Goal: Task Accomplishment & Management: Manage account settings

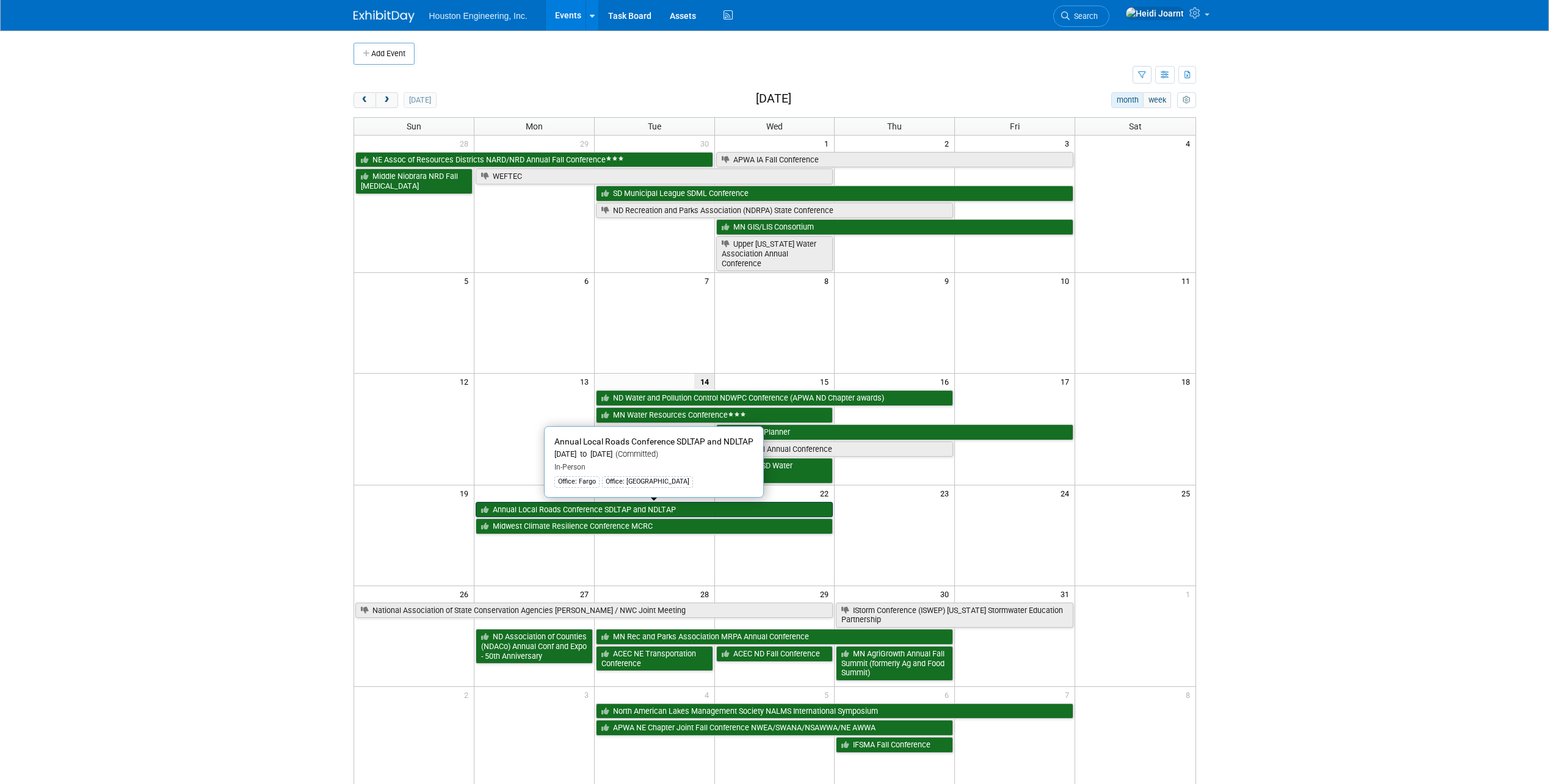
click at [578, 508] on link "Annual Local Roads Conference SDLTAP and NDLTAP" at bounding box center [654, 510] width 358 height 16
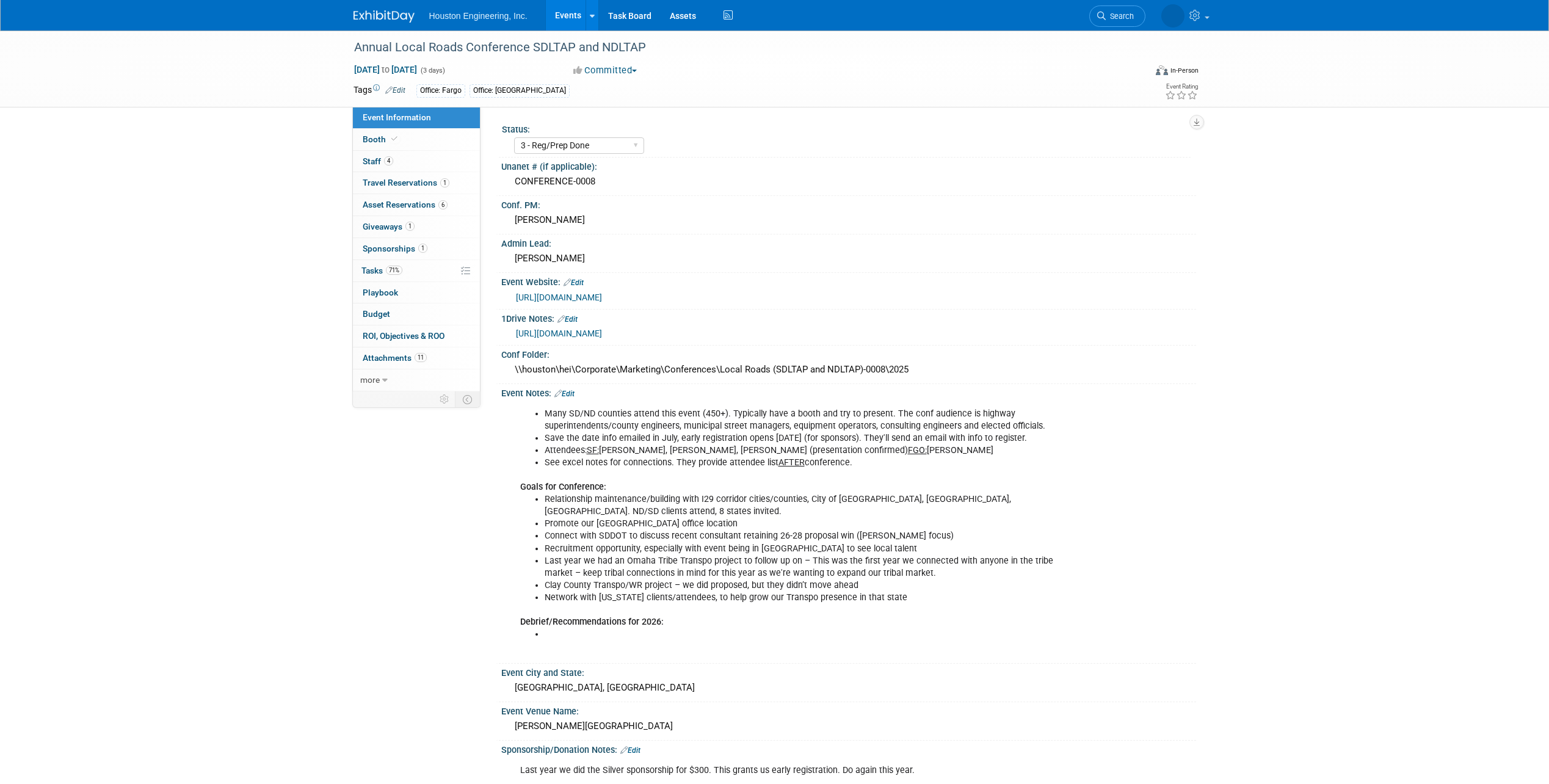
select select "3 - Reg/Prep Done"
select select "Yes"
select select "Multi-sector/Any/All"
click at [1098, 15] on span "Search" at bounding box center [1084, 15] width 28 height 9
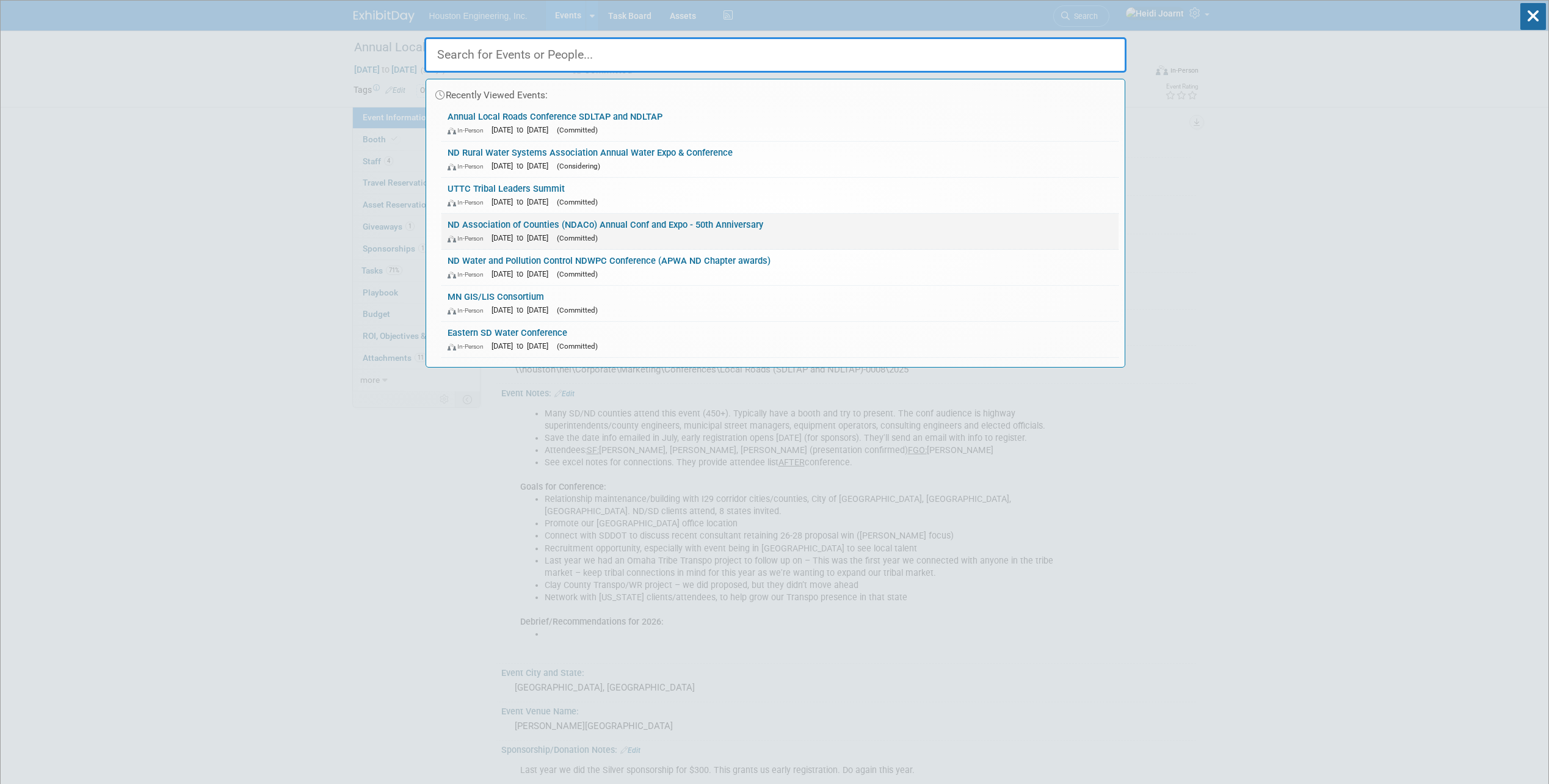
click at [690, 231] on link "ND Association of Counties (NDACo) Annual Conf and Expo - 50th Anniversary In-P…" at bounding box center [780, 231] width 677 height 35
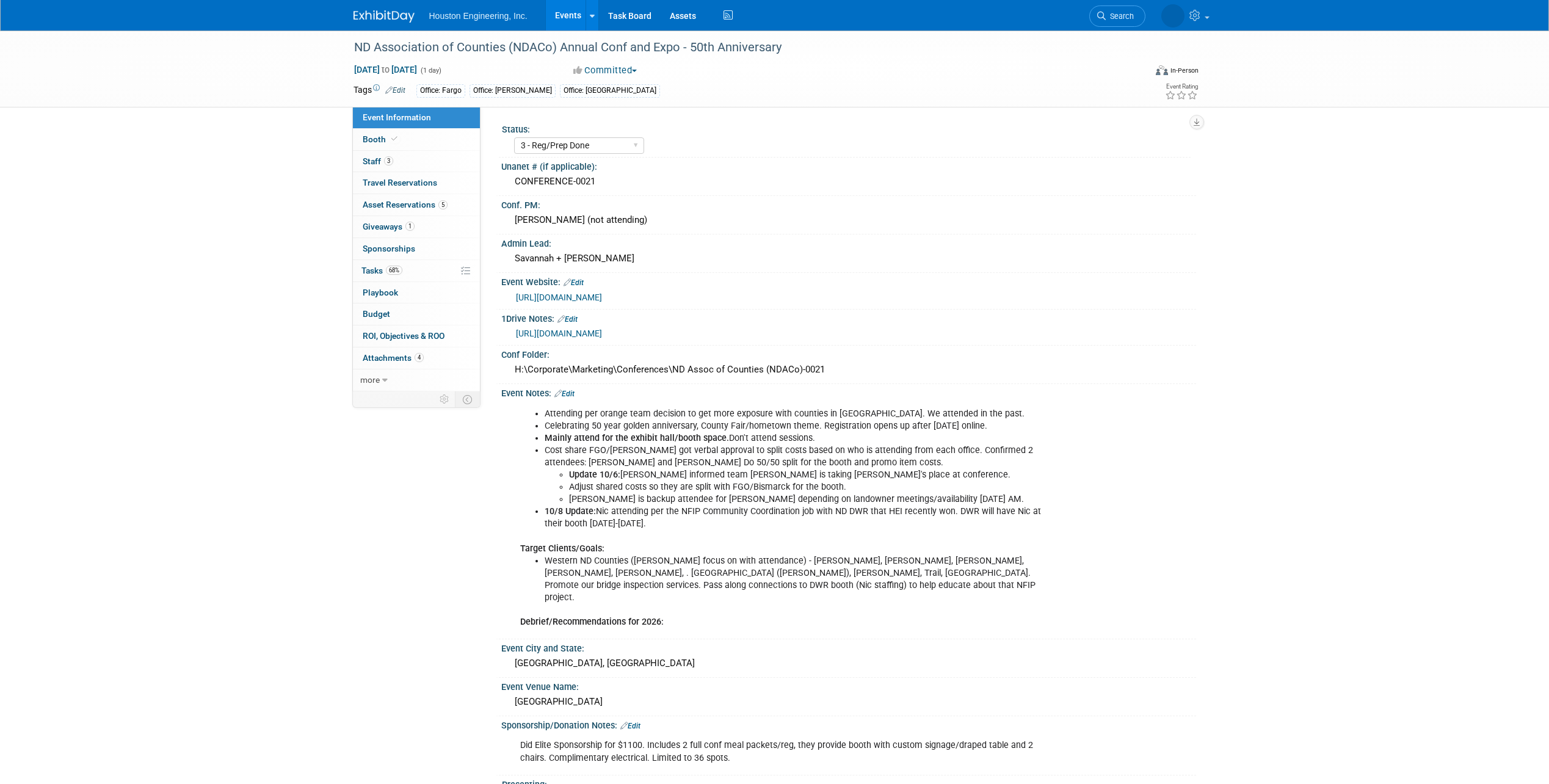
select select "3 - Reg/Prep Done"
select select "No"
select select "Transportation"
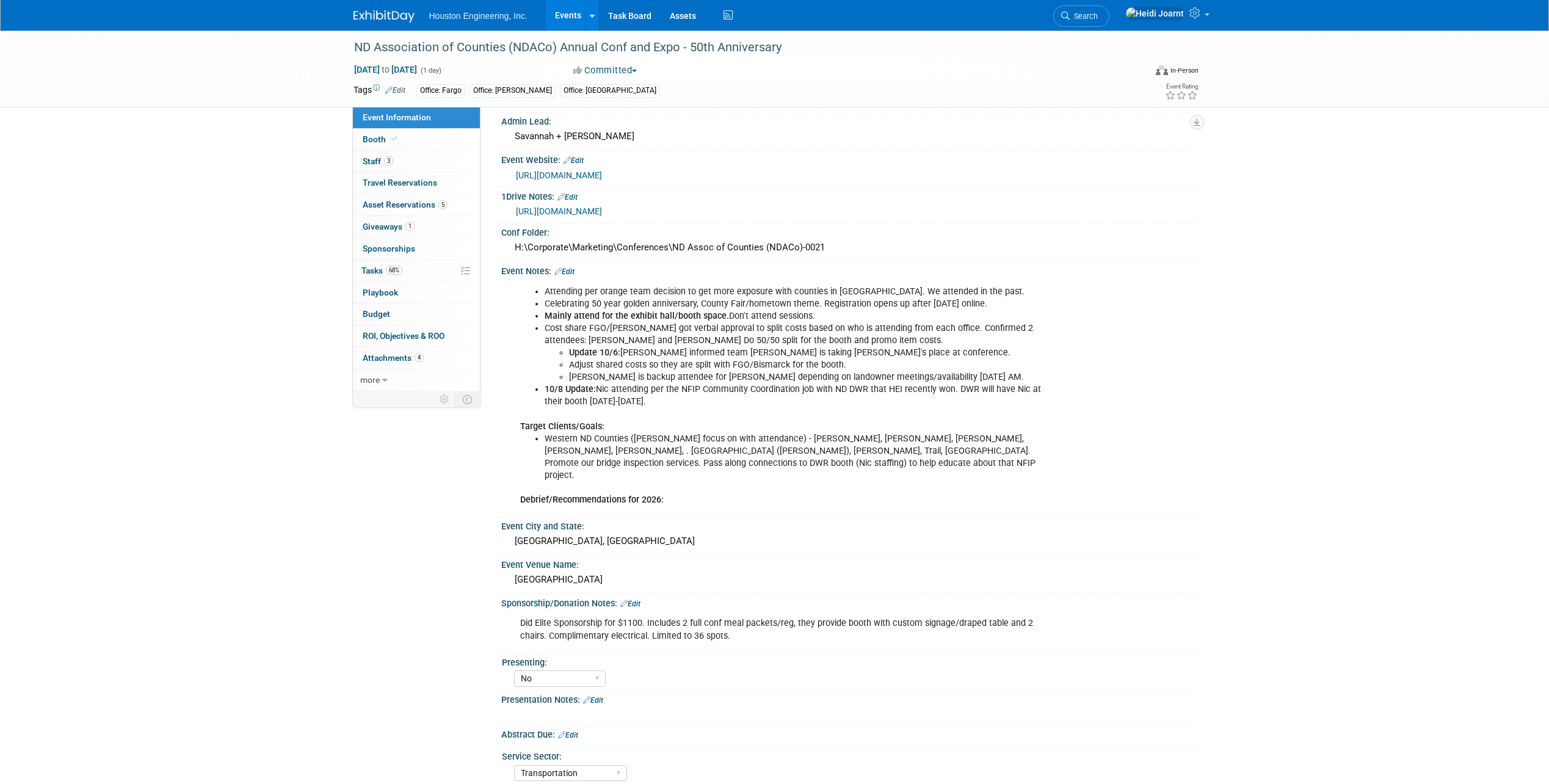
click at [635, 599] on link "Edit" at bounding box center [630, 604] width 20 height 8
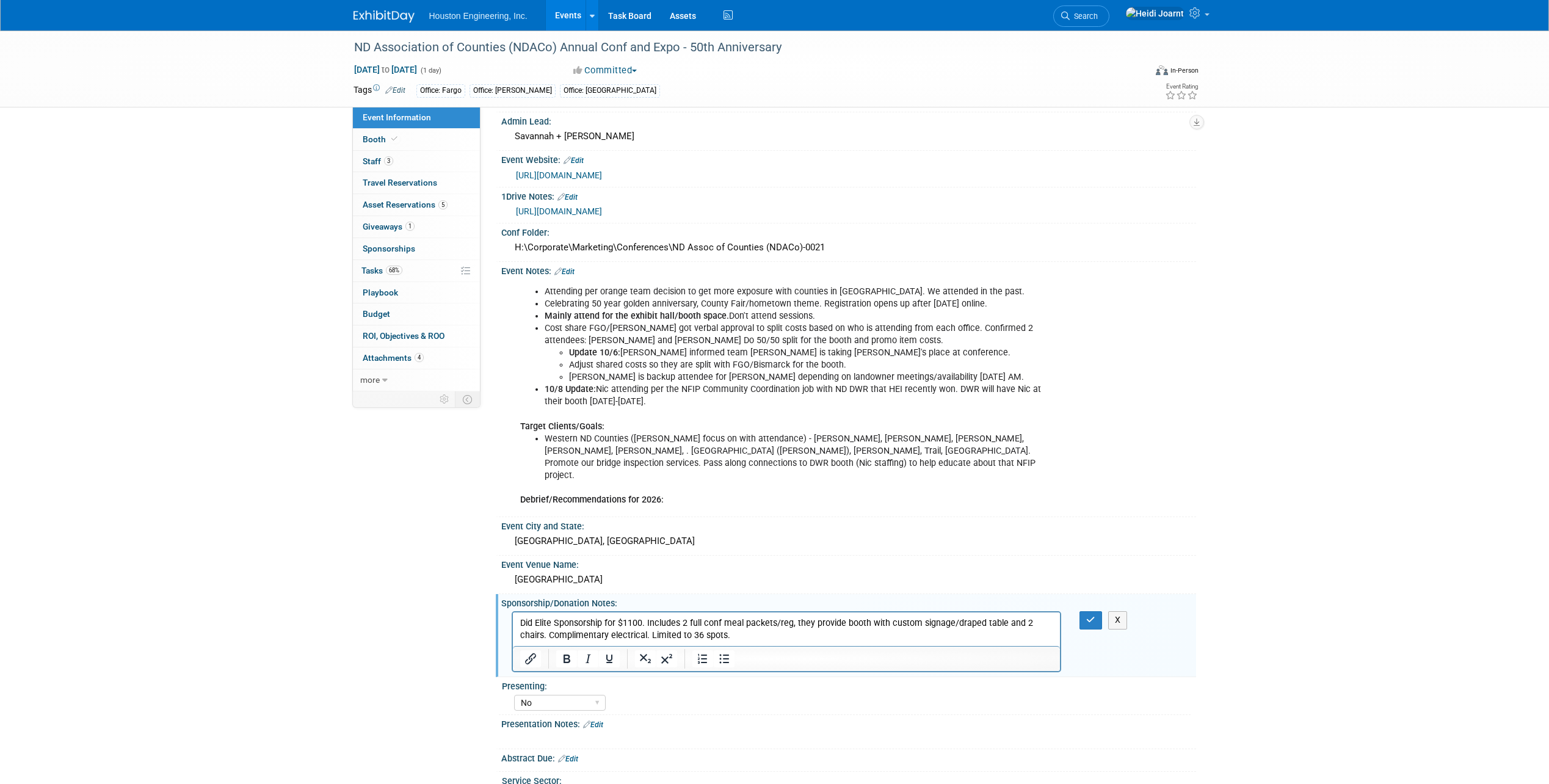
scroll to position [0, 0]
click at [716, 650] on button "Bullet list" at bounding box center [723, 659] width 20 height 17
click at [672, 625] on li "Did Elite Sponsorship for $1100. Includes 2 full conf meal packets/reg, they pr…" at bounding box center [798, 629] width 509 height 25
click at [570, 621] on li "Did Elite Sponsorship for $1100." at bounding box center [798, 623] width 509 height 12
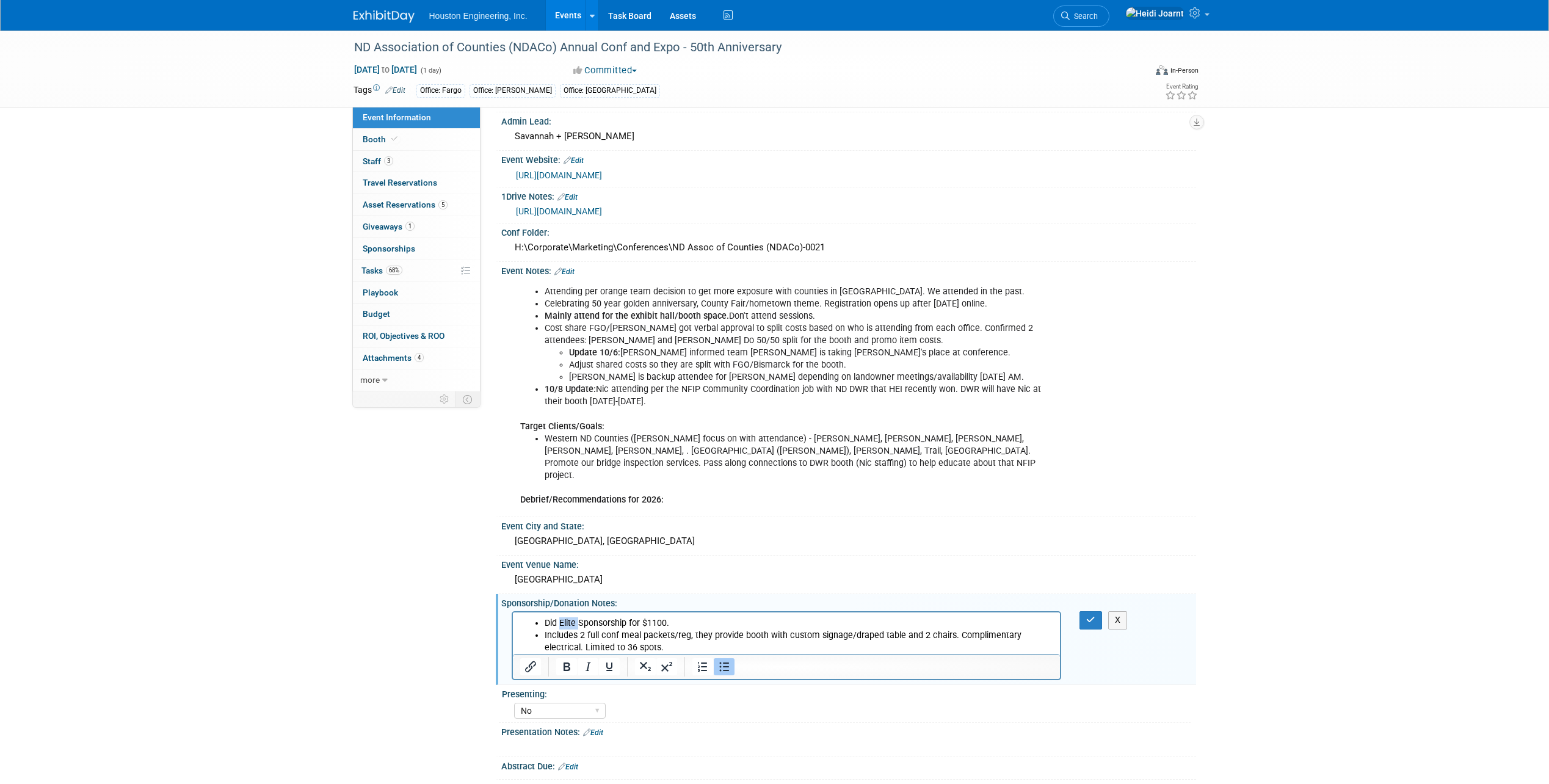
click at [570, 621] on li "Did Elite Sponsorship for $1100." at bounding box center [798, 623] width 509 height 12
click at [631, 647] on li "Includes 2 full conf meal packets/reg, they provide booth with custom signage/d…" at bounding box center [798, 642] width 509 height 25
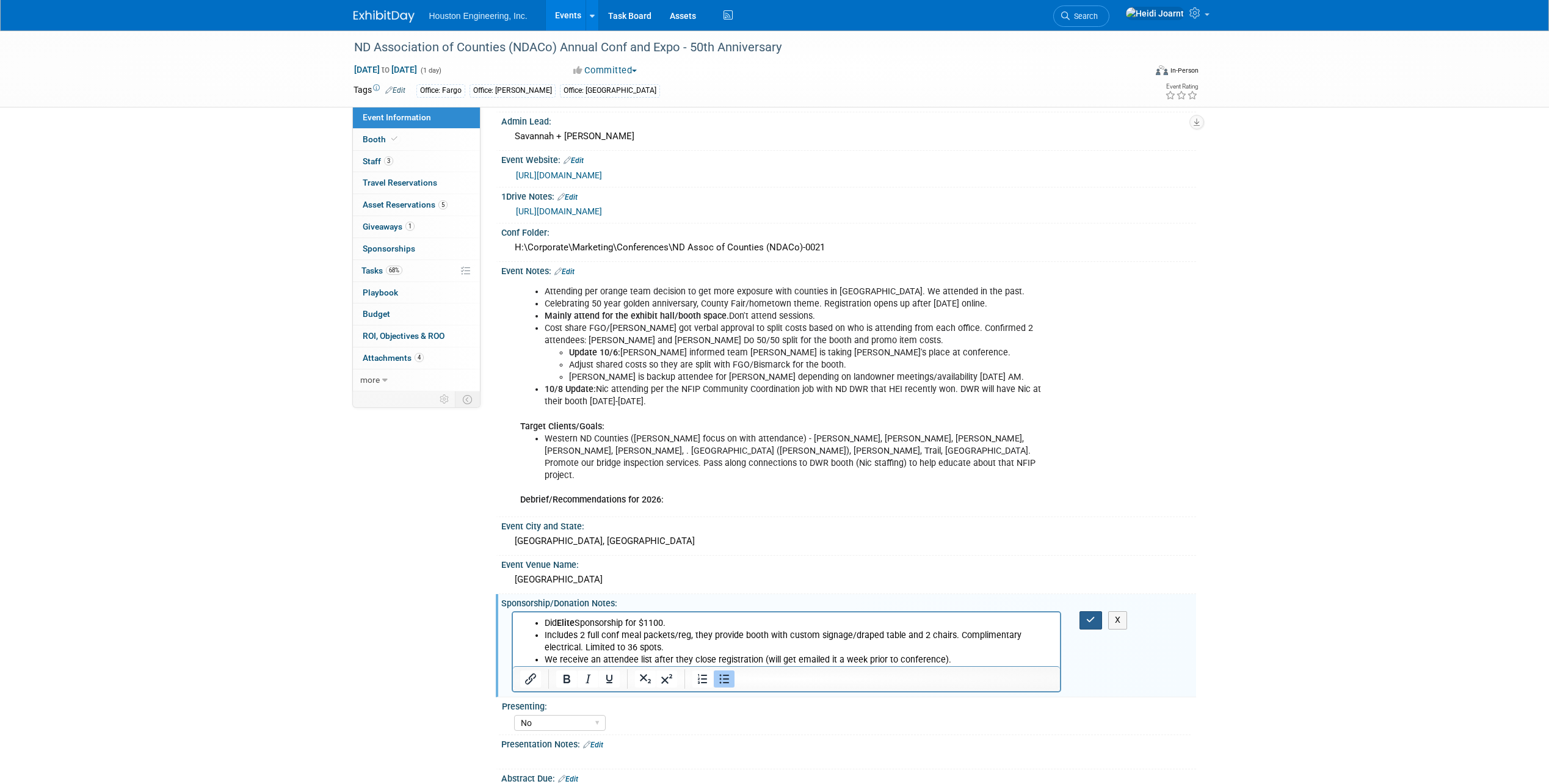
click at [1096, 611] on button "button" at bounding box center [1091, 620] width 23 height 18
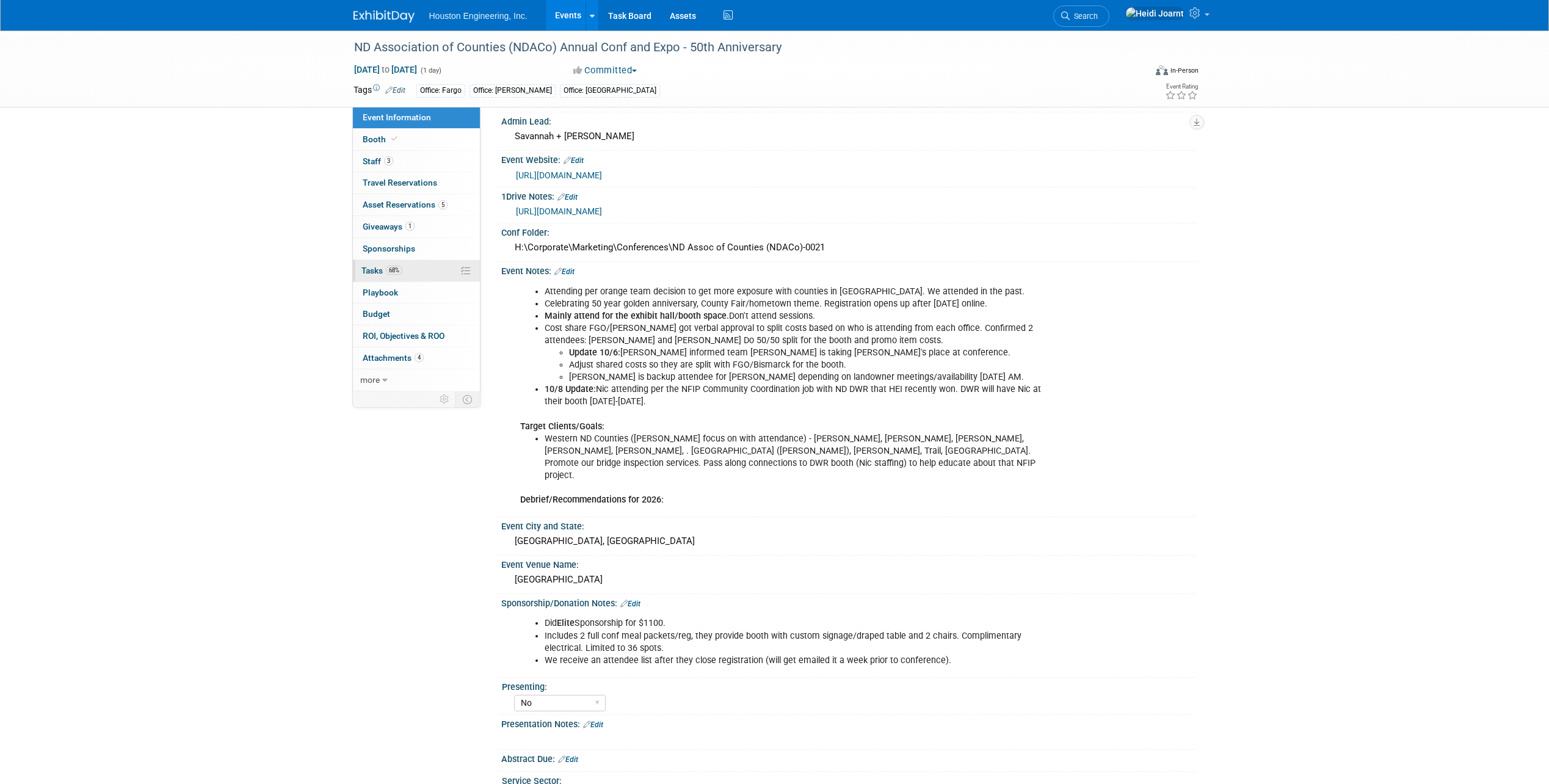
click at [384, 270] on span "Tasks 68%" at bounding box center [382, 270] width 41 height 10
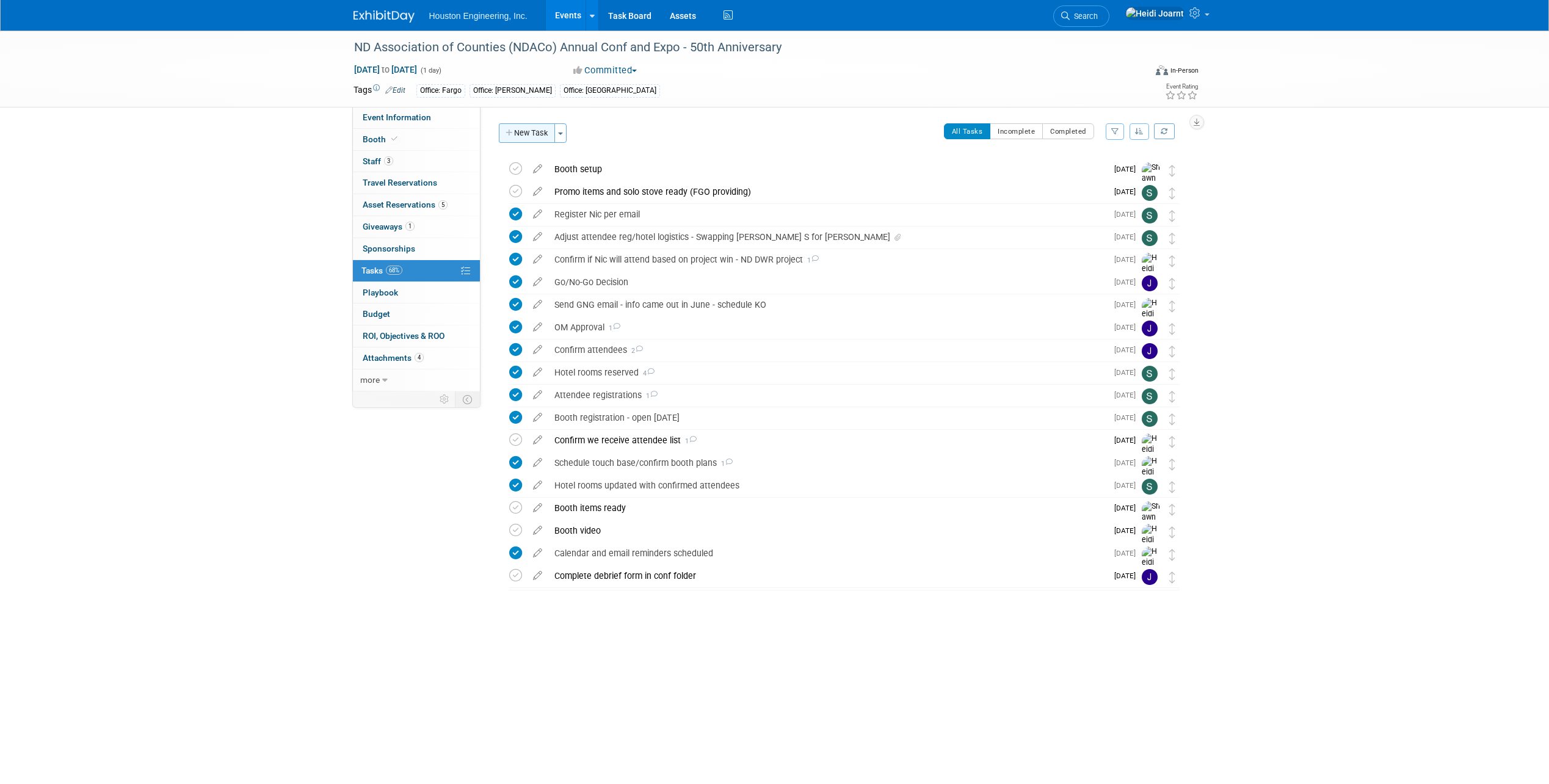
click at [539, 133] on button "New Task" at bounding box center [527, 133] width 56 height 20
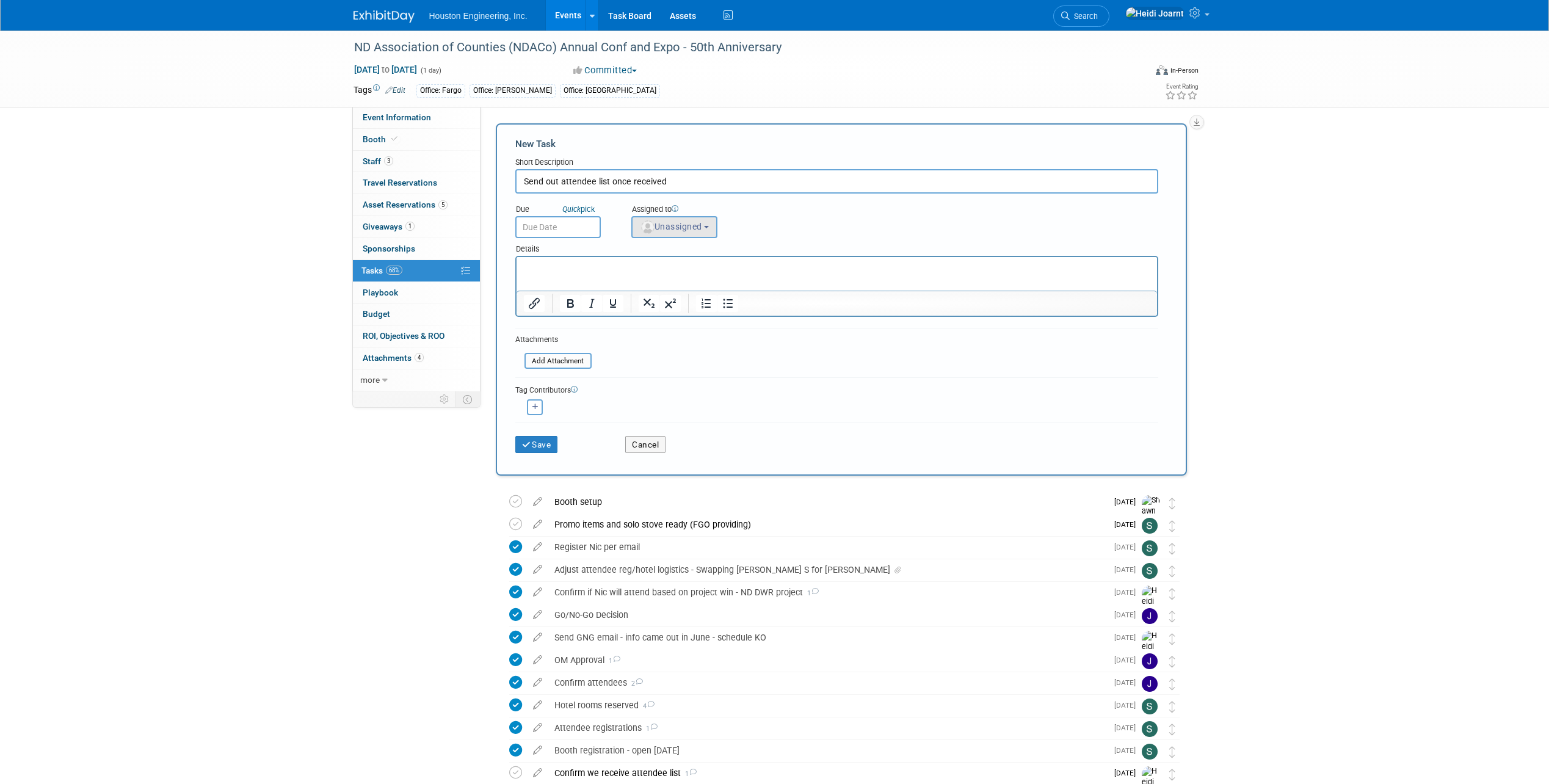
type input "Send out attendee list once received"
click at [692, 235] on button "Unassigned" at bounding box center [674, 227] width 87 height 22
click at [692, 259] on input "text" at bounding box center [719, 256] width 168 height 20
type input "heidi"
click at [685, 280] on label "Heidi Joarnt (me)" at bounding box center [702, 282] width 127 height 20
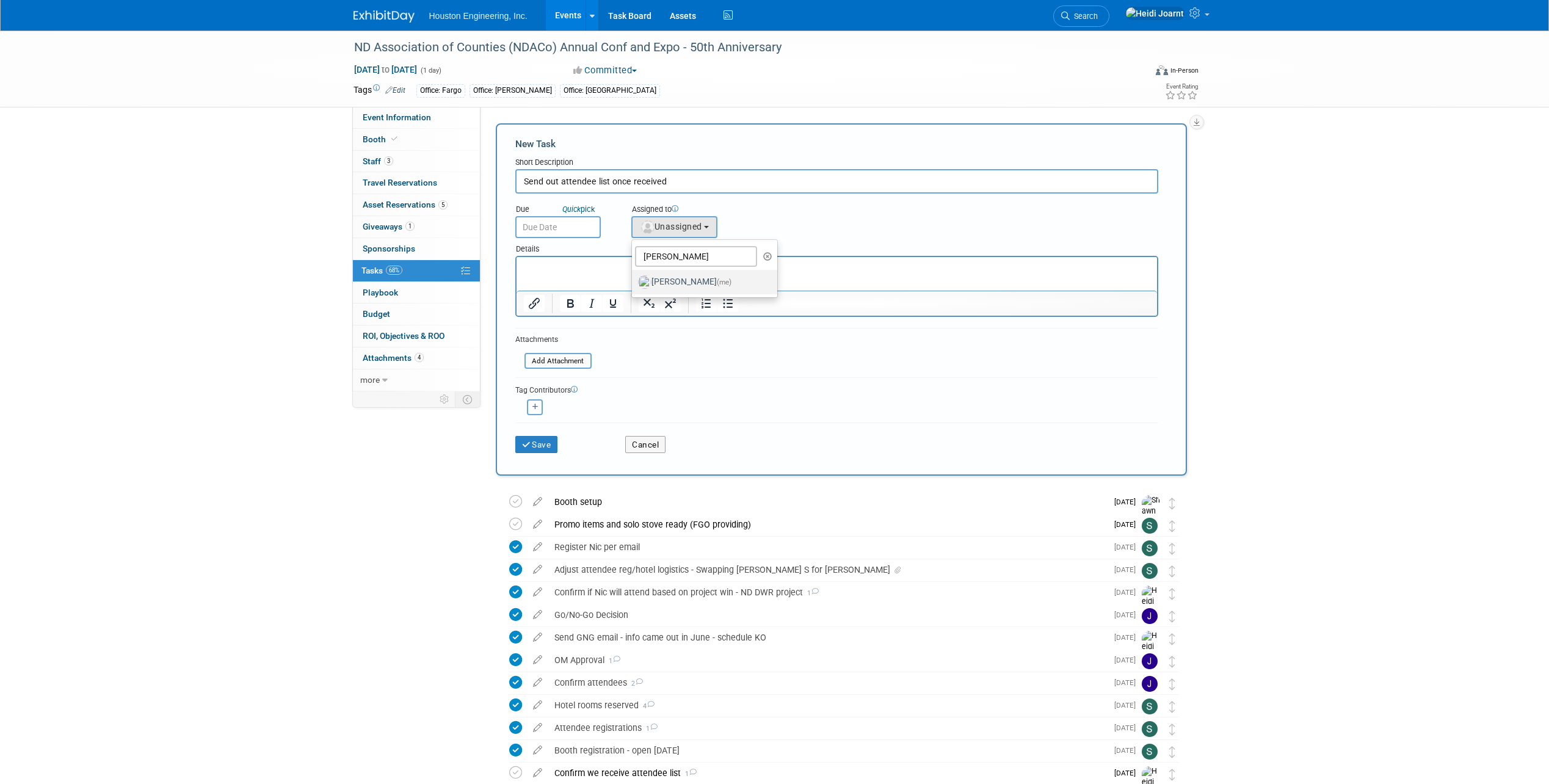
click at [634, 280] on input "Heidi Joarnt (me)" at bounding box center [630, 280] width 8 height 8
select select "6d2580fd-cc23-403a-9f47-834f17e7f51f"
click at [542, 229] on input "text" at bounding box center [558, 227] width 85 height 22
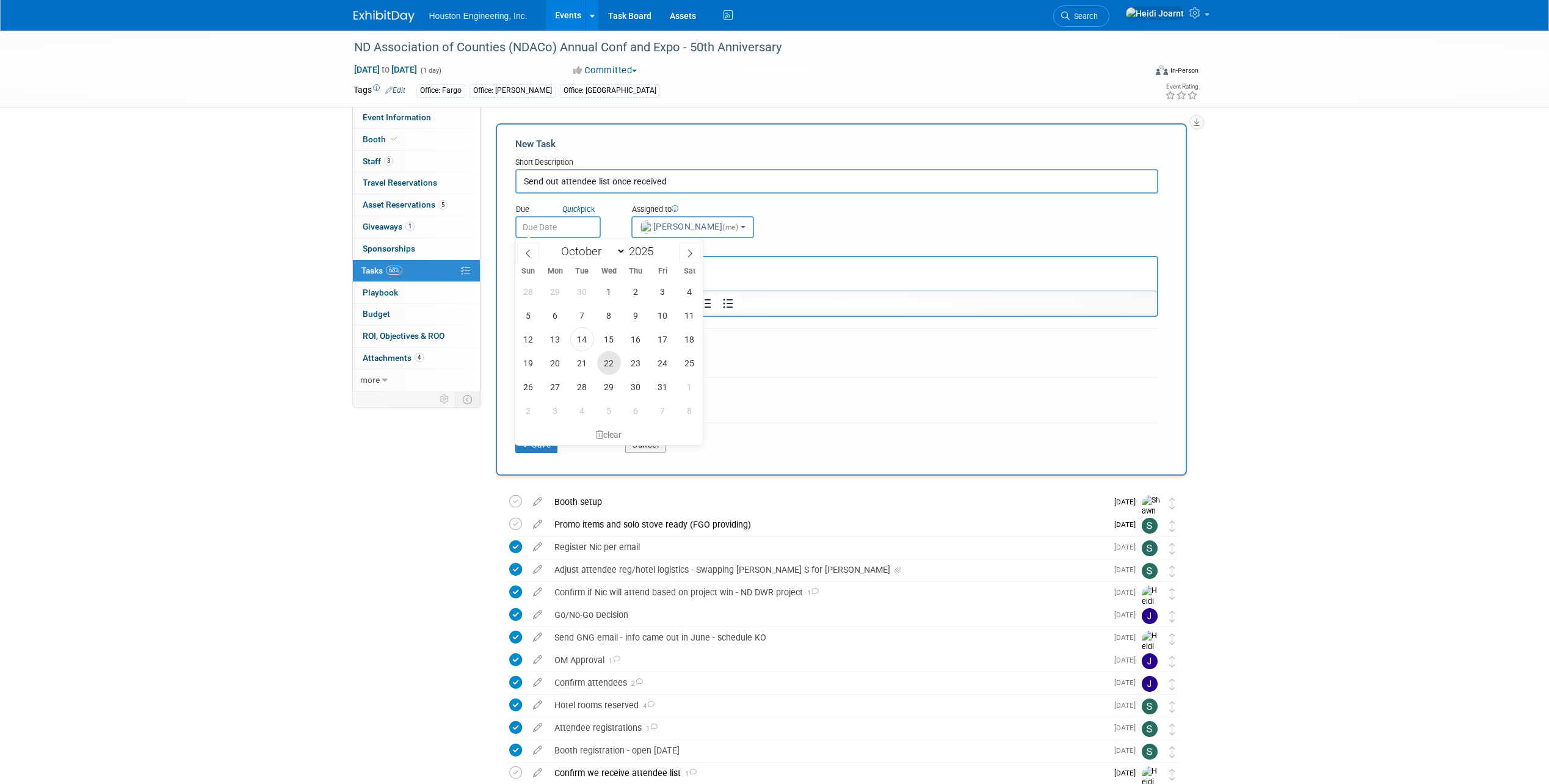
click at [608, 366] on span "22" at bounding box center [609, 363] width 24 height 24
type input "[DATE]"
click at [540, 442] on button "Save" at bounding box center [537, 444] width 43 height 17
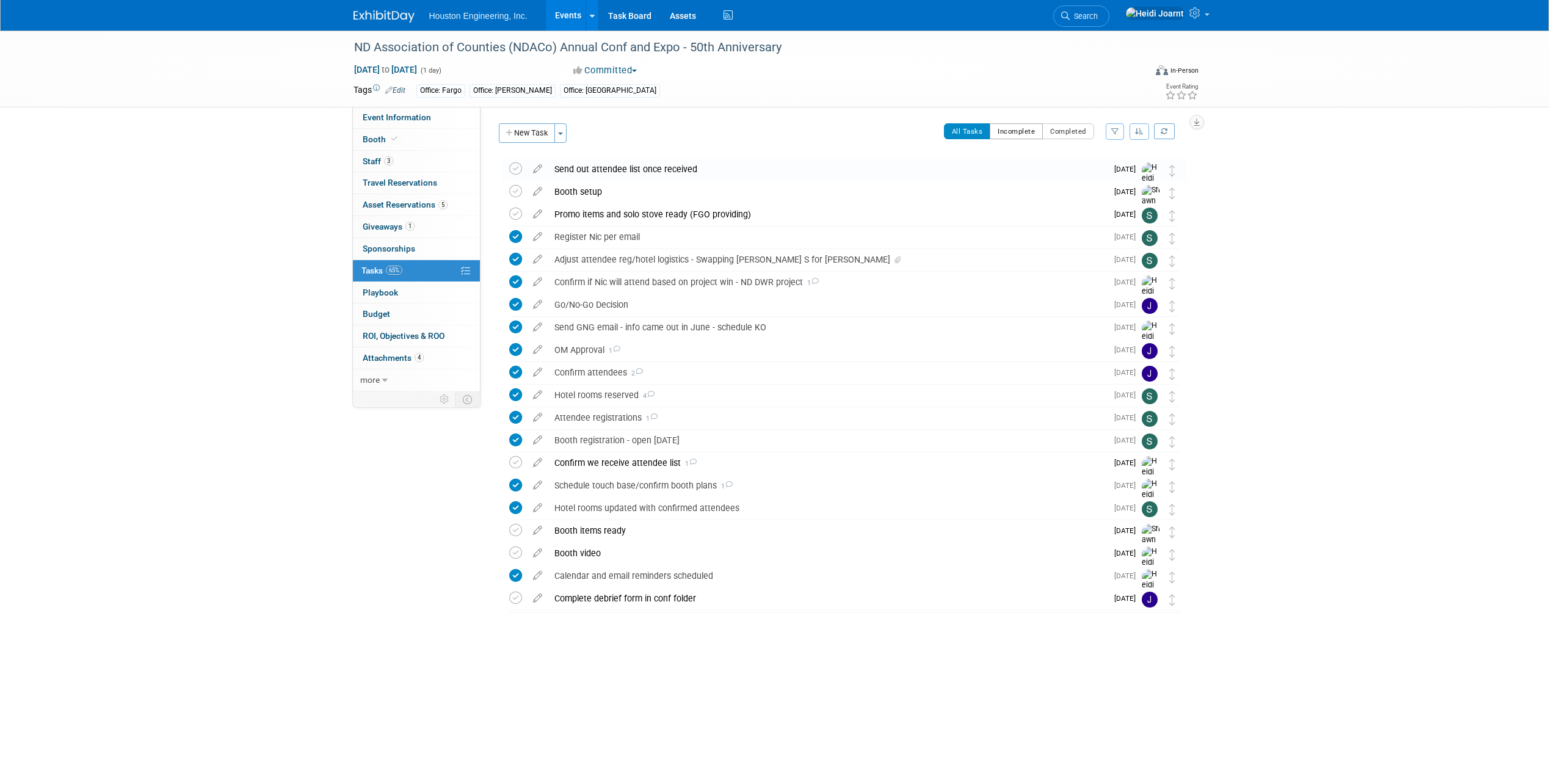
click at [1015, 126] on button "Incomplete" at bounding box center [1016, 131] width 53 height 16
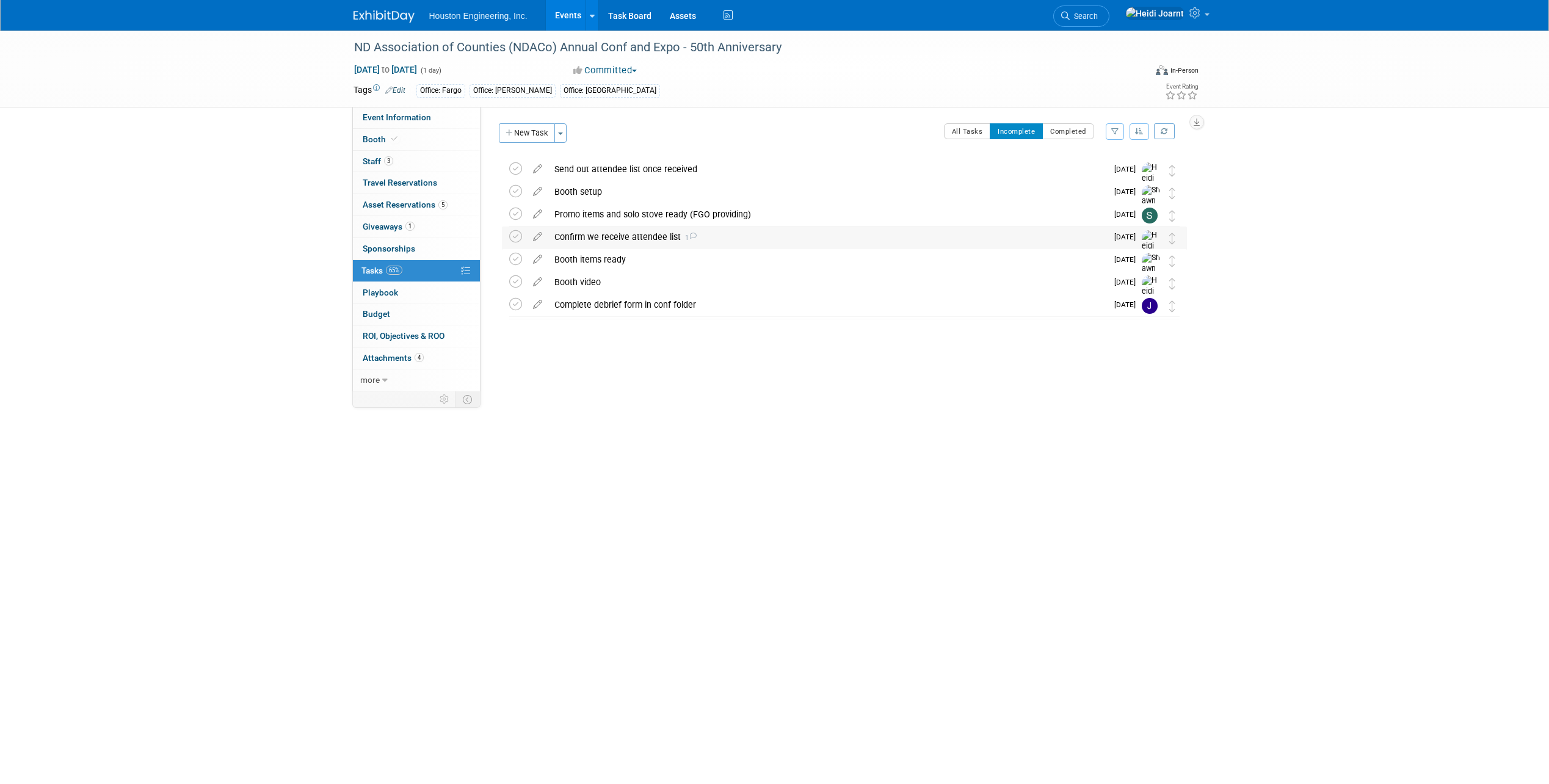
click at [635, 238] on div "Confirm we receive attendee list 1" at bounding box center [827, 237] width 559 height 20
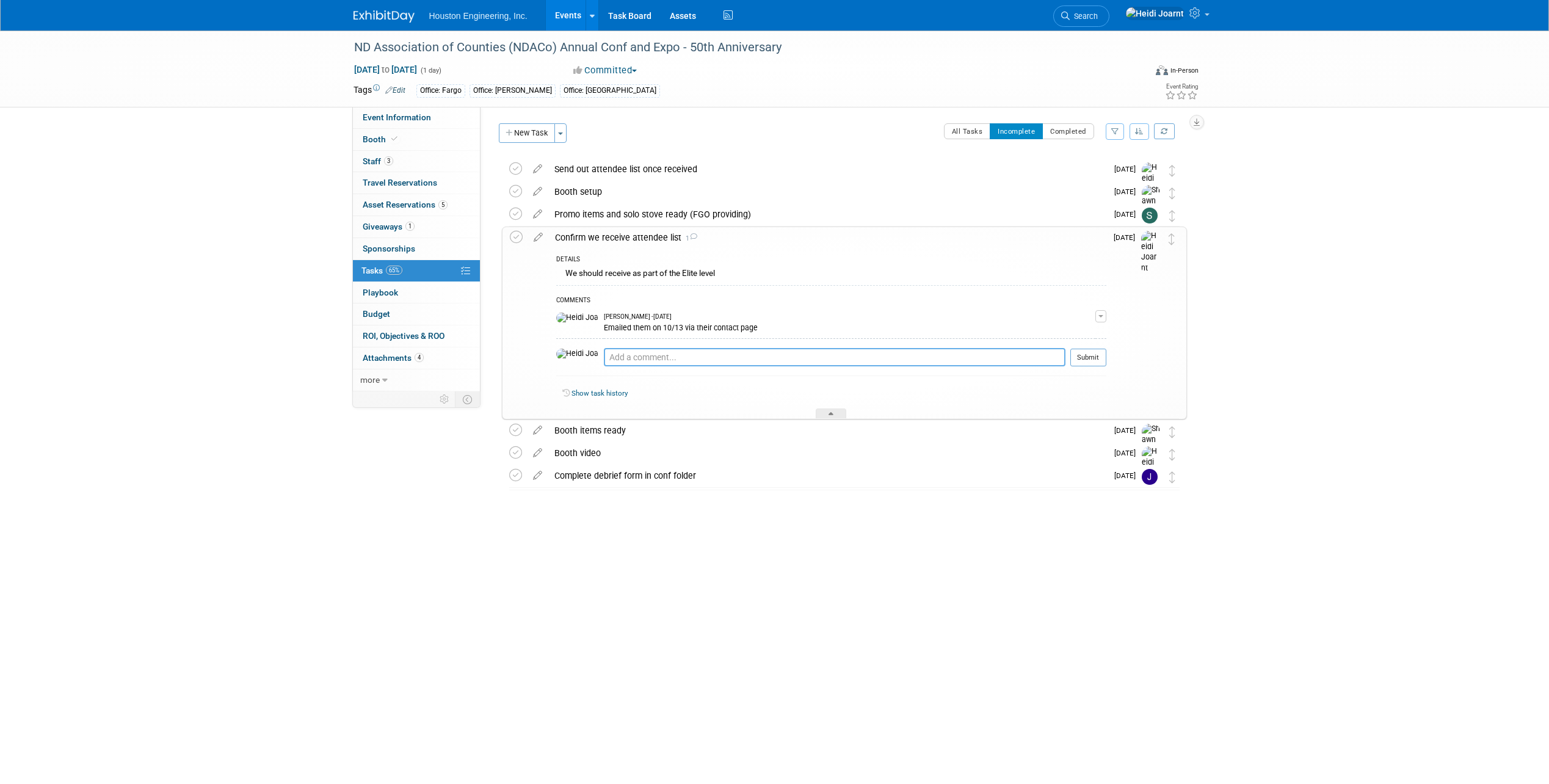
click at [673, 356] on textarea at bounding box center [834, 357] width 461 height 18
type textarea "They will email it soon"
click at [1093, 359] on button "Submit" at bounding box center [1088, 358] width 36 height 18
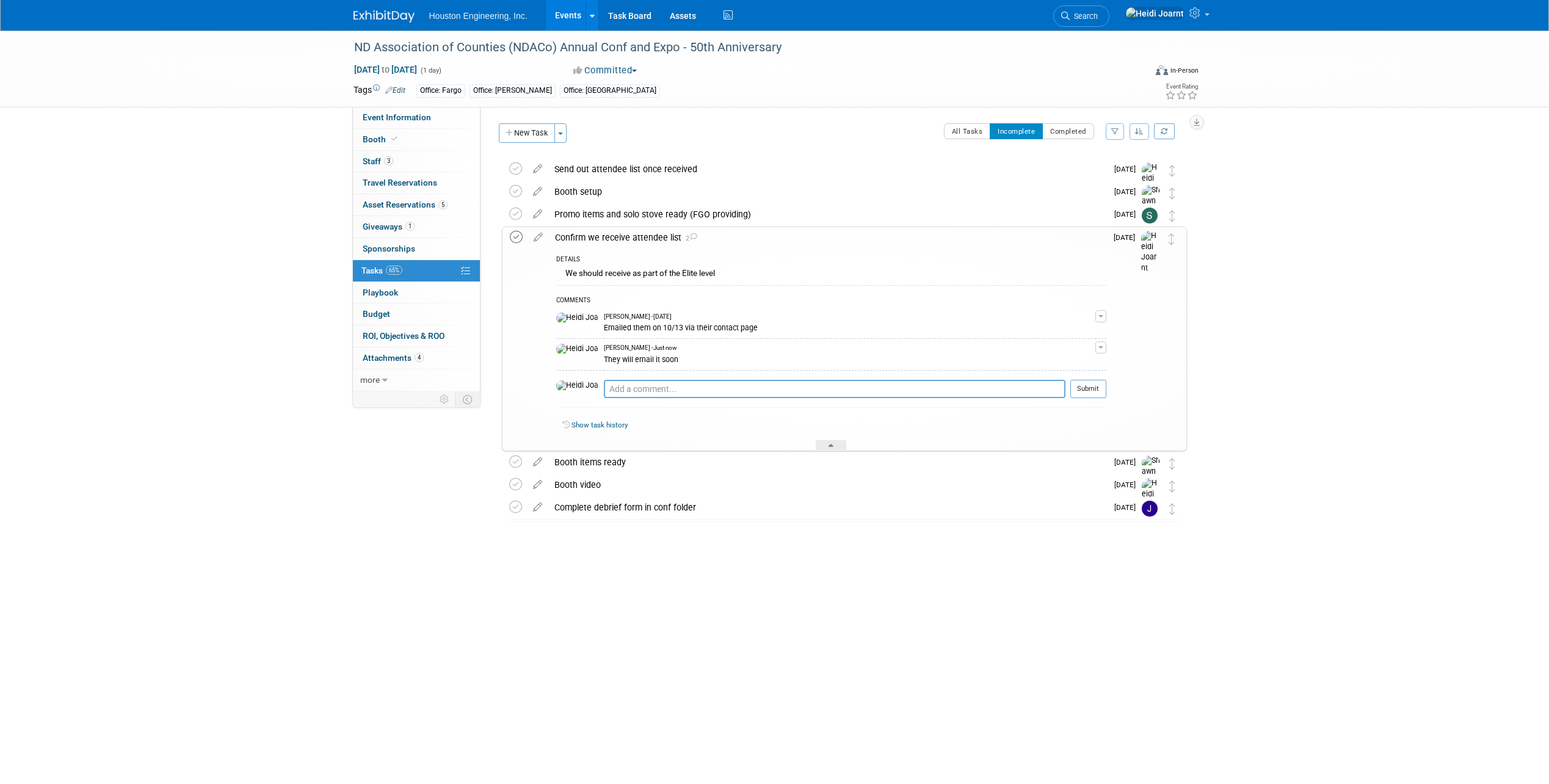
click at [522, 237] on icon at bounding box center [516, 237] width 13 height 13
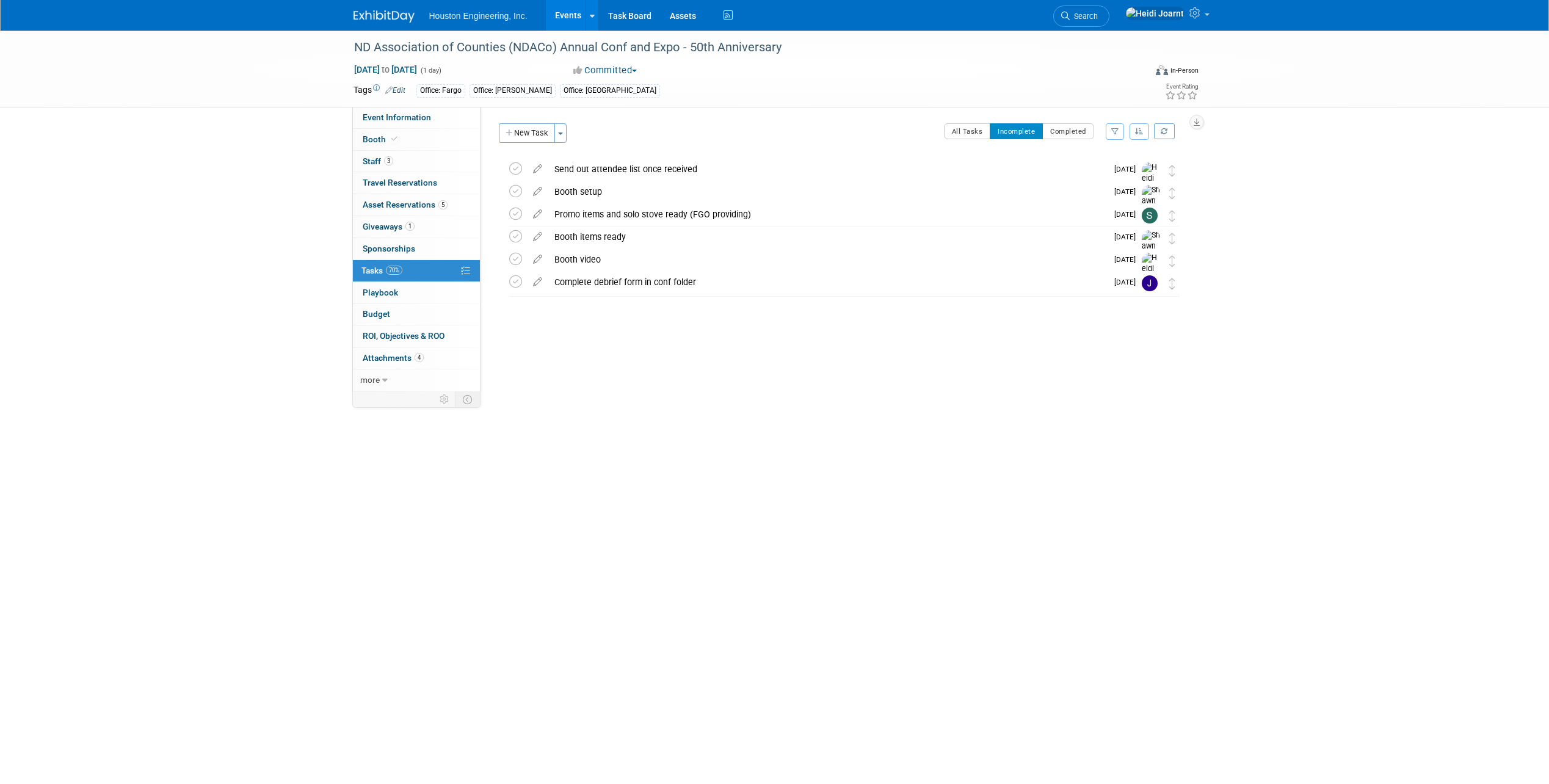
click at [564, 12] on link "Events" at bounding box center [568, 15] width 44 height 30
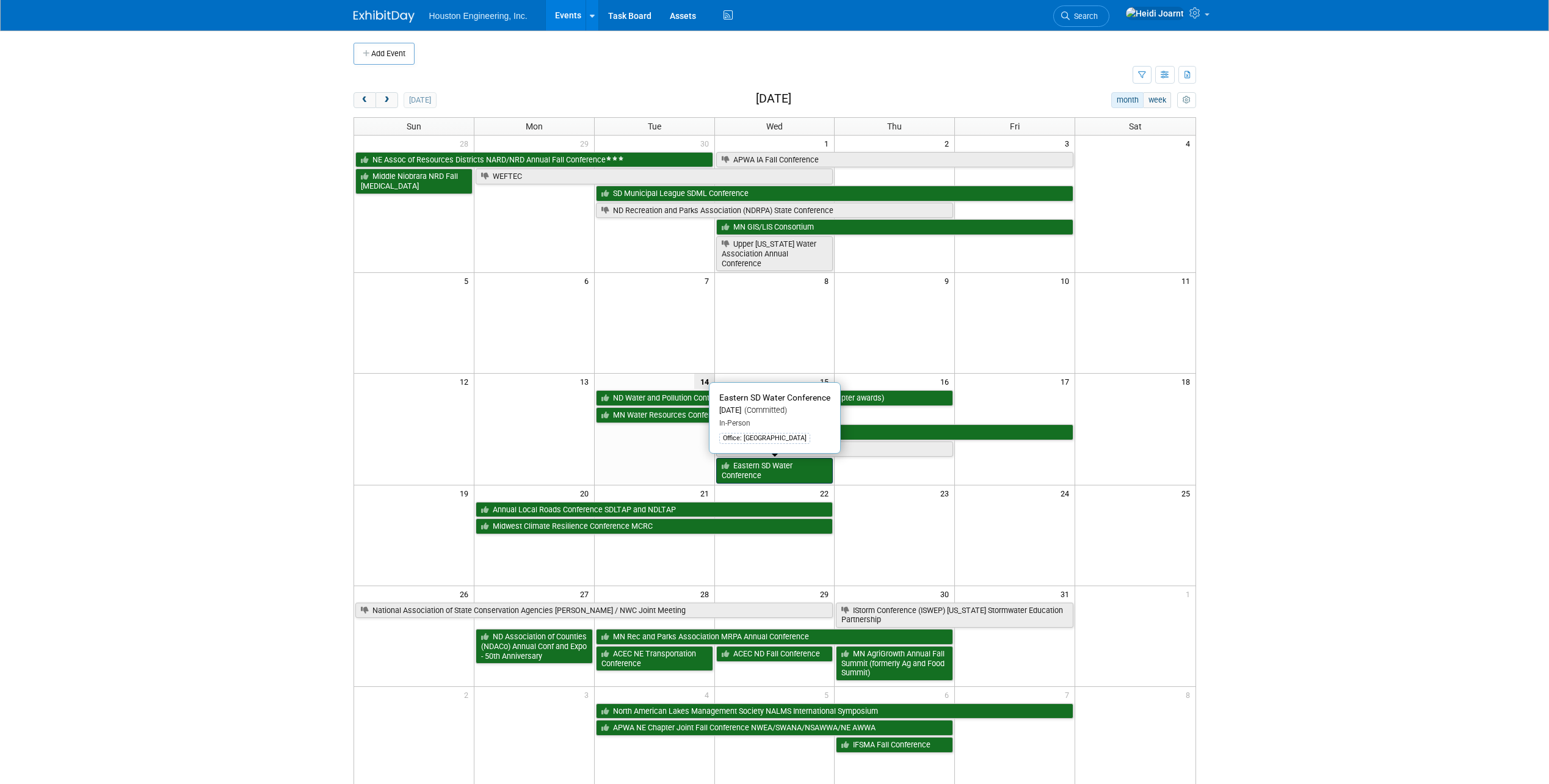
click at [784, 475] on link "Eastern SD Water Conference" at bounding box center [775, 471] width 117 height 25
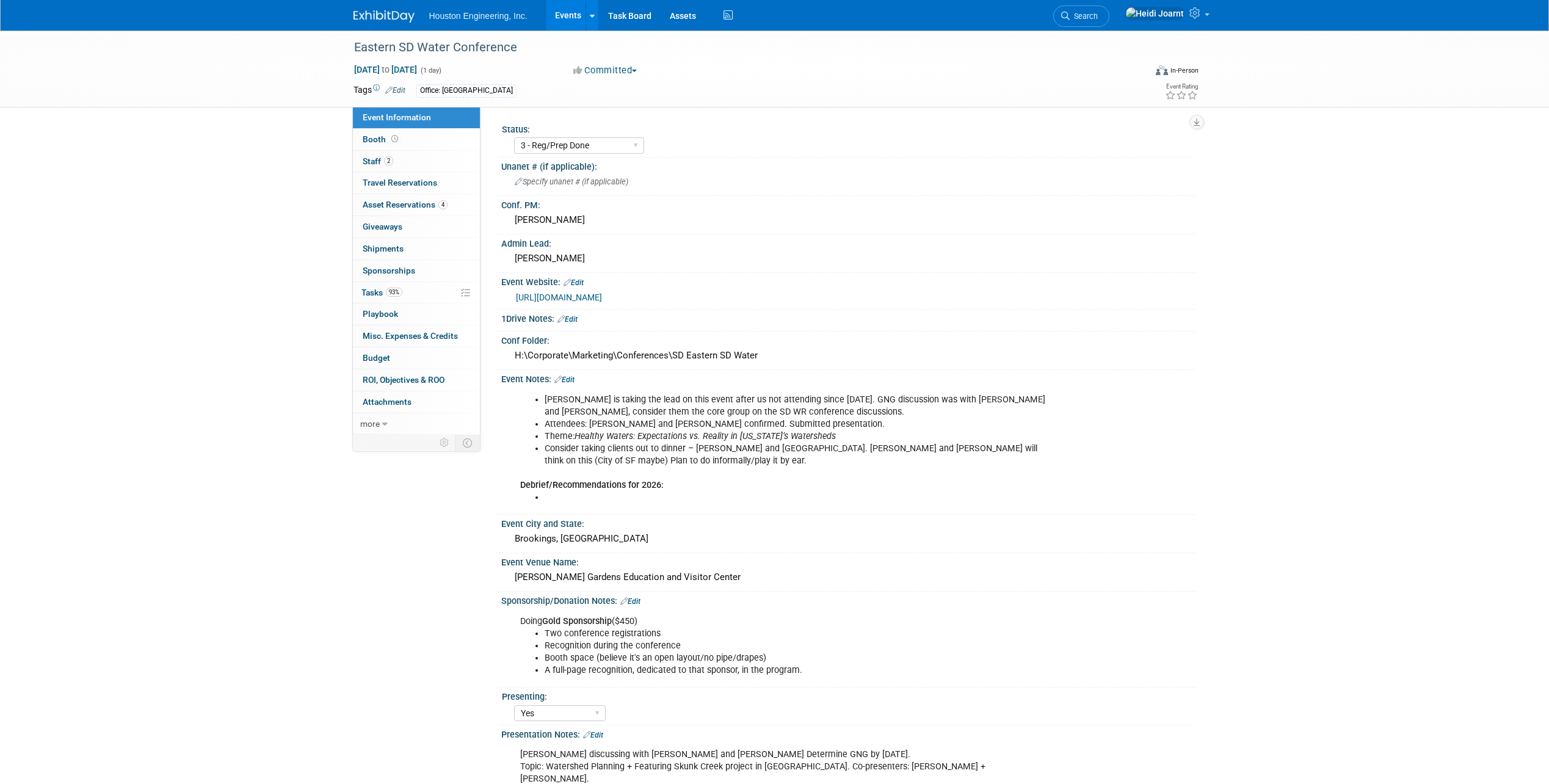
select select "3 - Reg/Prep Done"
select select "Yes"
select select "Water Resources"
click at [404, 296] on link "93% Tasks 93%" at bounding box center [416, 292] width 127 height 21
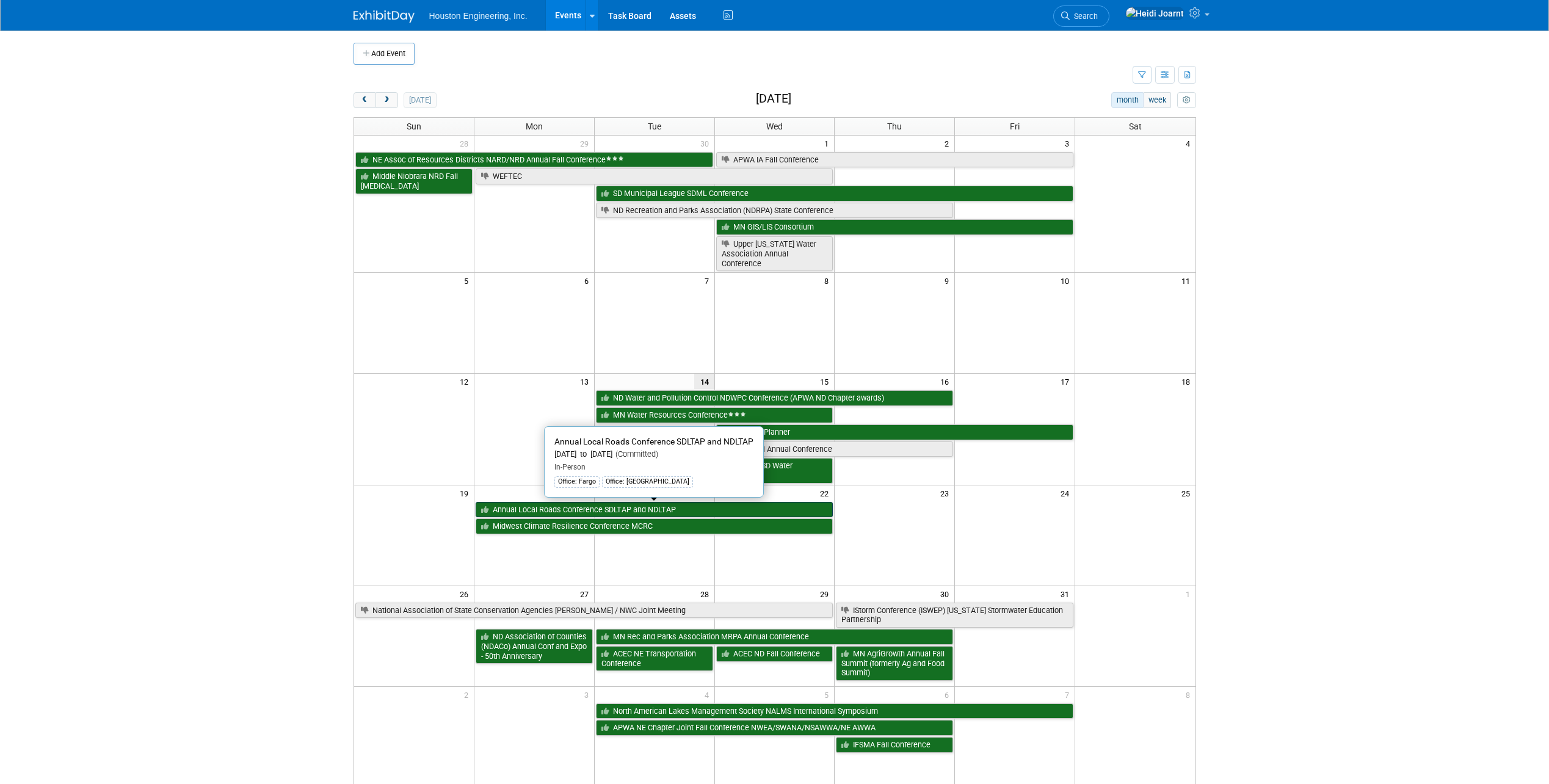
click at [591, 514] on link "Annual Local Roads Conference SDLTAP and NDLTAP" at bounding box center [654, 510] width 358 height 16
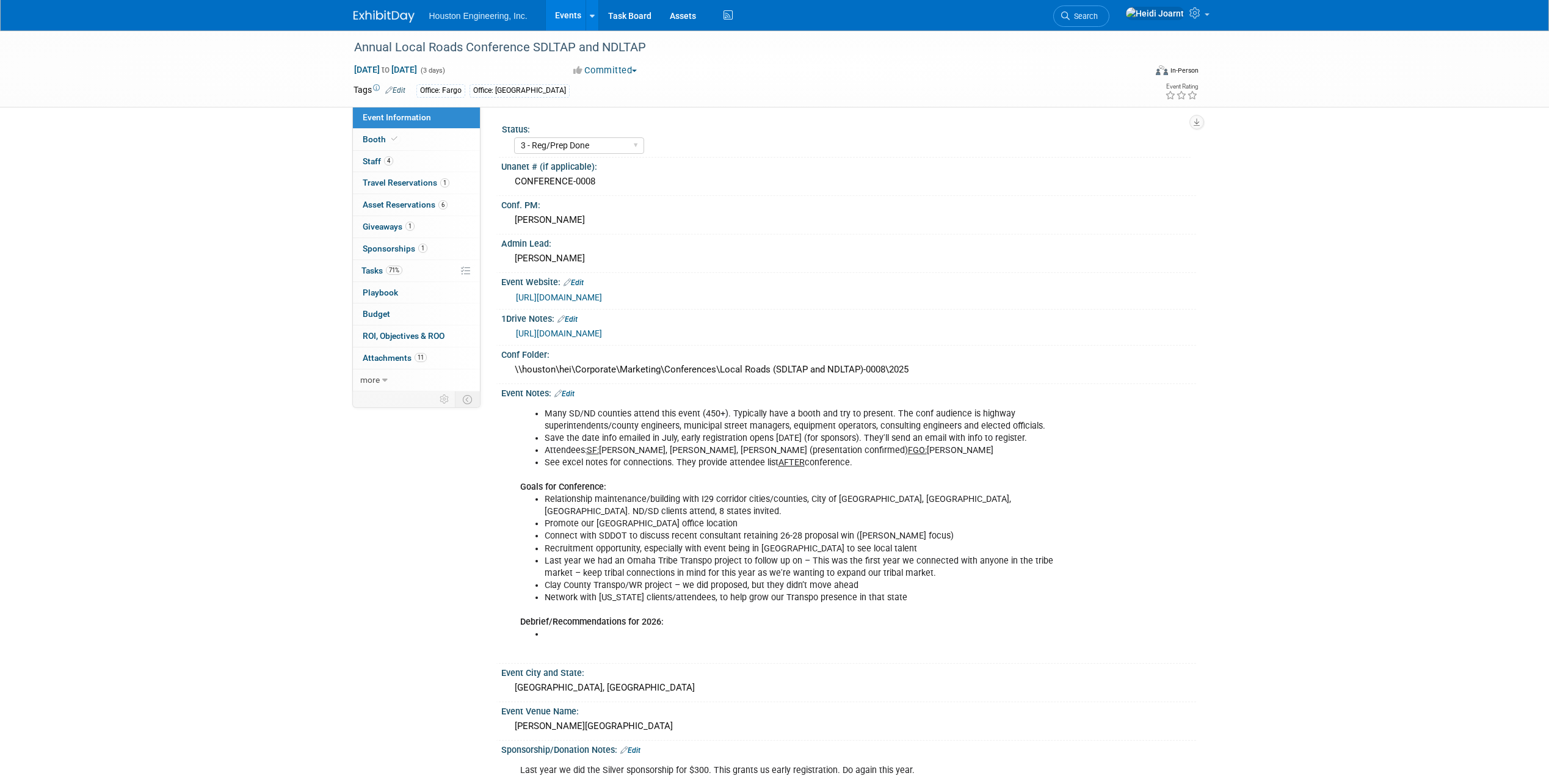
select select "3 - Reg/Prep Done"
select select "Yes"
select select "Multi-sector/Any/All"
click at [410, 272] on link "71% Tasks 71%" at bounding box center [416, 270] width 127 height 21
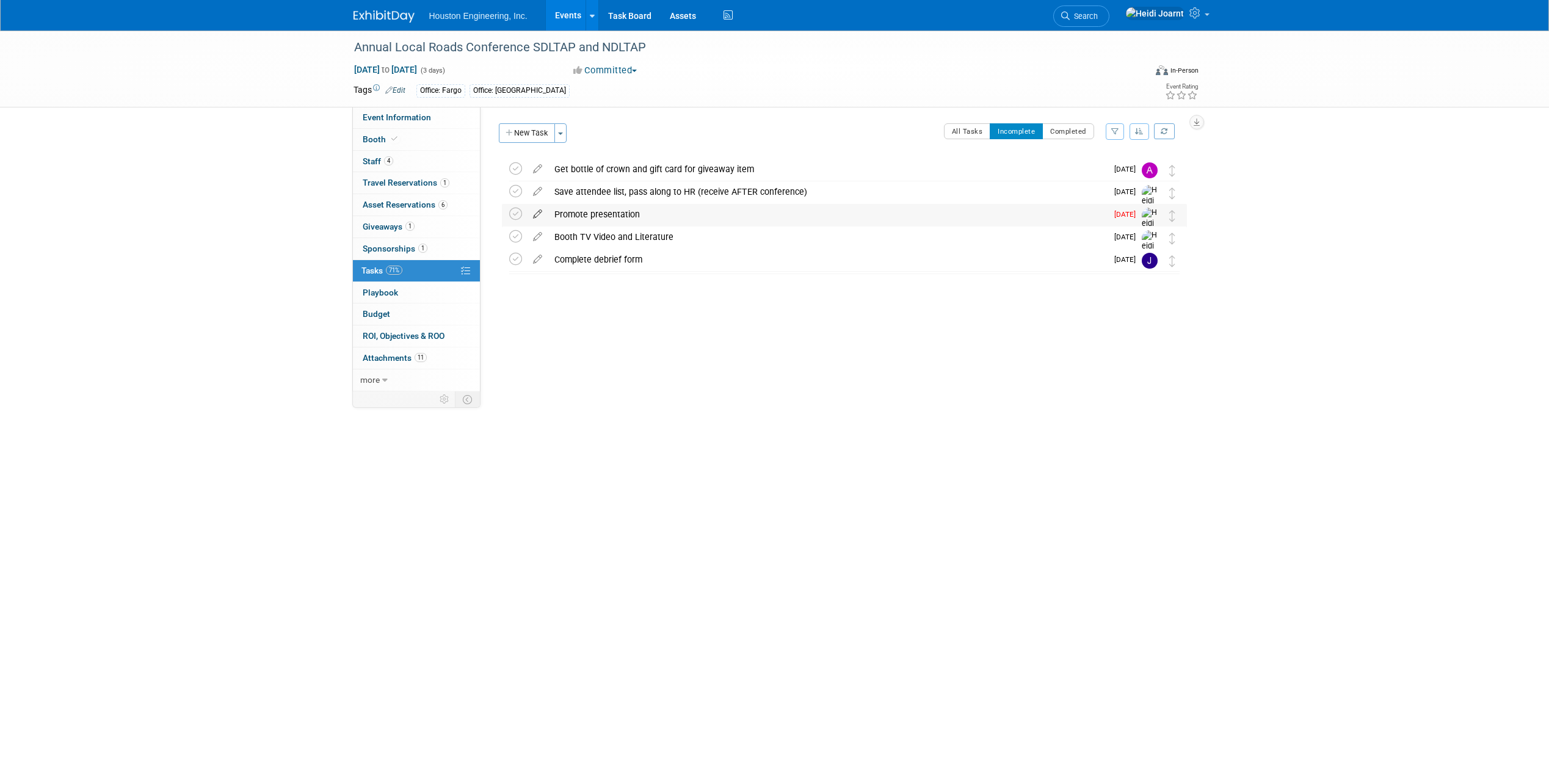
click at [539, 211] on icon at bounding box center [537, 212] width 21 height 15
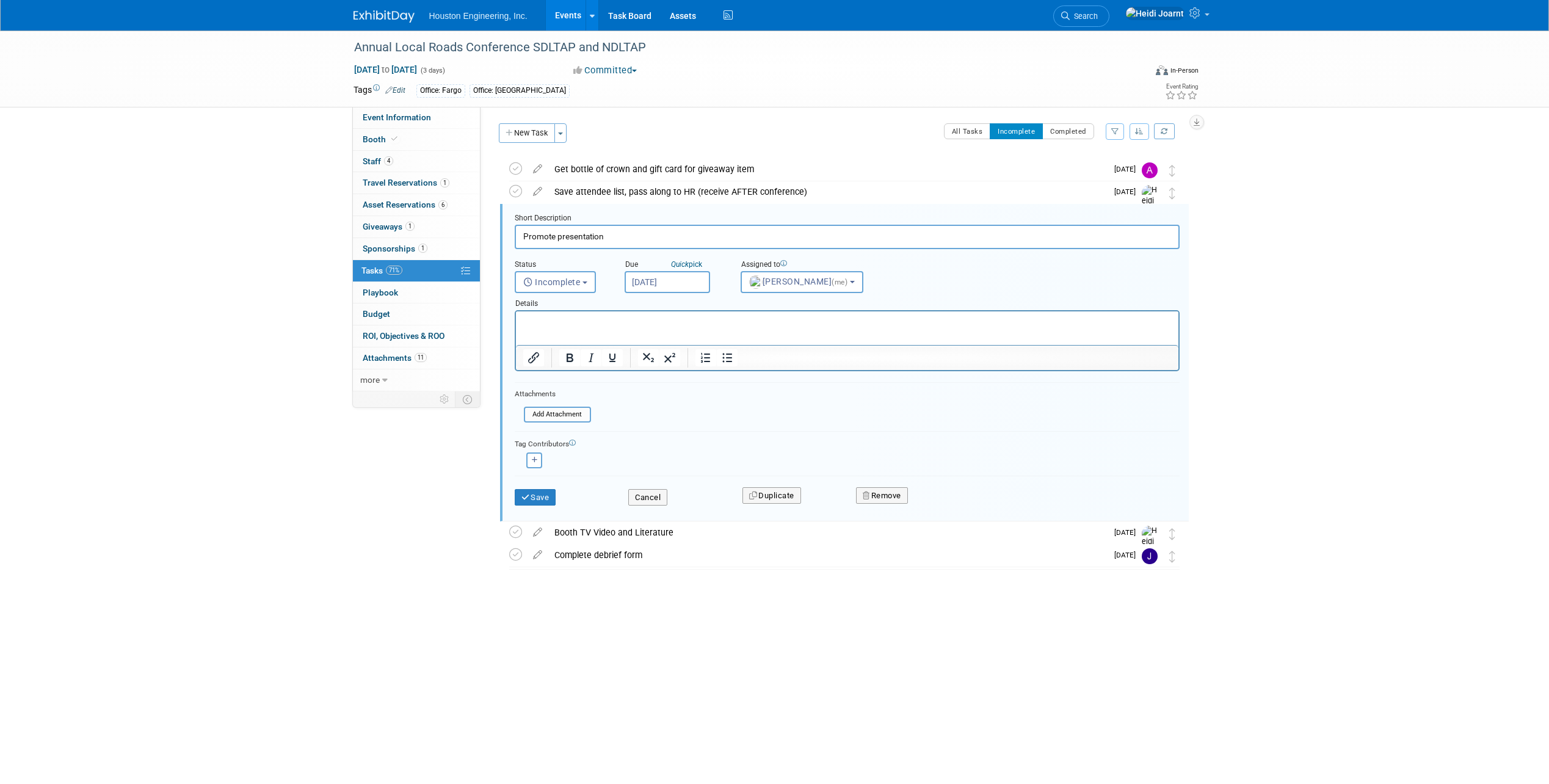
click at [661, 277] on input "Oct 13, 2025" at bounding box center [667, 282] width 85 height 22
click at [722, 395] on span "15" at bounding box center [718, 394] width 24 height 24
type input "Oct 15, 2025"
click at [539, 498] on button "Save" at bounding box center [535, 497] width 42 height 17
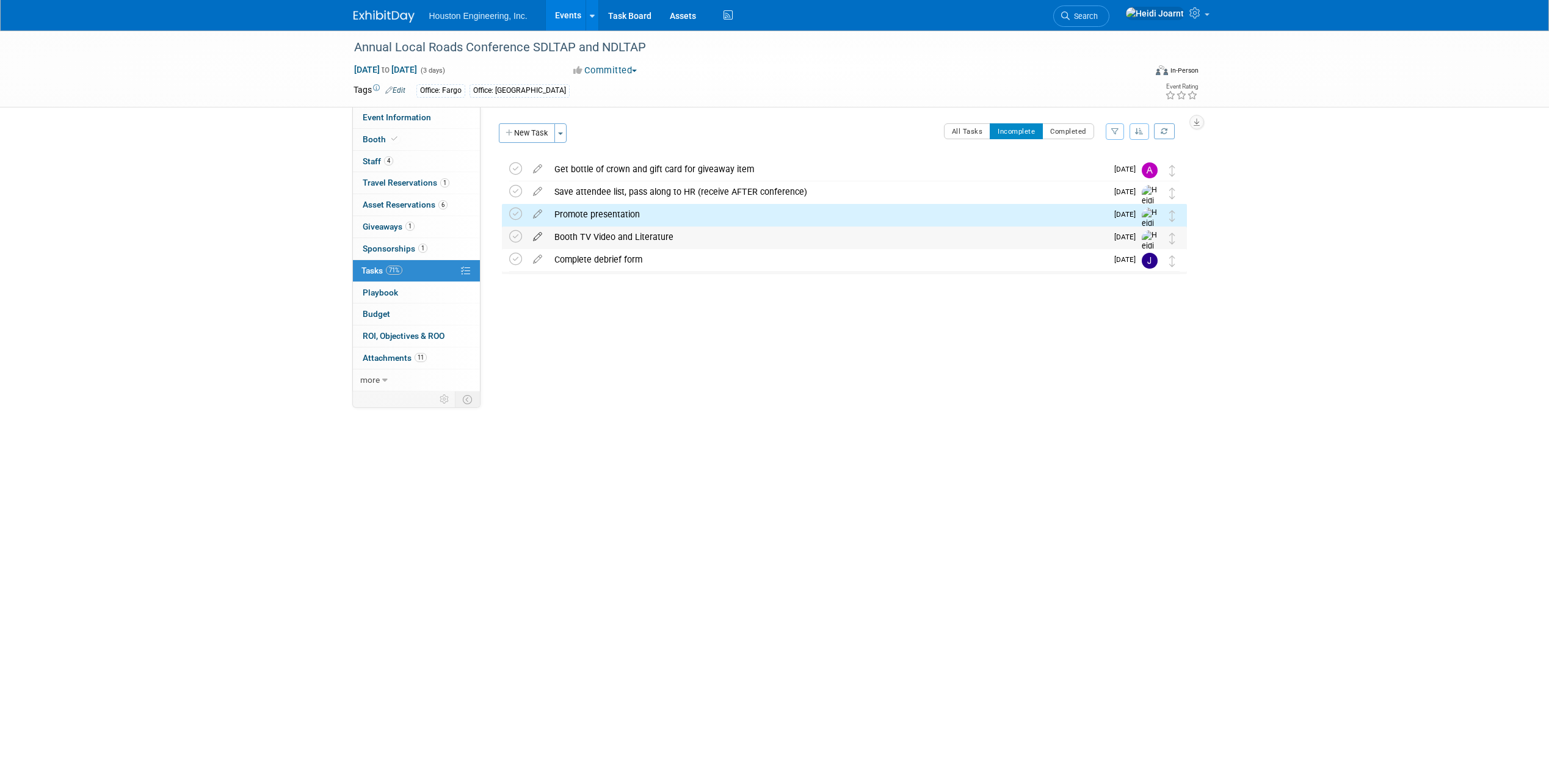
click at [534, 235] on icon at bounding box center [537, 235] width 21 height 15
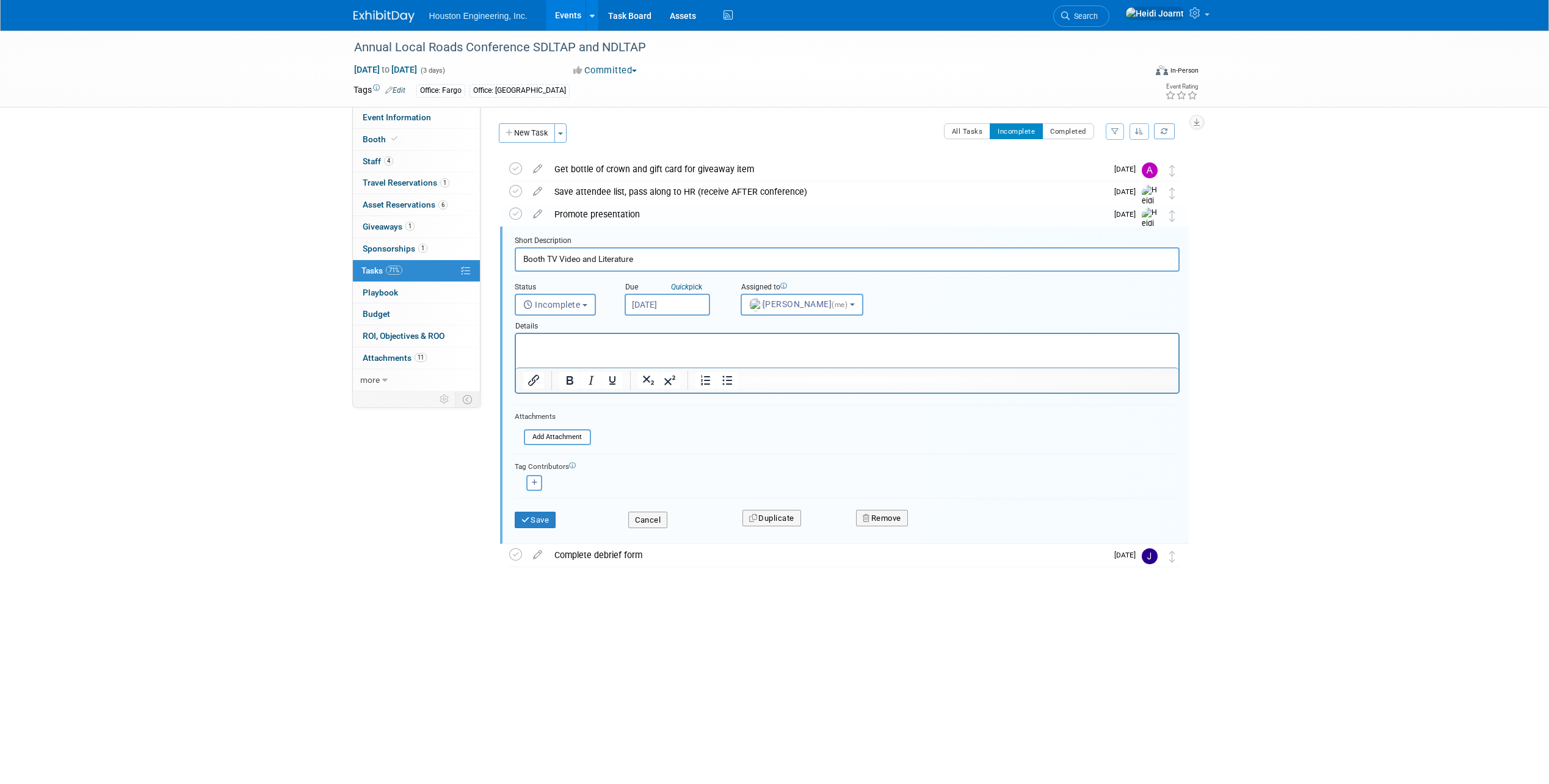
click at [655, 309] on input "Oct 17, 2025" at bounding box center [667, 304] width 85 height 22
click at [716, 415] on span "15" at bounding box center [718, 417] width 24 height 24
type input "Oct 15, 2025"
click at [542, 521] on button "Save" at bounding box center [535, 520] width 42 height 17
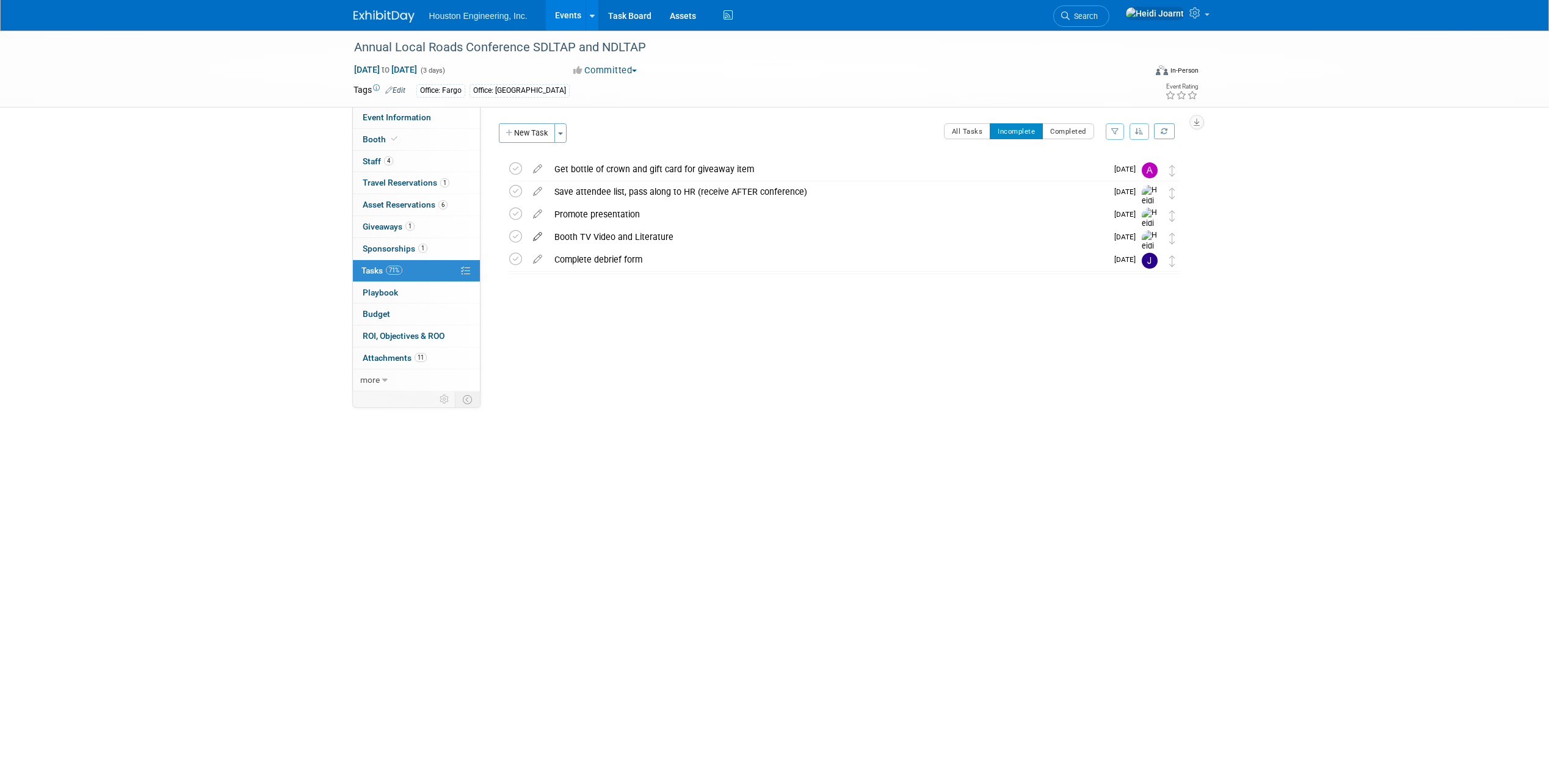
click at [533, 233] on icon at bounding box center [537, 235] width 21 height 15
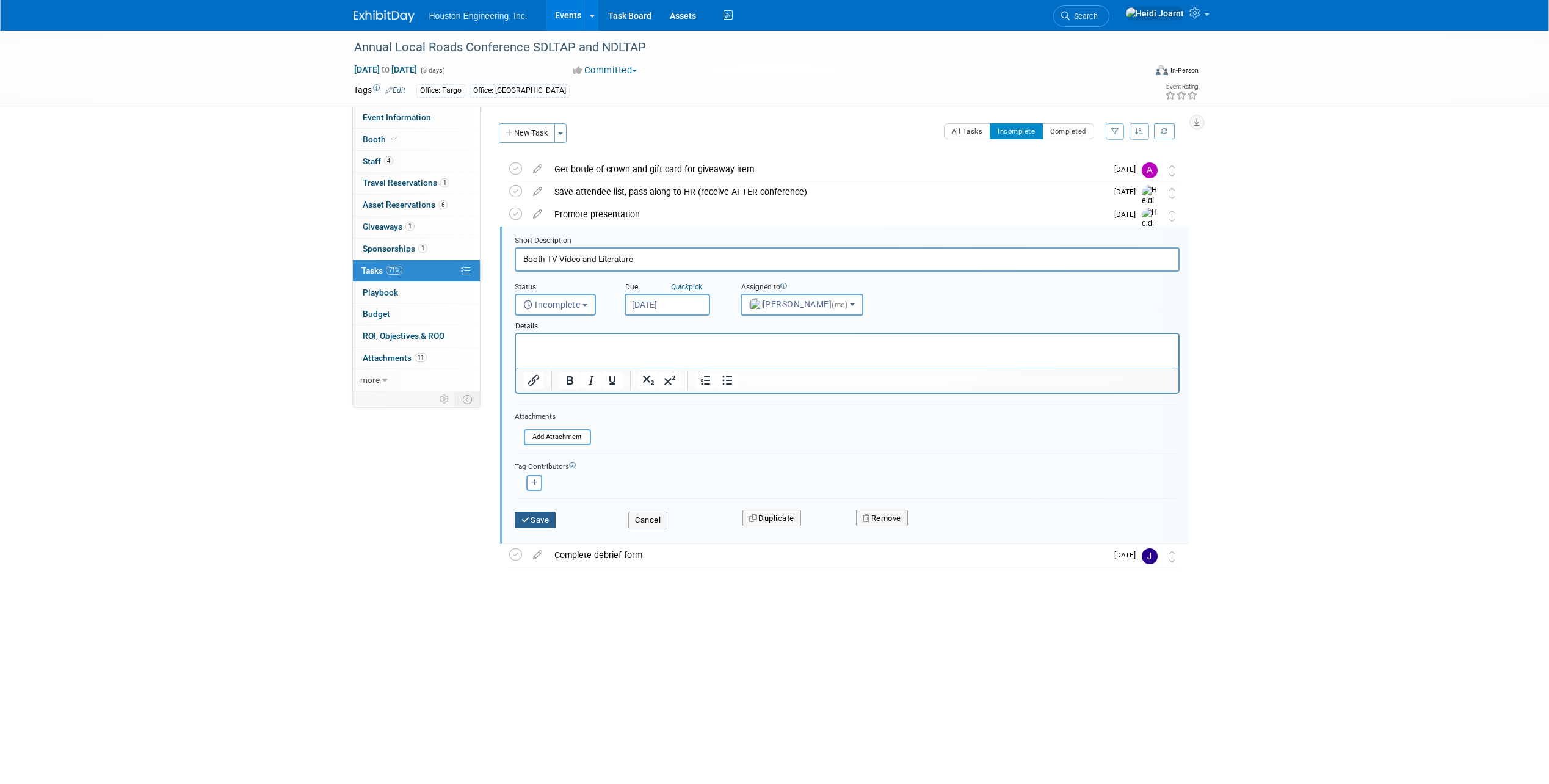
click at [545, 519] on button "Save" at bounding box center [535, 520] width 42 height 17
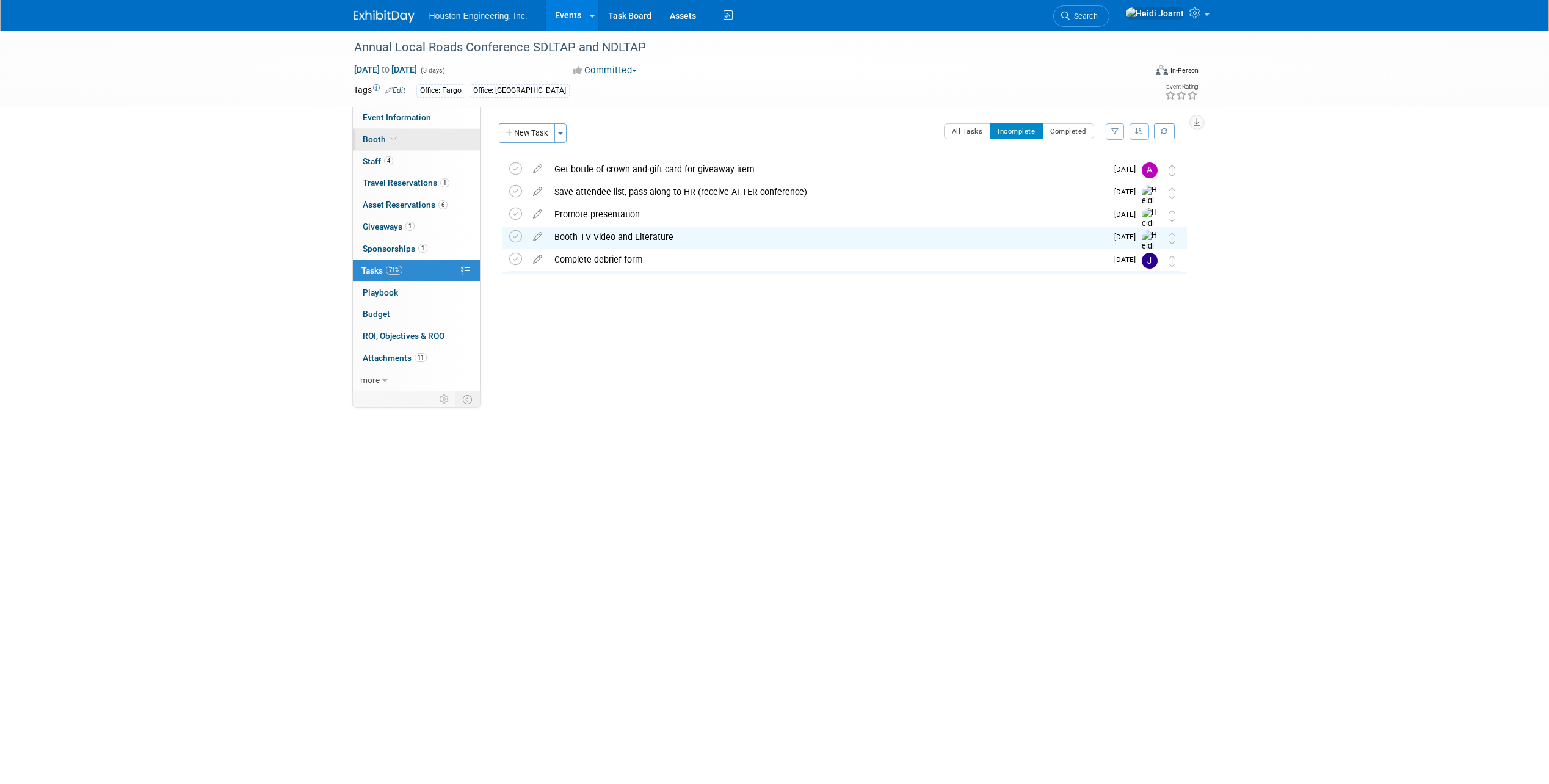
click at [415, 137] on link "Booth" at bounding box center [416, 139] width 127 height 21
select select "Yes"
select select "[GEOGRAPHIC_DATA]"
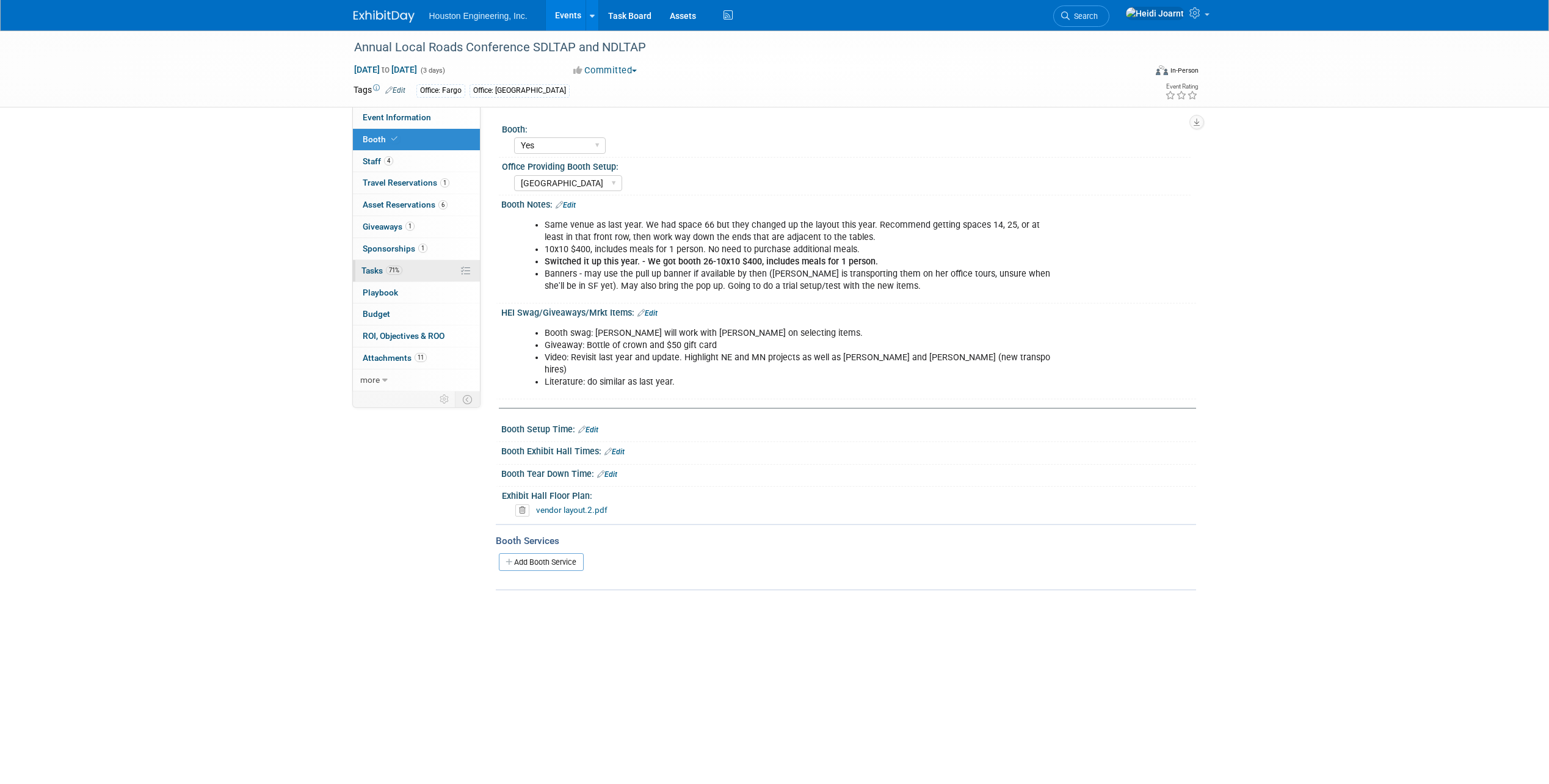
click at [406, 276] on link "71% Tasks 71%" at bounding box center [416, 270] width 127 height 21
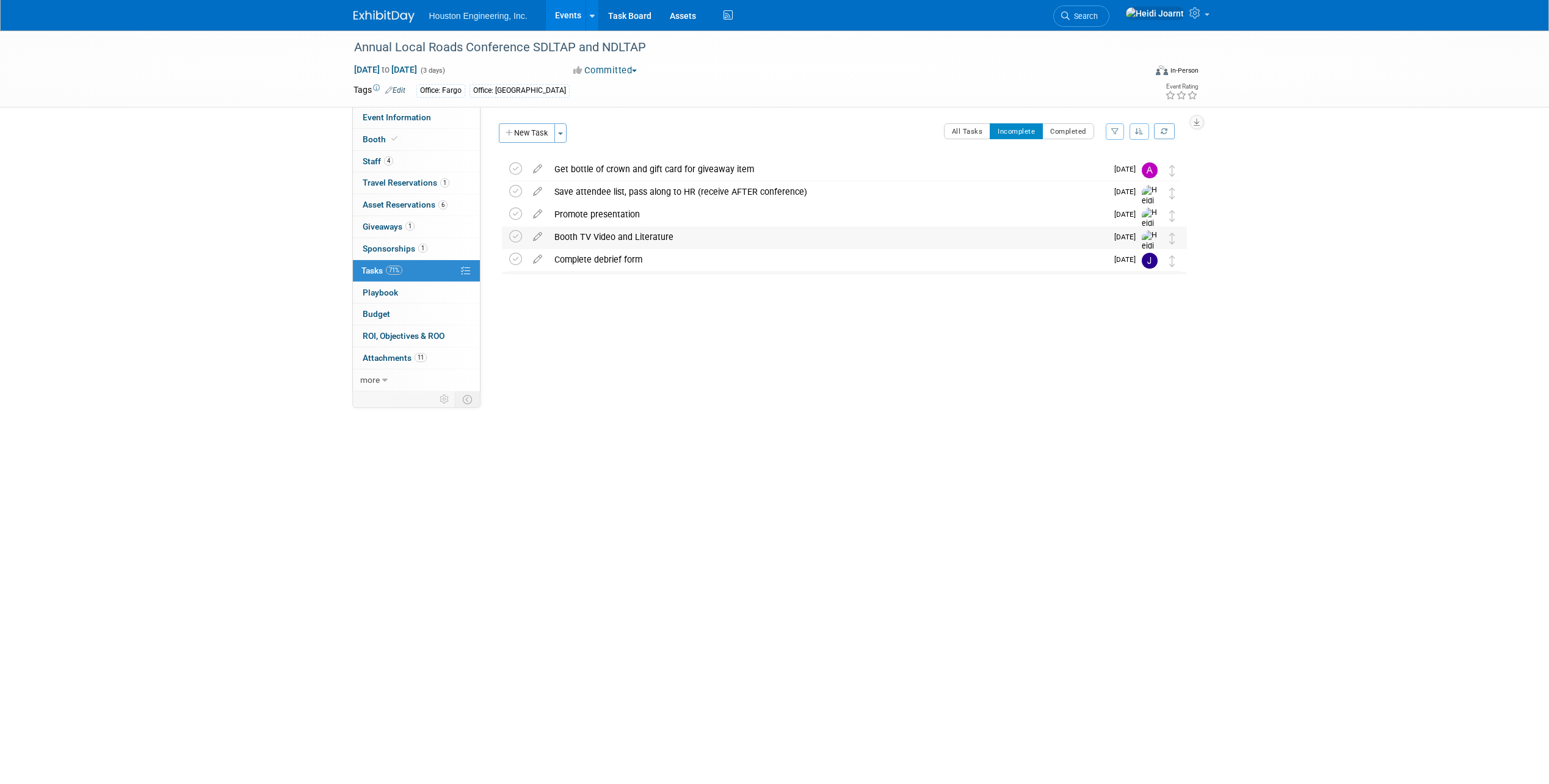
click at [687, 232] on div "Booth TV Video and Literature" at bounding box center [827, 237] width 559 height 20
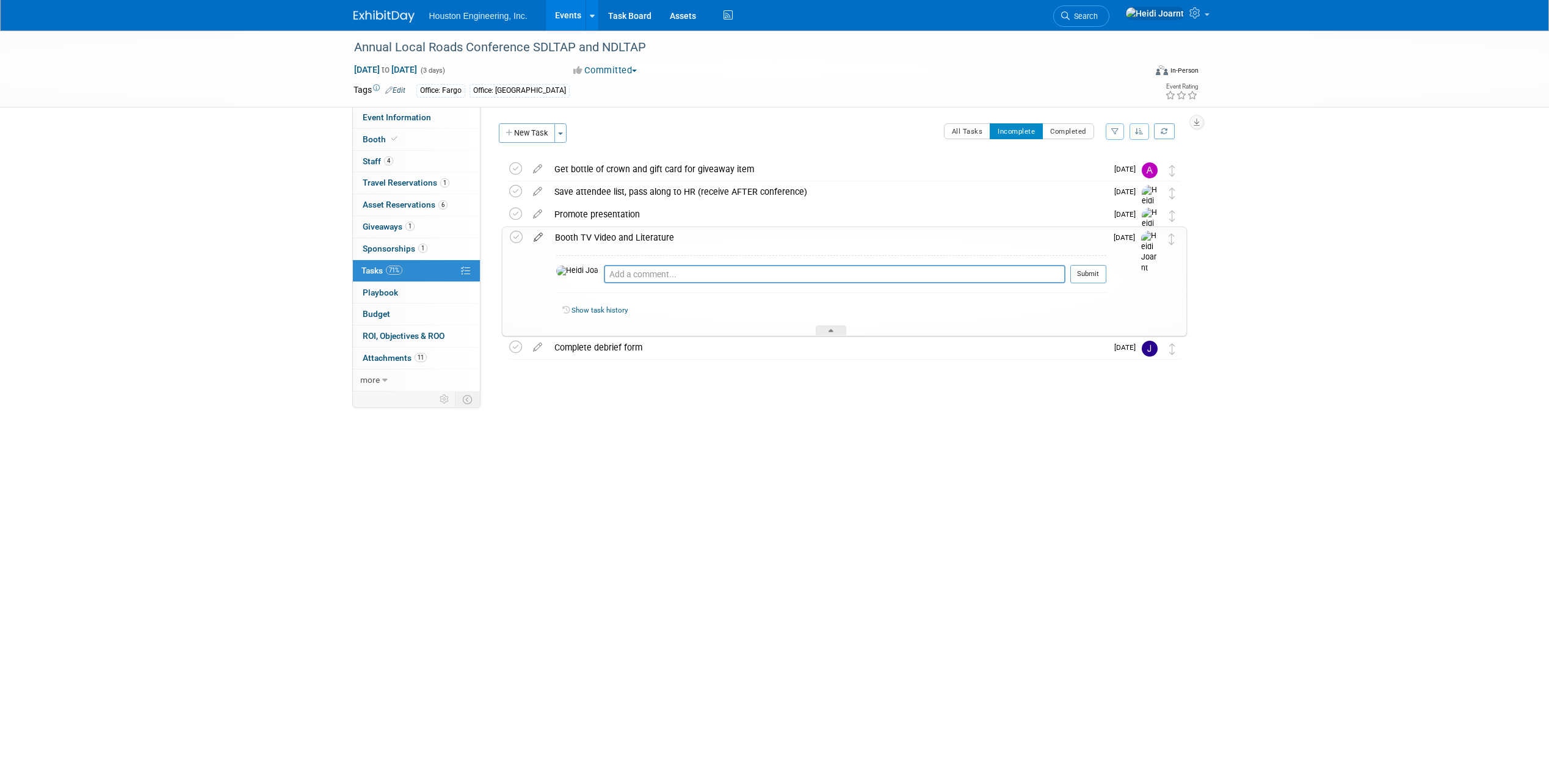
click at [540, 236] on icon at bounding box center [538, 235] width 21 height 15
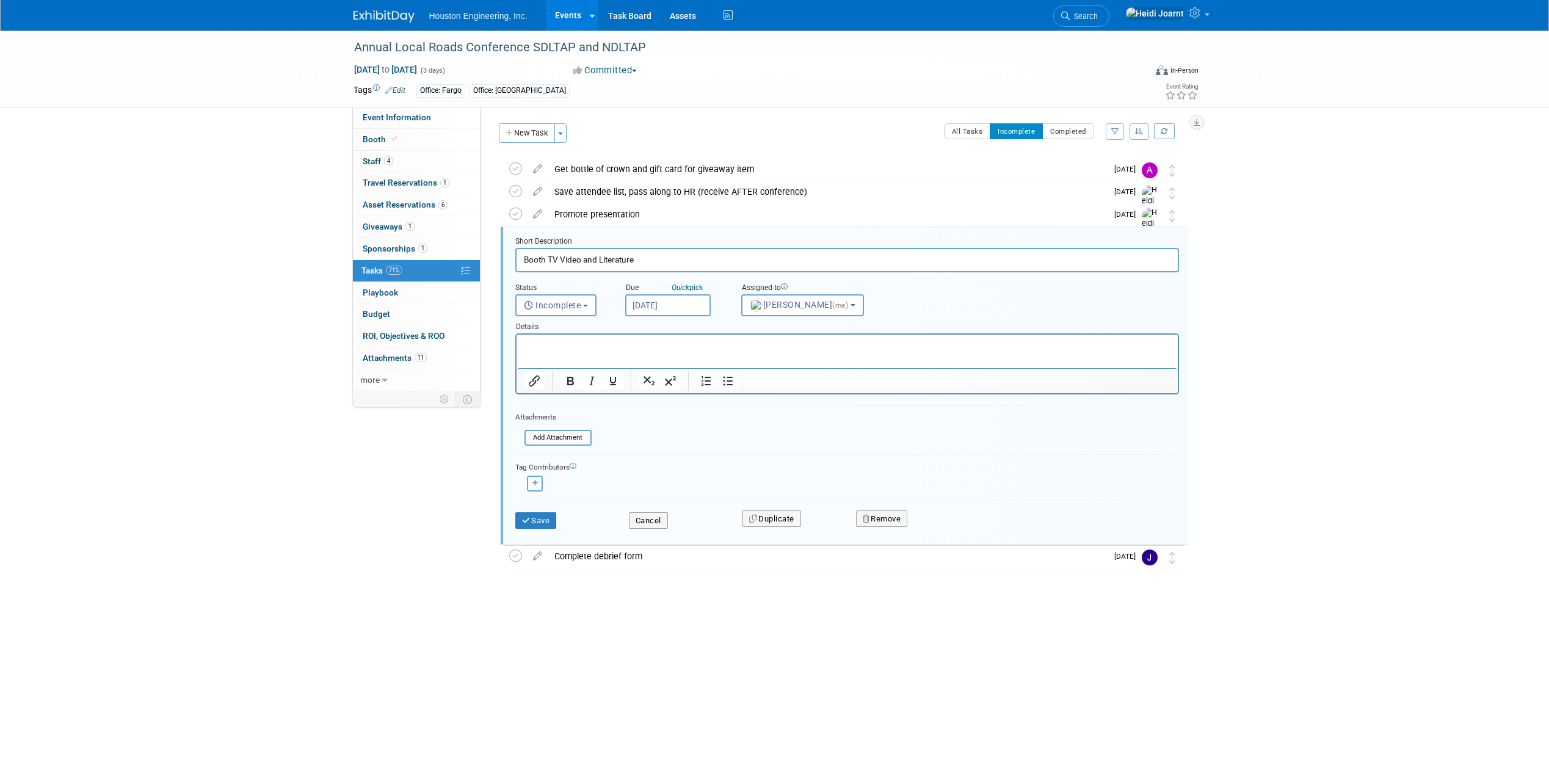
click at [535, 488] on button "button" at bounding box center [535, 483] width 16 height 16
select select
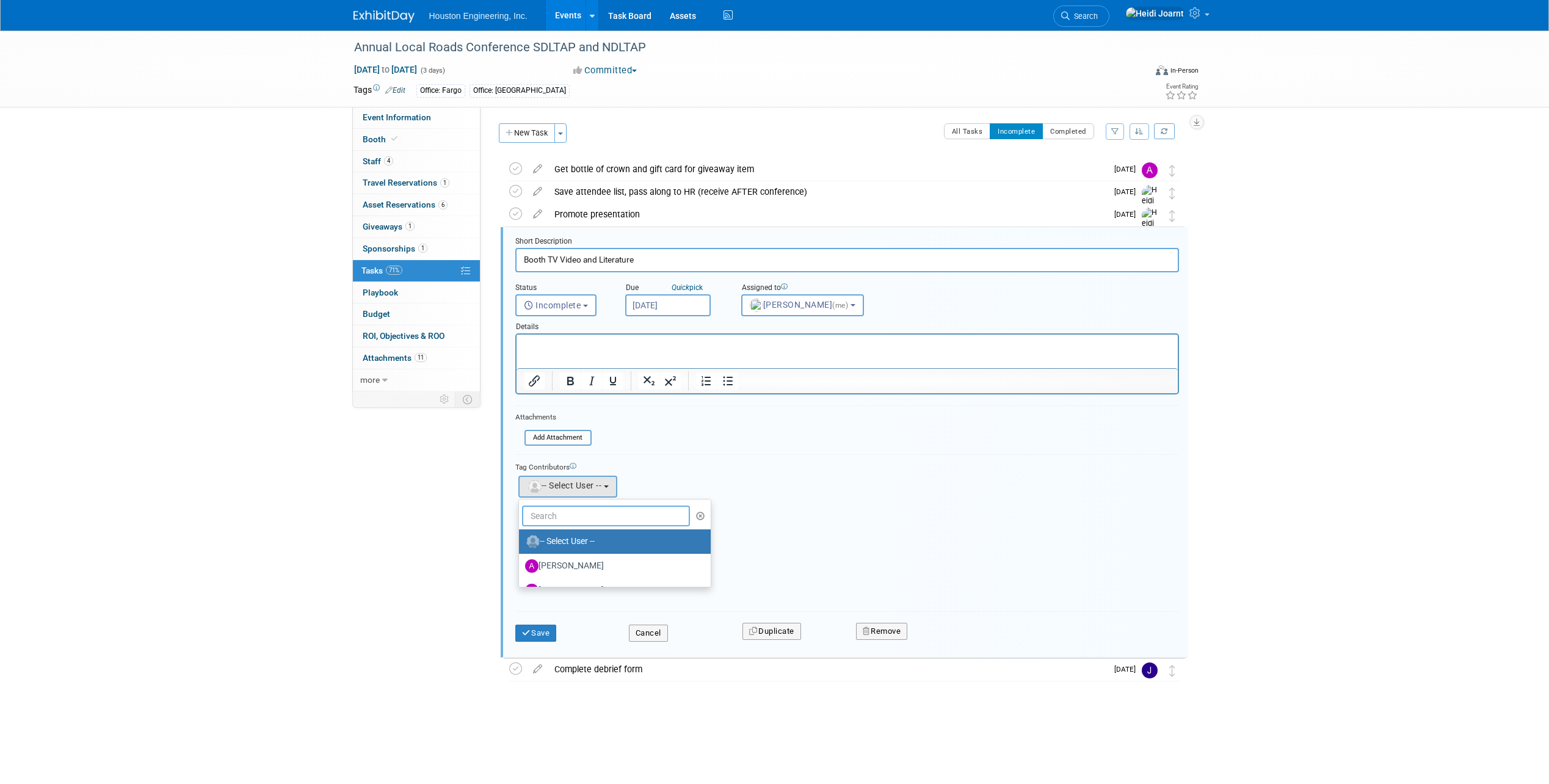
click at [566, 523] on input "text" at bounding box center [606, 516] width 168 height 20
type input "ali"
click at [573, 542] on label "[PERSON_NAME]" at bounding box center [588, 542] width 127 height 20
click at [521, 542] on input "[PERSON_NAME]" at bounding box center [516, 540] width 8 height 8
select select "1df7f9b6-a373-4f1f-b069-61f5b7051df1"
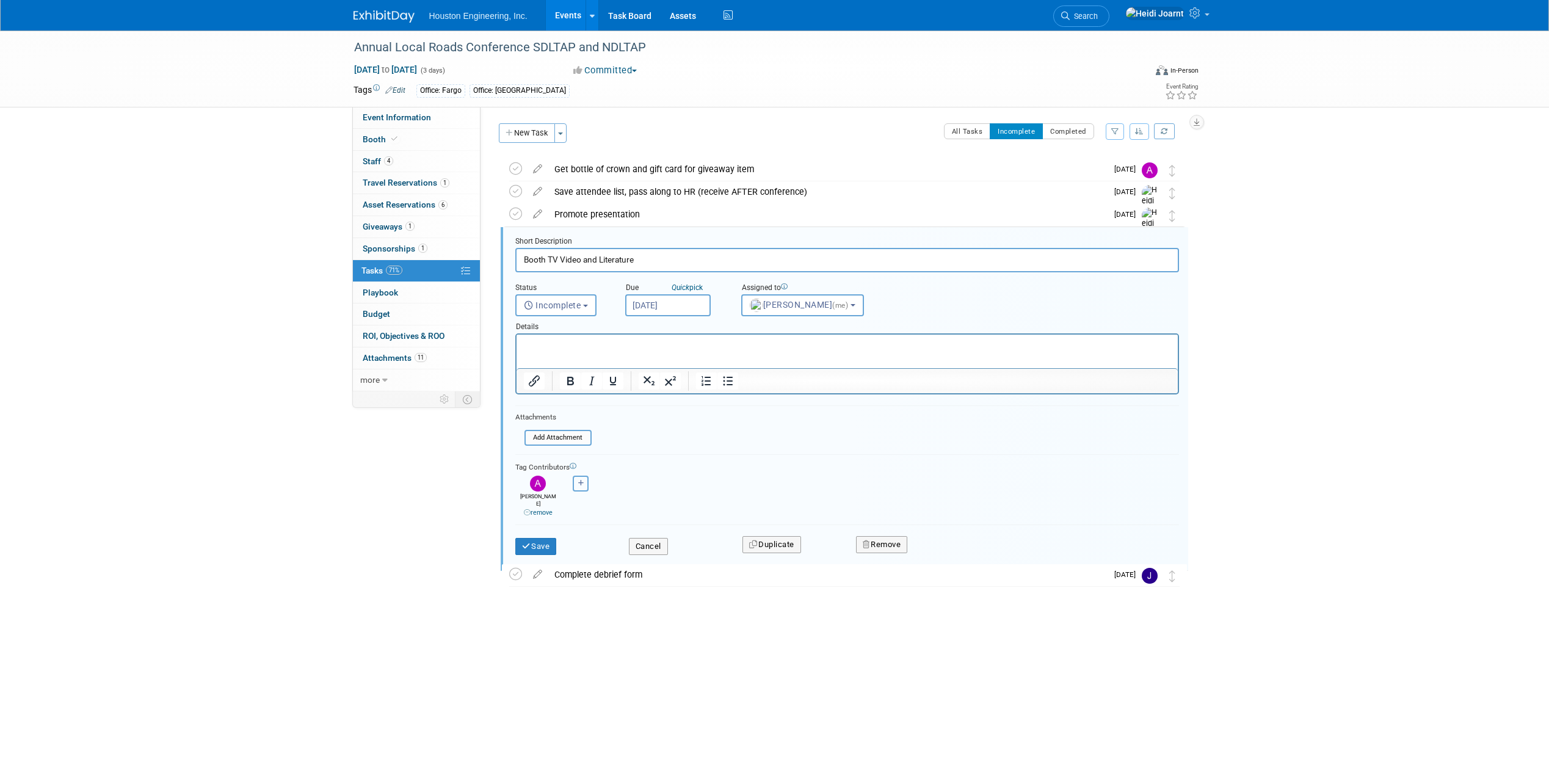
click at [580, 483] on icon "button" at bounding box center [581, 483] width 6 height 7
select select
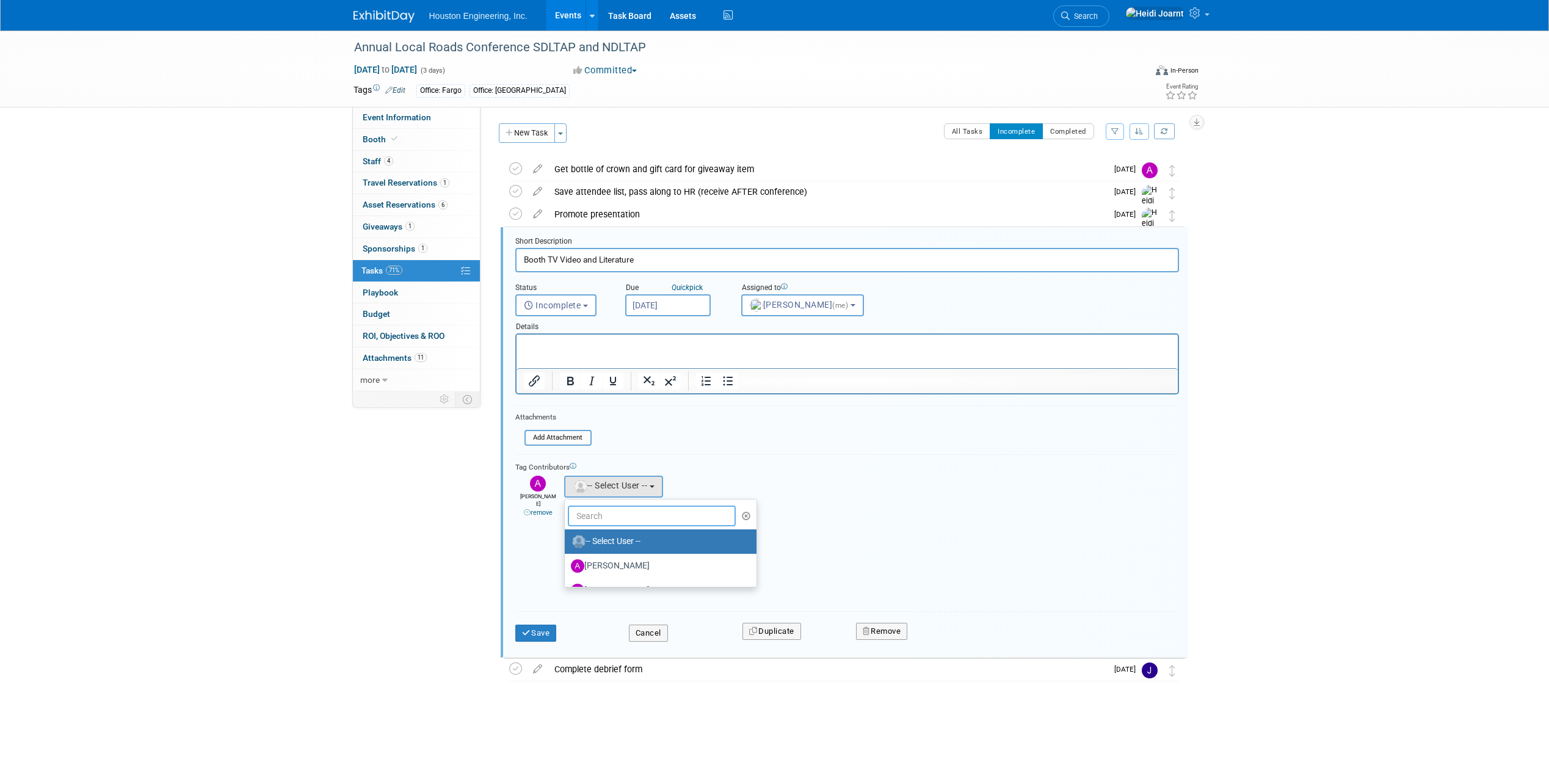
click at [594, 516] on input "text" at bounding box center [652, 516] width 168 height 20
type input "matt"
click at [602, 542] on label "[PERSON_NAME]" at bounding box center [635, 542] width 127 height 20
click at [566, 542] on input "[PERSON_NAME]" at bounding box center [562, 540] width 8 height 8
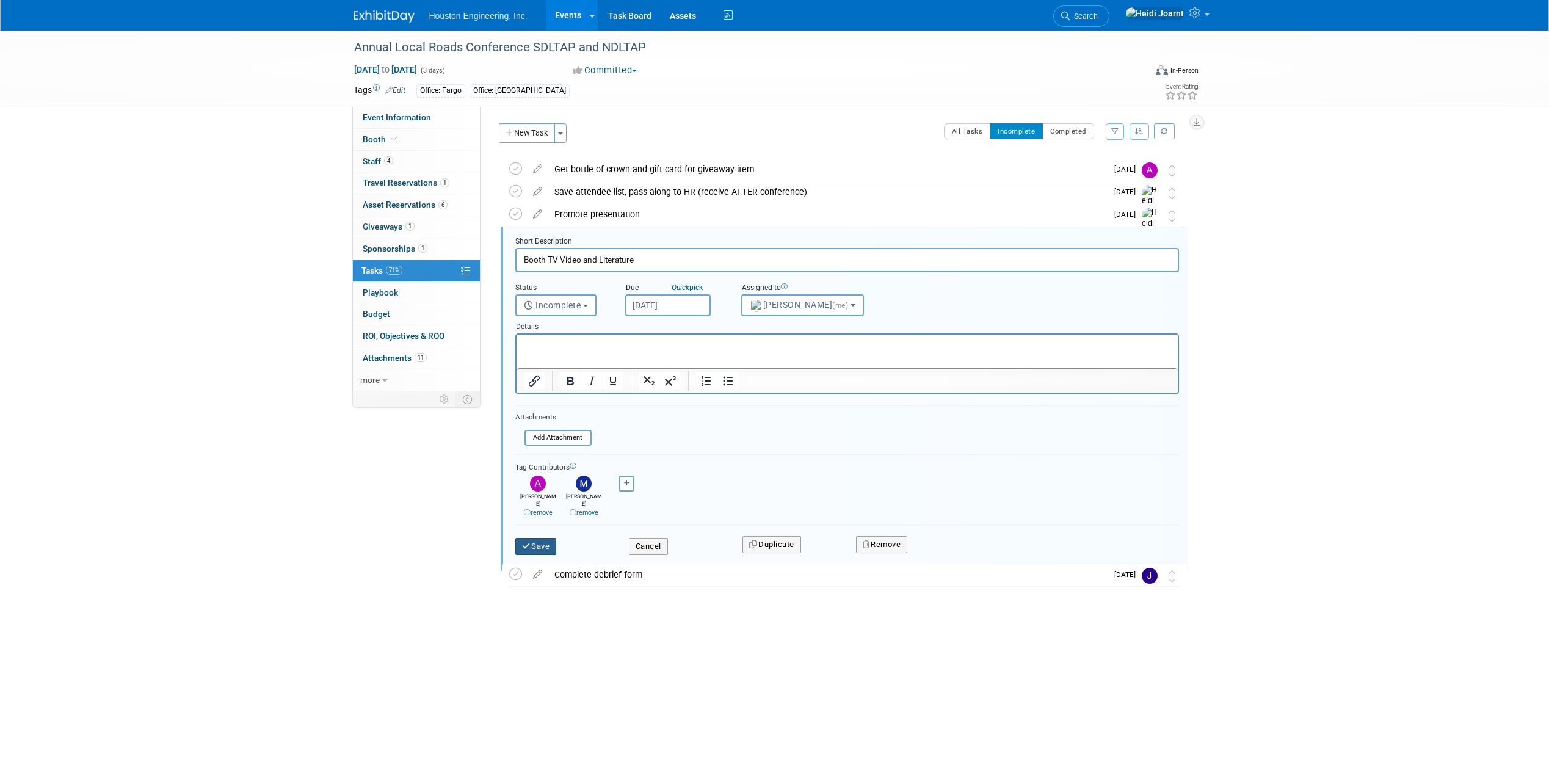
click at [548, 538] on button "Save" at bounding box center [536, 547] width 42 height 17
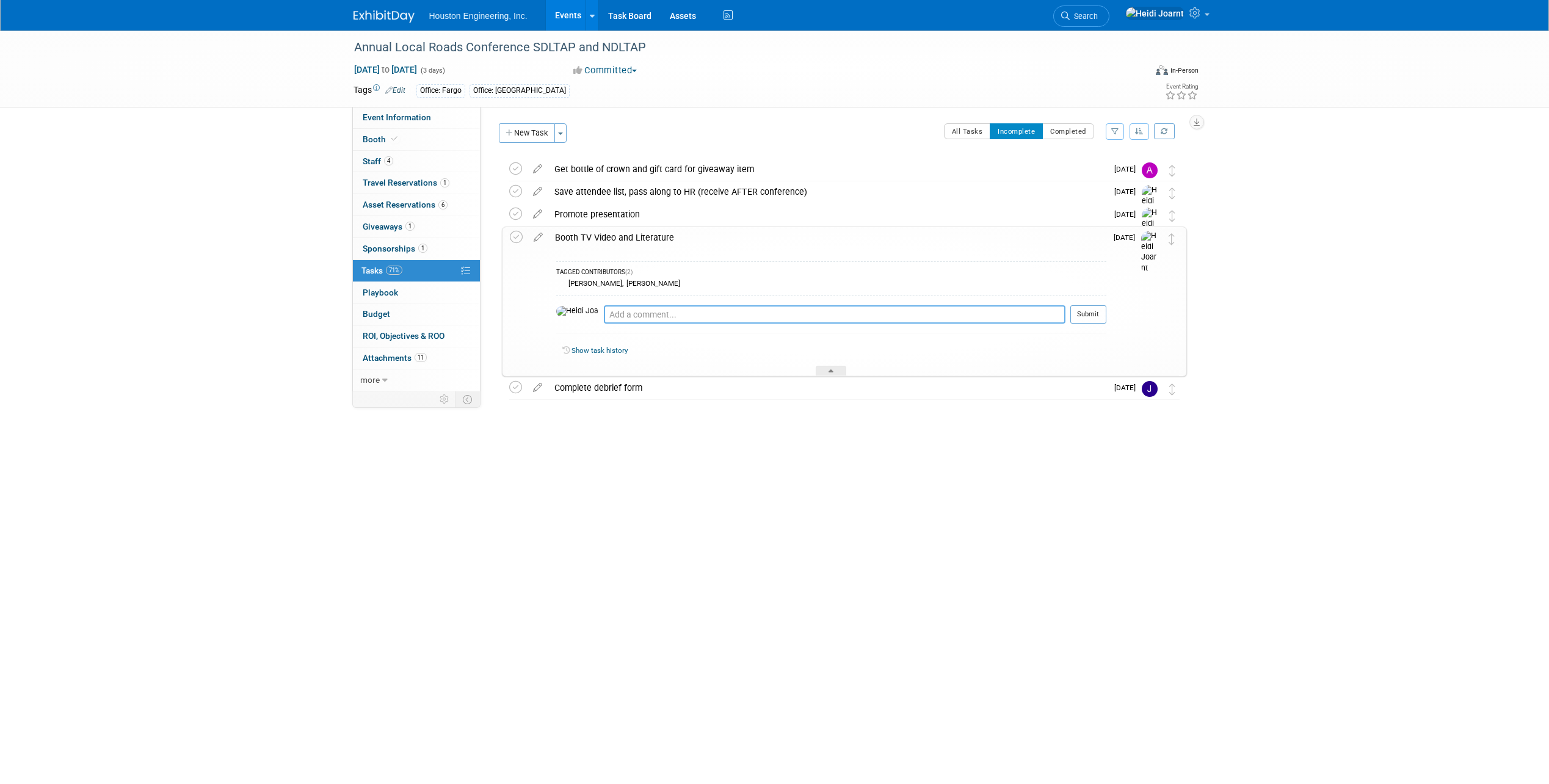
click at [679, 315] on textarea at bounding box center [834, 314] width 461 height 18
click at [752, 317] on textarea at bounding box center [834, 314] width 461 height 18
paste textarea "H:\Corporate\Marketing\Conferences\Local Roads (SDLTAP and NDLTAP)-0008\2025\Bo…"
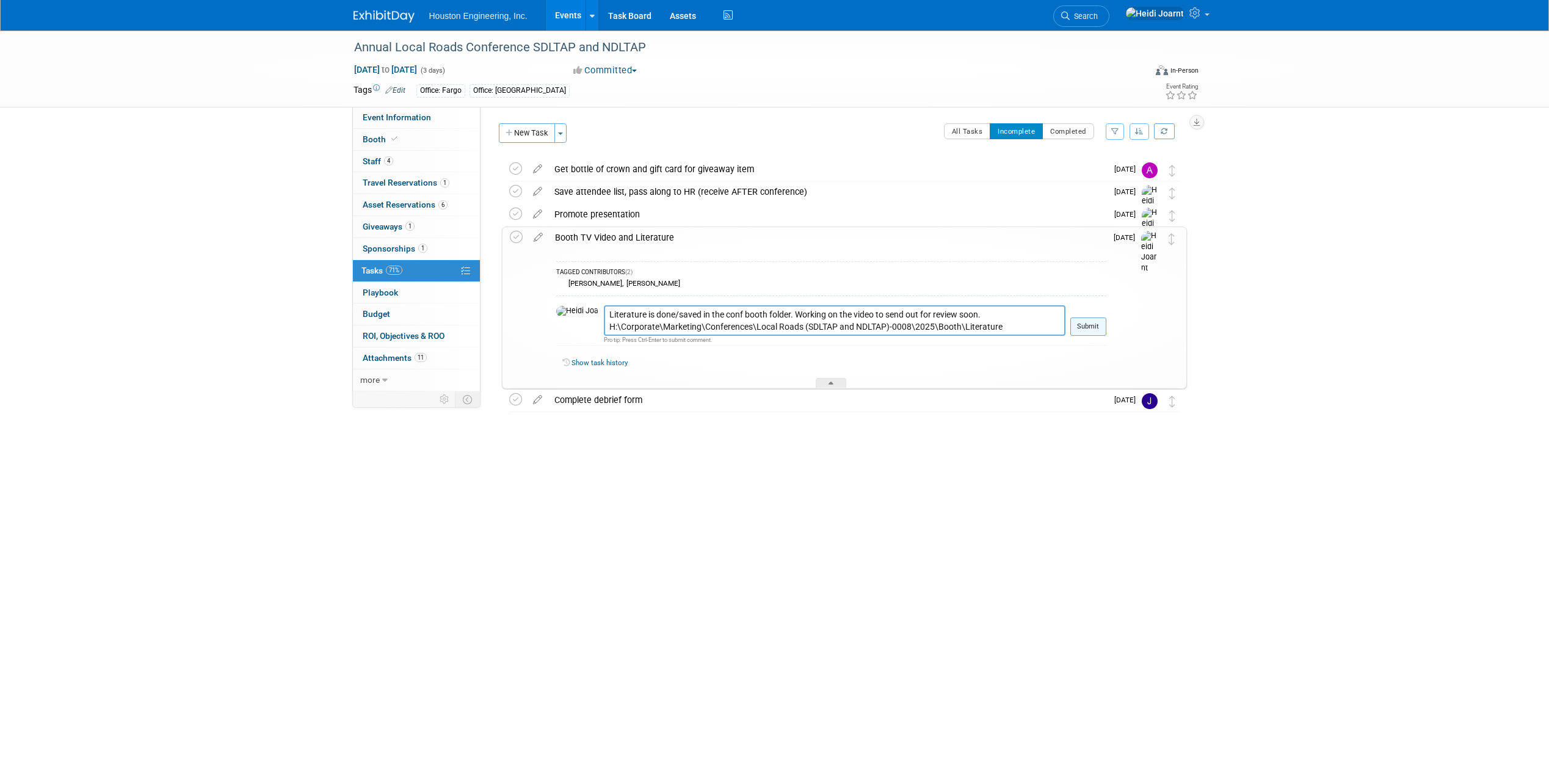
type textarea "Literature is done/saved in the conf booth folder. Working on the video to send…"
click at [1086, 325] on button "Submit" at bounding box center [1088, 327] width 36 height 18
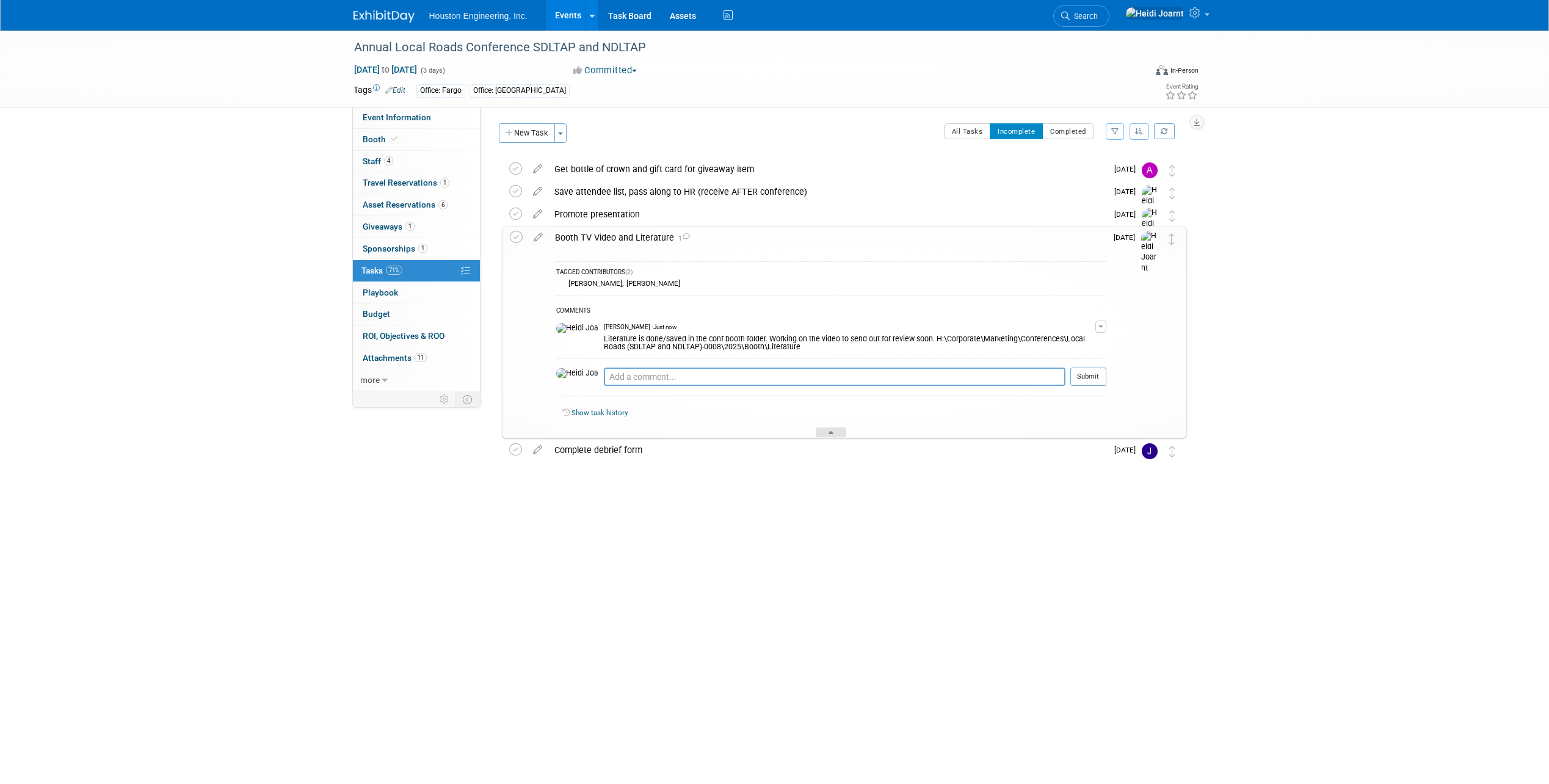
click at [838, 435] on div at bounding box center [831, 433] width 30 height 11
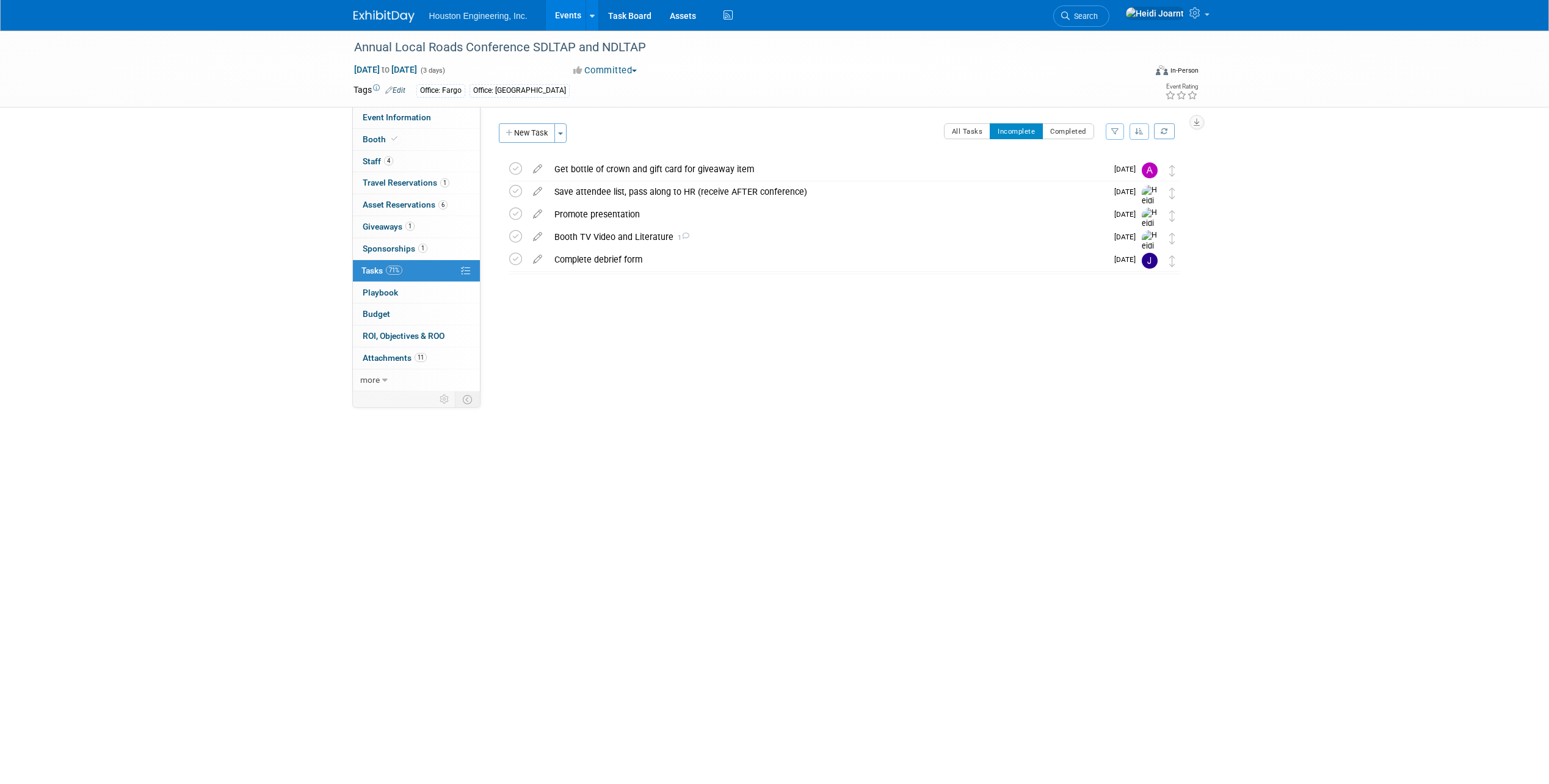
click at [556, 19] on link "Events" at bounding box center [568, 15] width 44 height 30
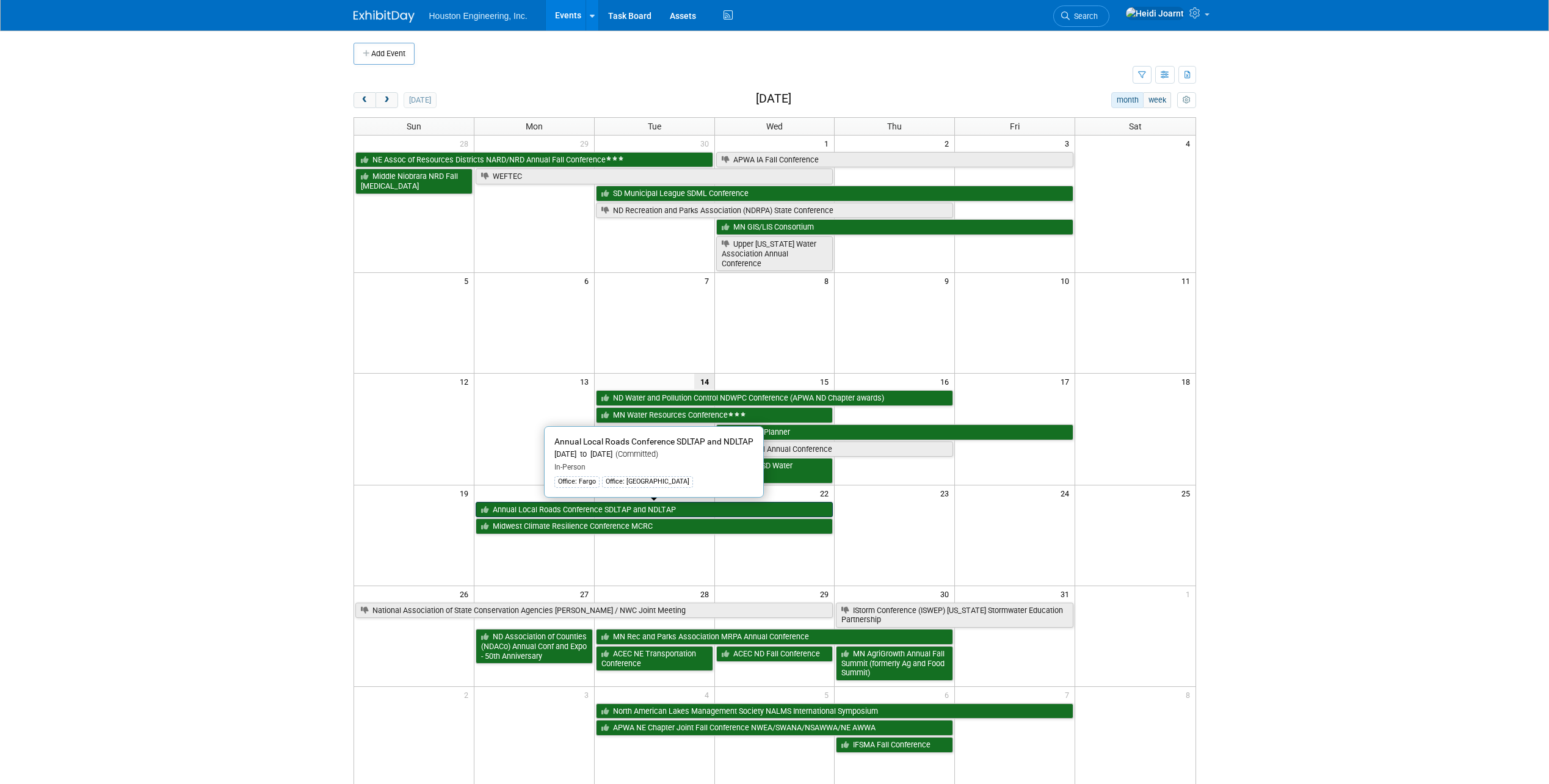
click at [619, 510] on link "Annual Local Roads Conference SDLTAP and NDLTAP" at bounding box center [654, 510] width 358 height 16
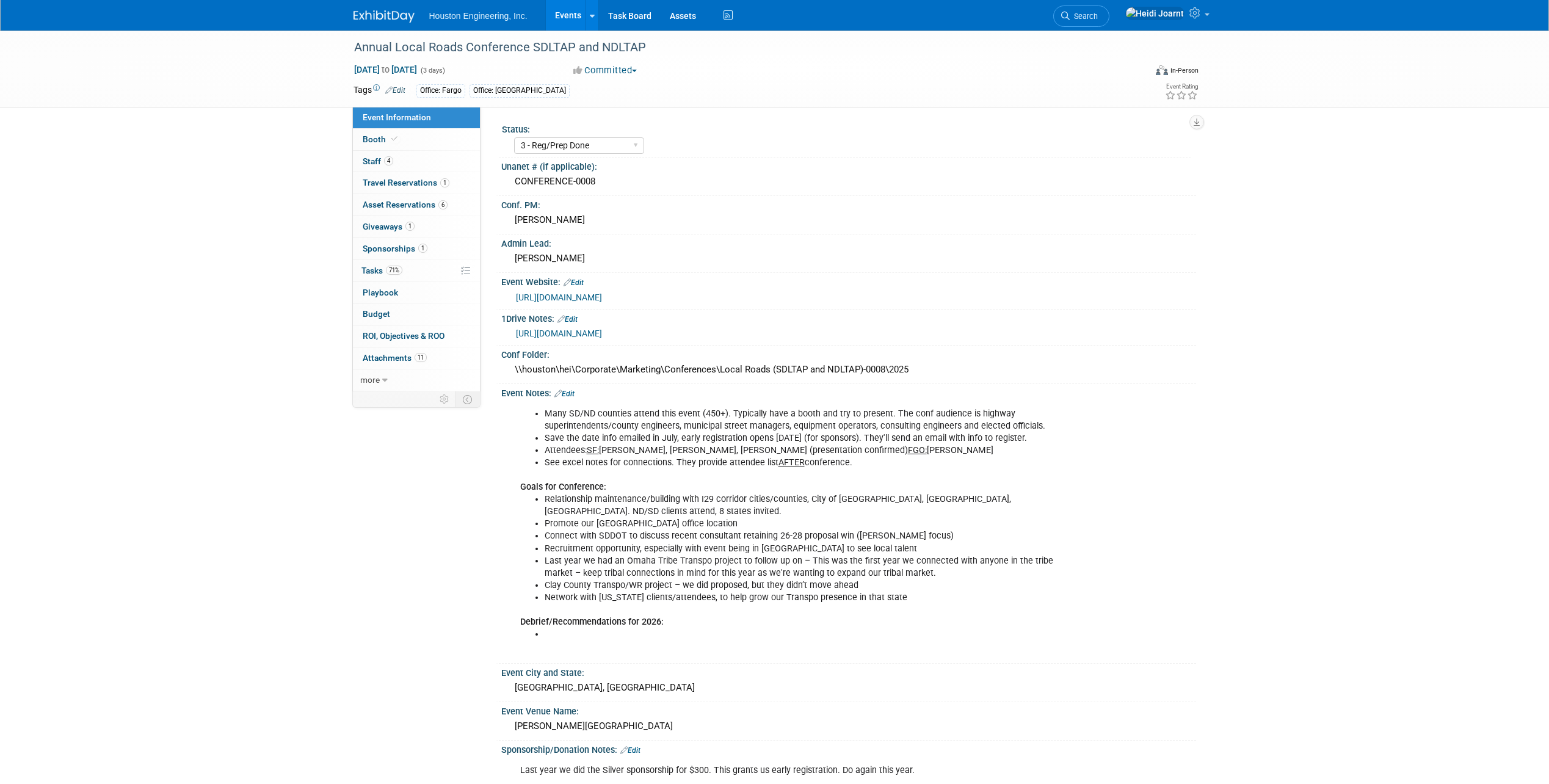
select select "3 - Reg/Prep Done"
select select "Yes"
select select "Multi-sector/Any/All"
click at [393, 138] on icon at bounding box center [394, 139] width 6 height 7
select select "Yes"
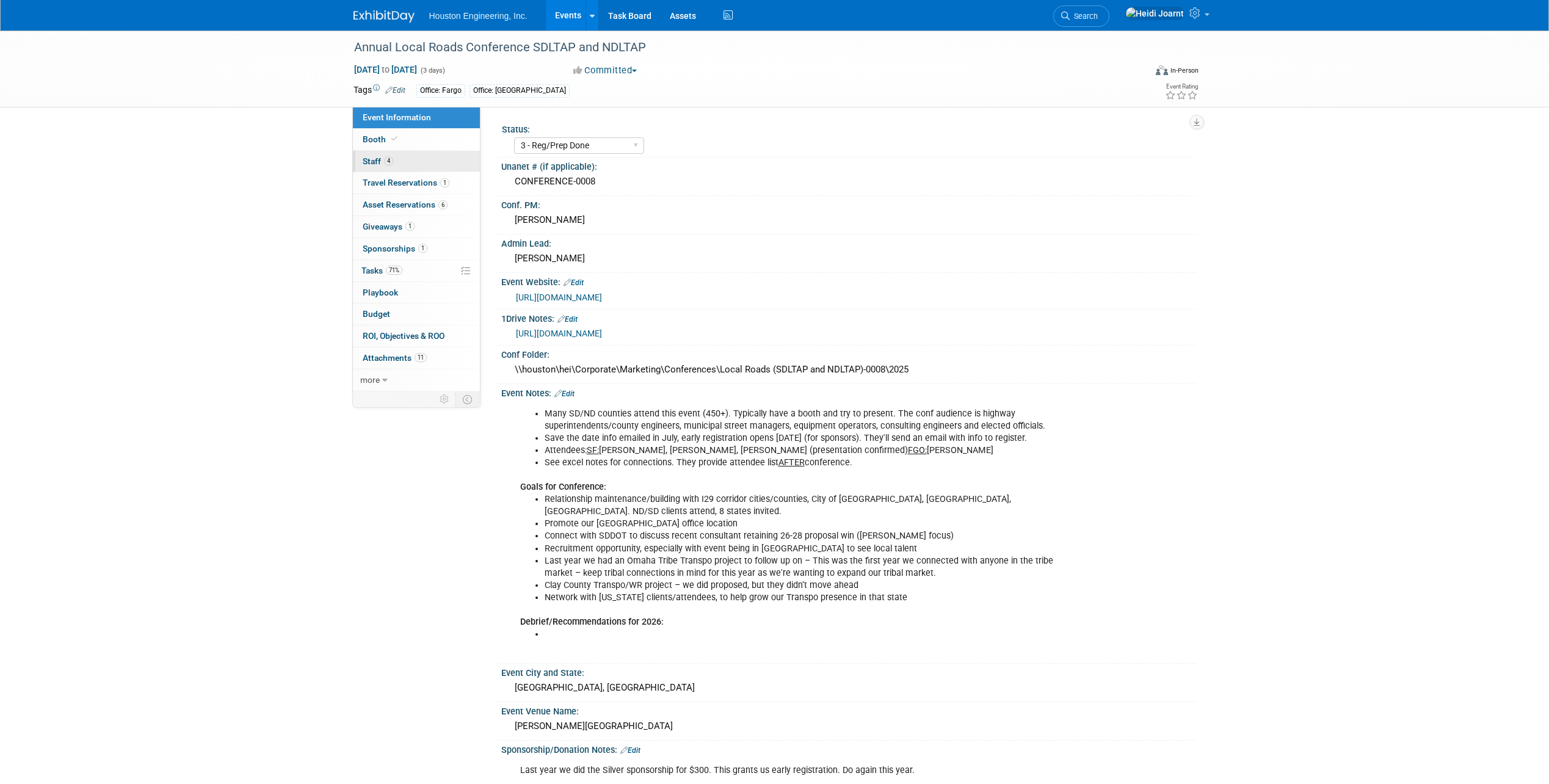
select select "[GEOGRAPHIC_DATA]"
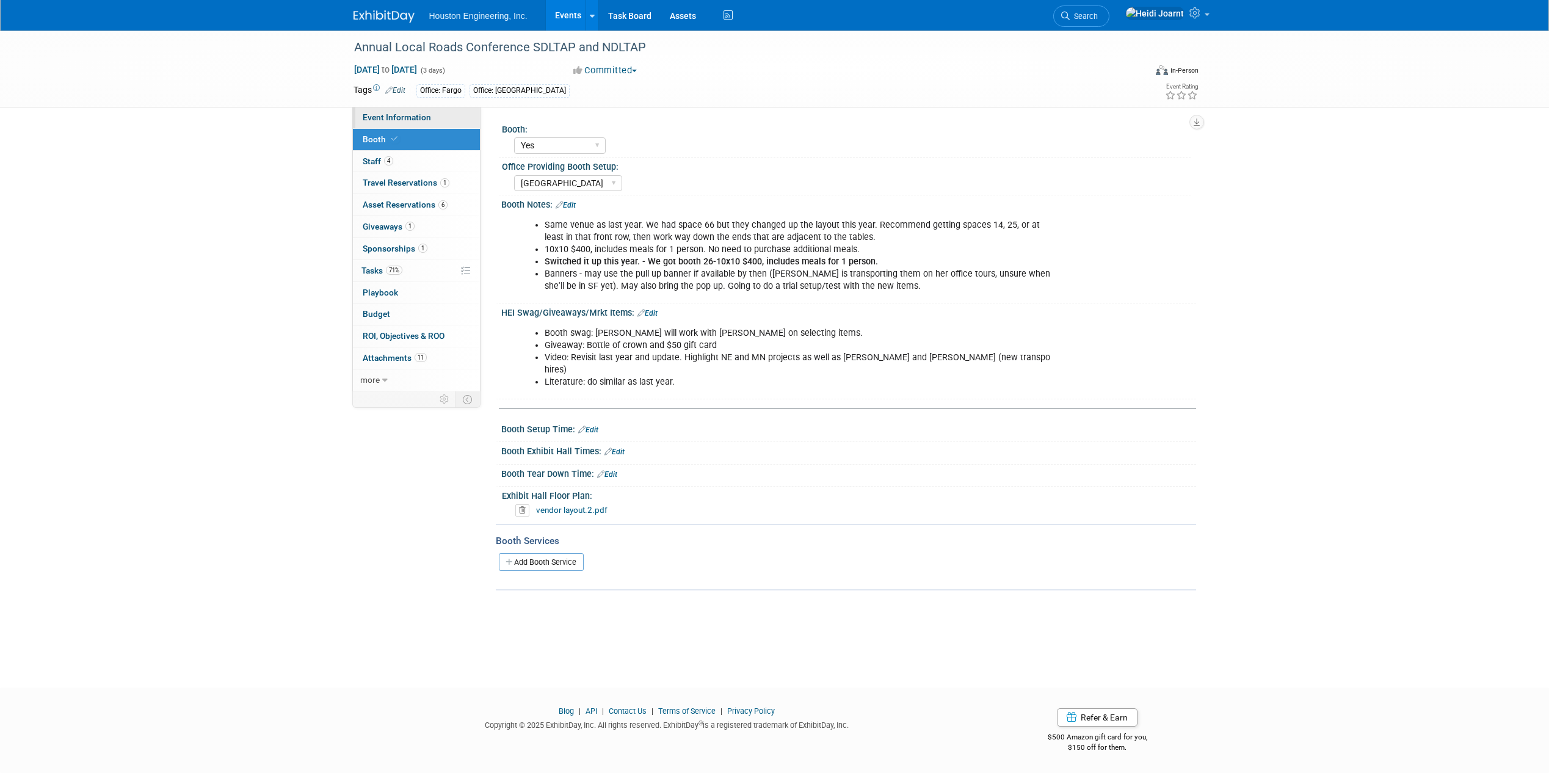
click at [440, 118] on link "Event Information" at bounding box center [416, 118] width 127 height 21
select select "3 - Reg/Prep Done"
select select "Yes"
select select "Multi-sector/Any/All"
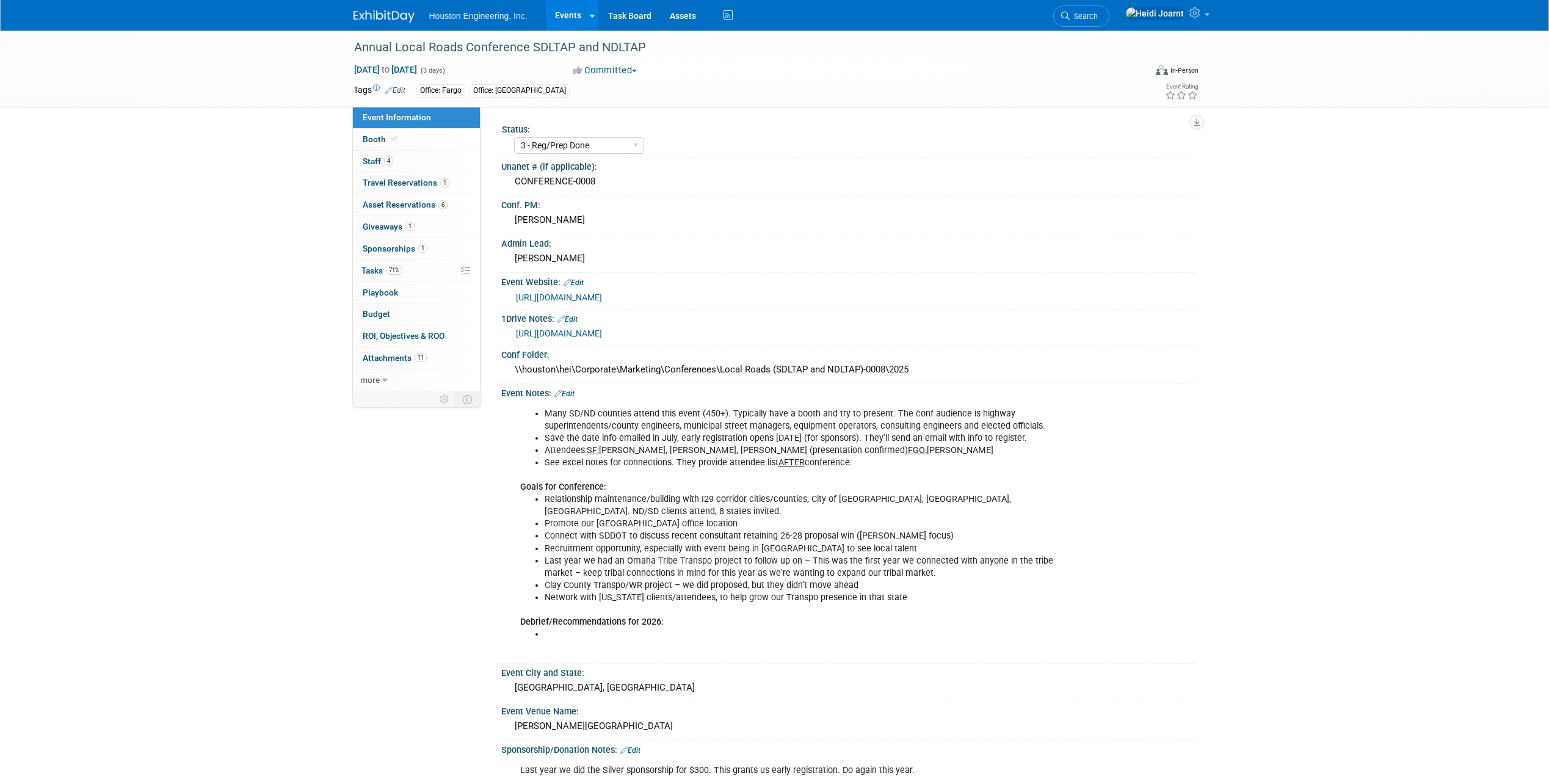
scroll to position [366, 0]
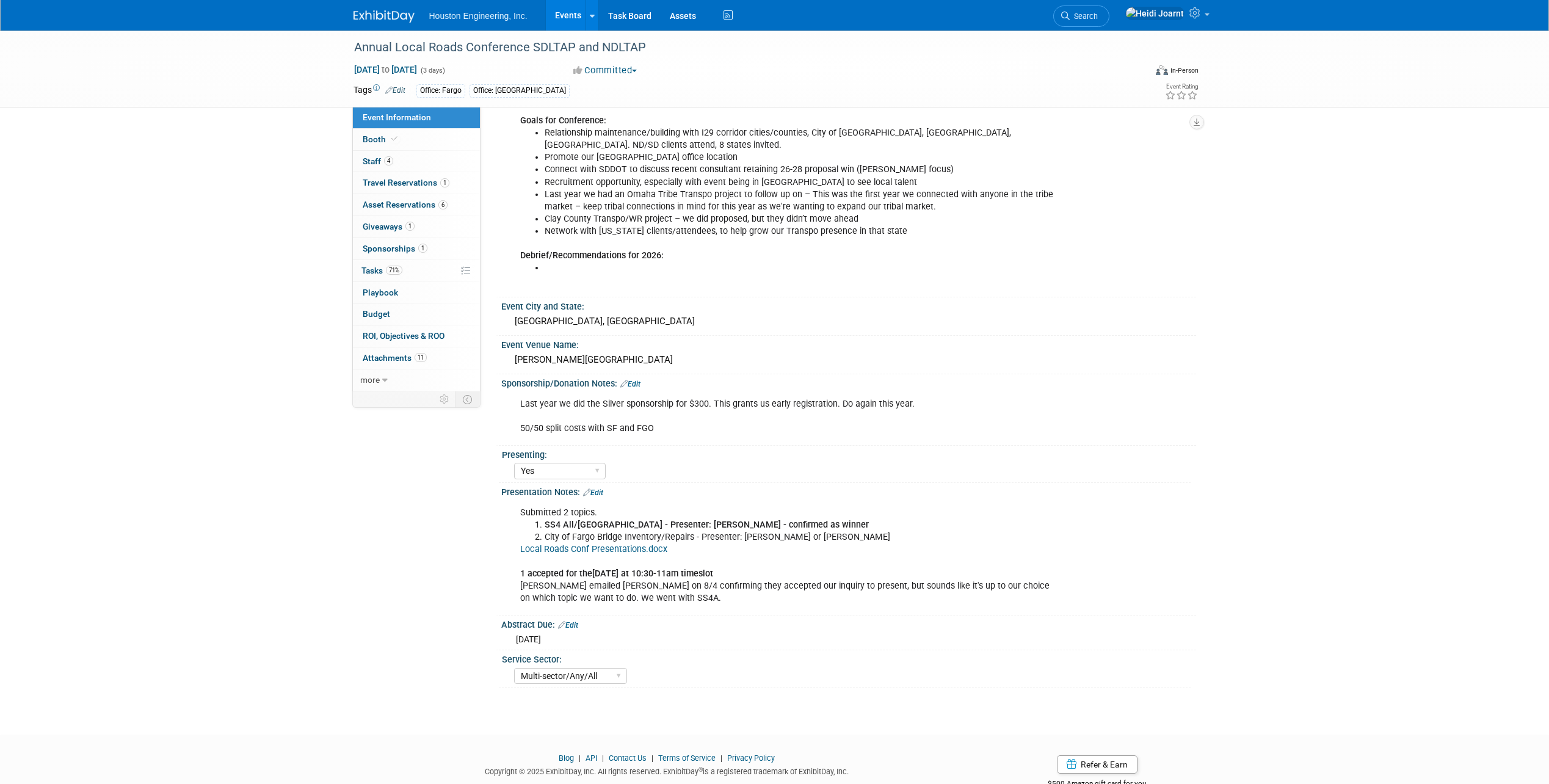
click at [642, 549] on link "Local Roads Conf Presentations.docx" at bounding box center [594, 549] width 147 height 11
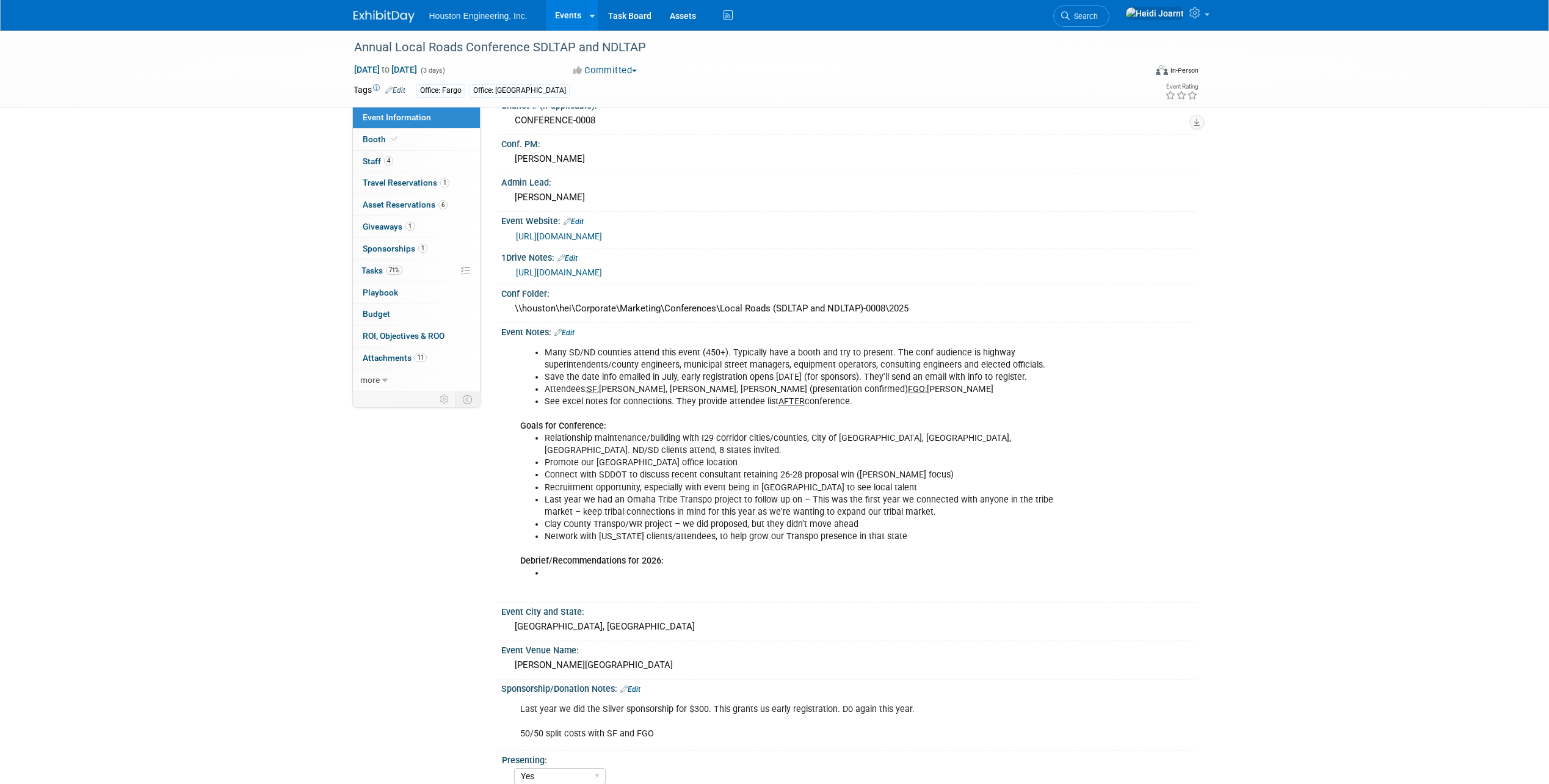
click at [584, 237] on link "[URL][DOMAIN_NAME]" at bounding box center [559, 237] width 86 height 10
click at [405, 164] on link "4 Staff 4" at bounding box center [416, 161] width 127 height 21
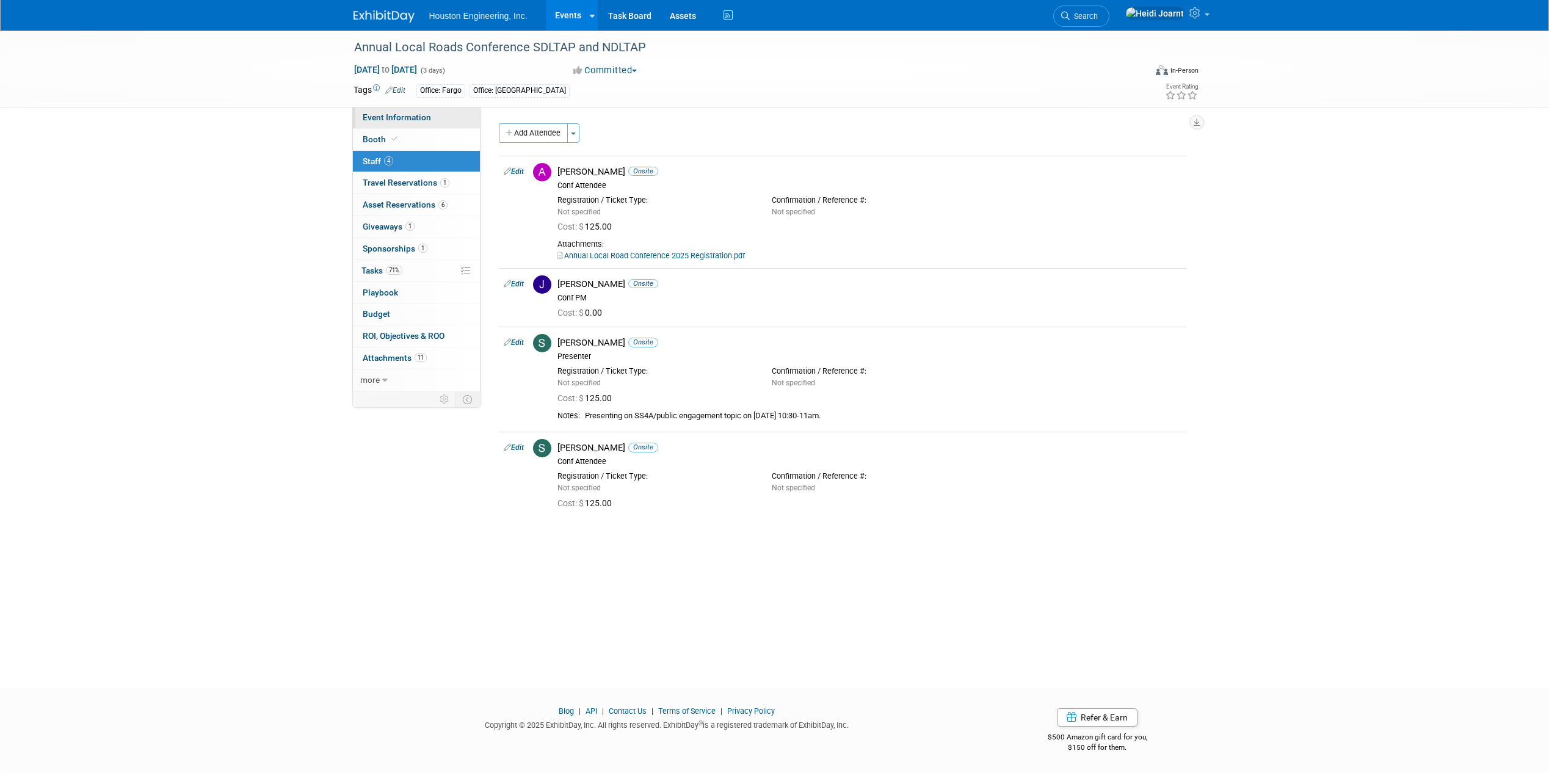
click at [450, 123] on link "Event Information" at bounding box center [416, 118] width 127 height 21
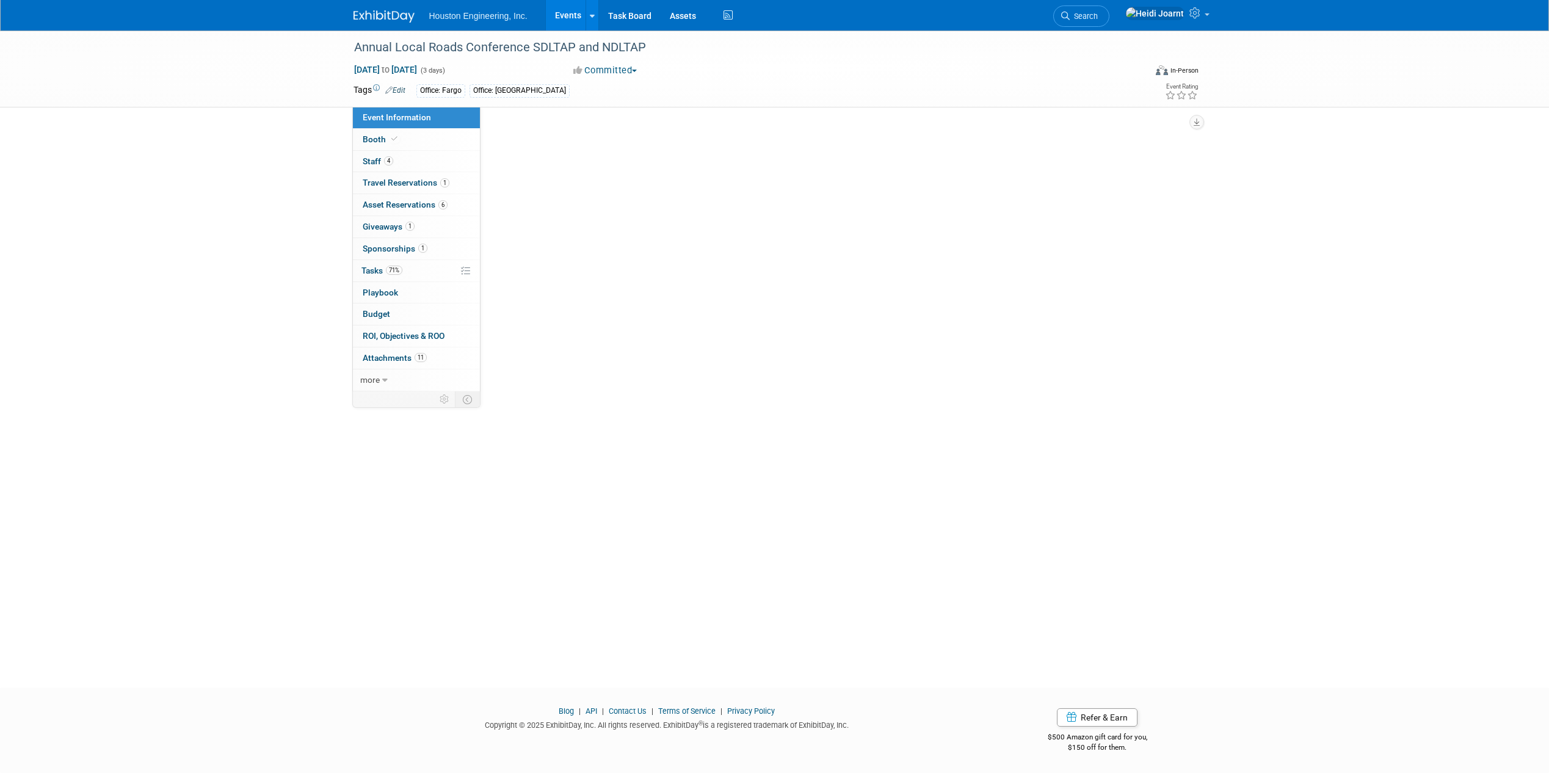
select select "3 - Reg/Prep Done"
select select "Yes"
select select "Multi-sector/Any/All"
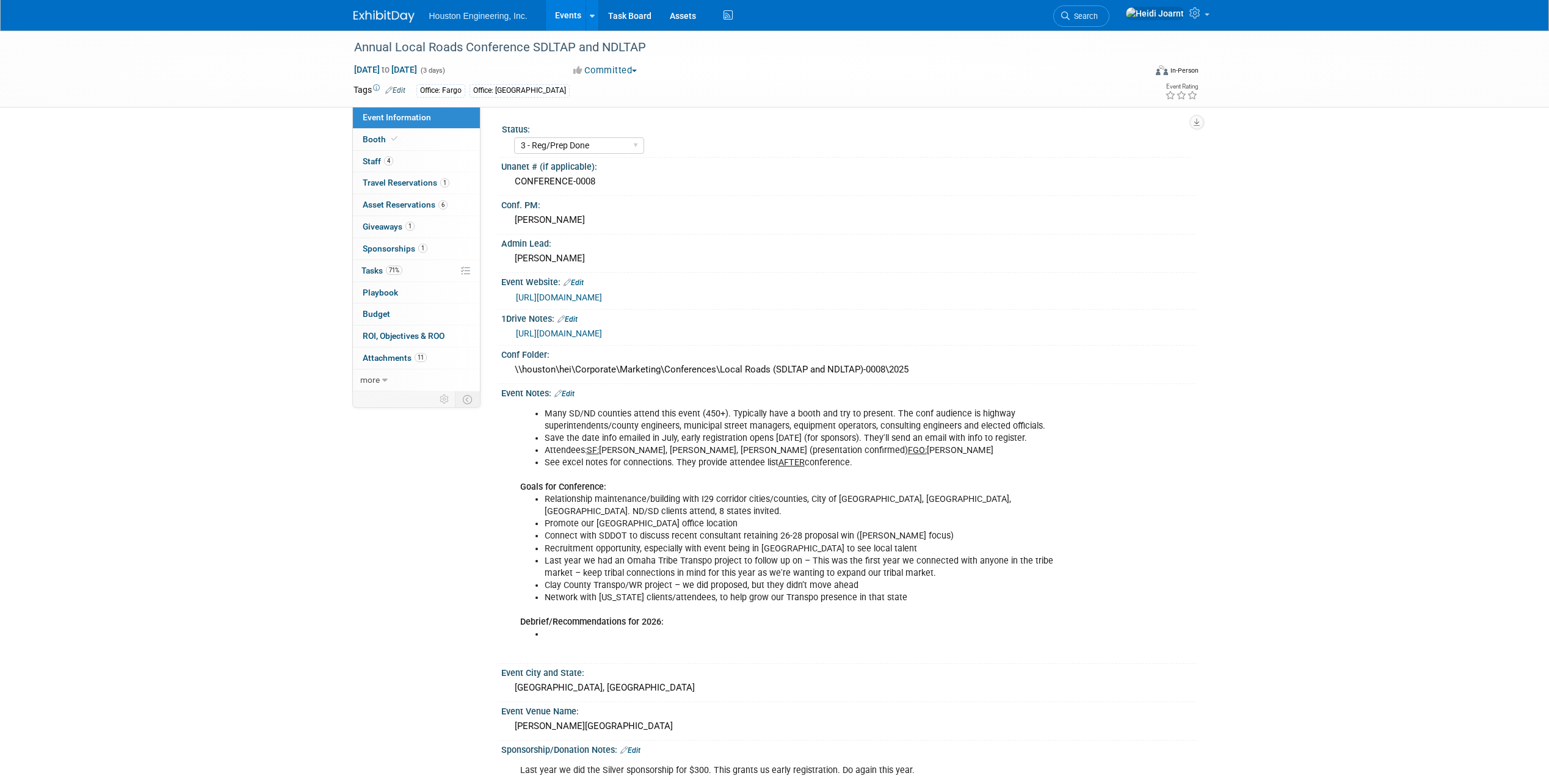
scroll to position [244, 0]
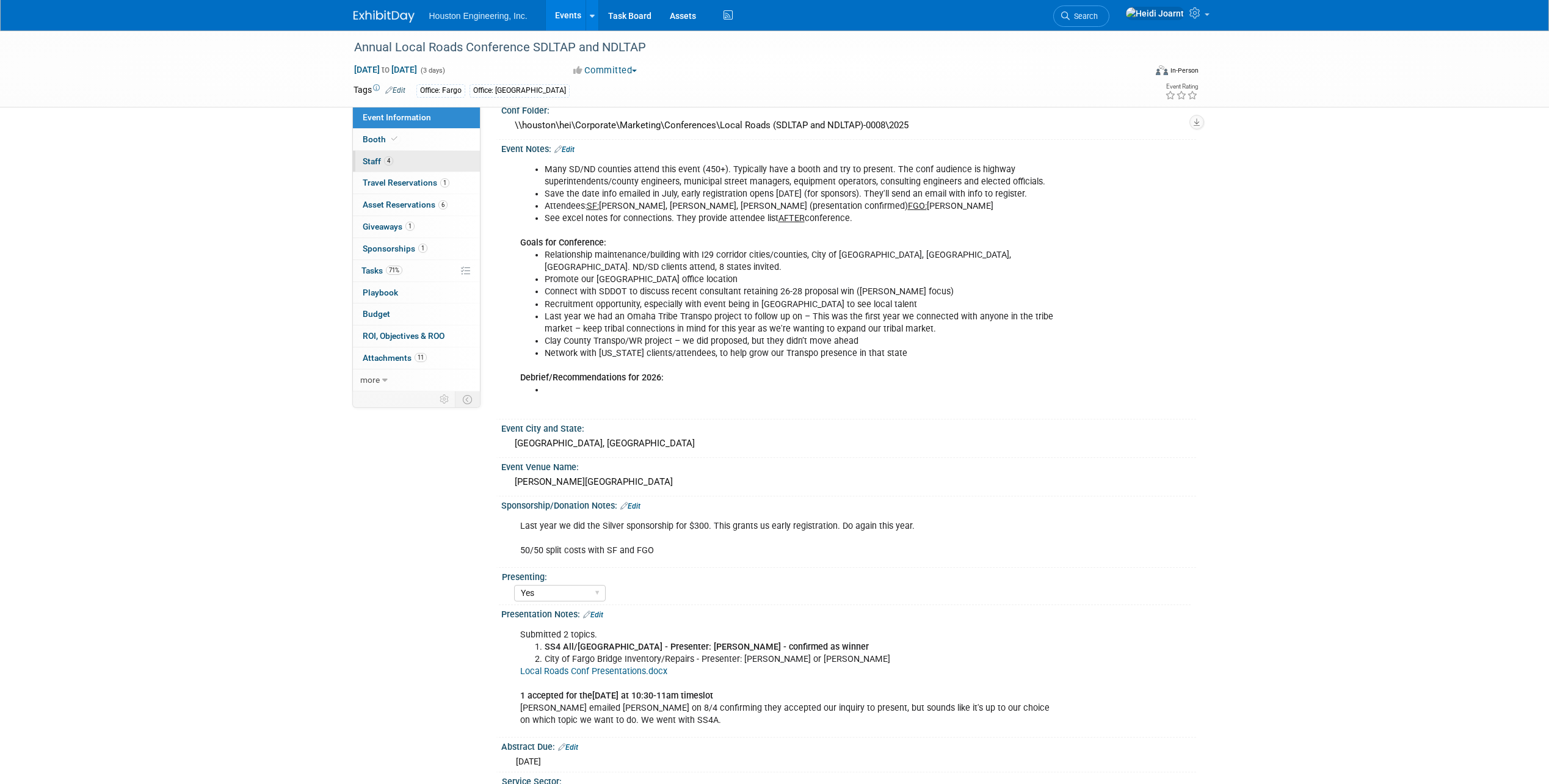
click at [428, 164] on link "4 Staff 4" at bounding box center [416, 161] width 127 height 21
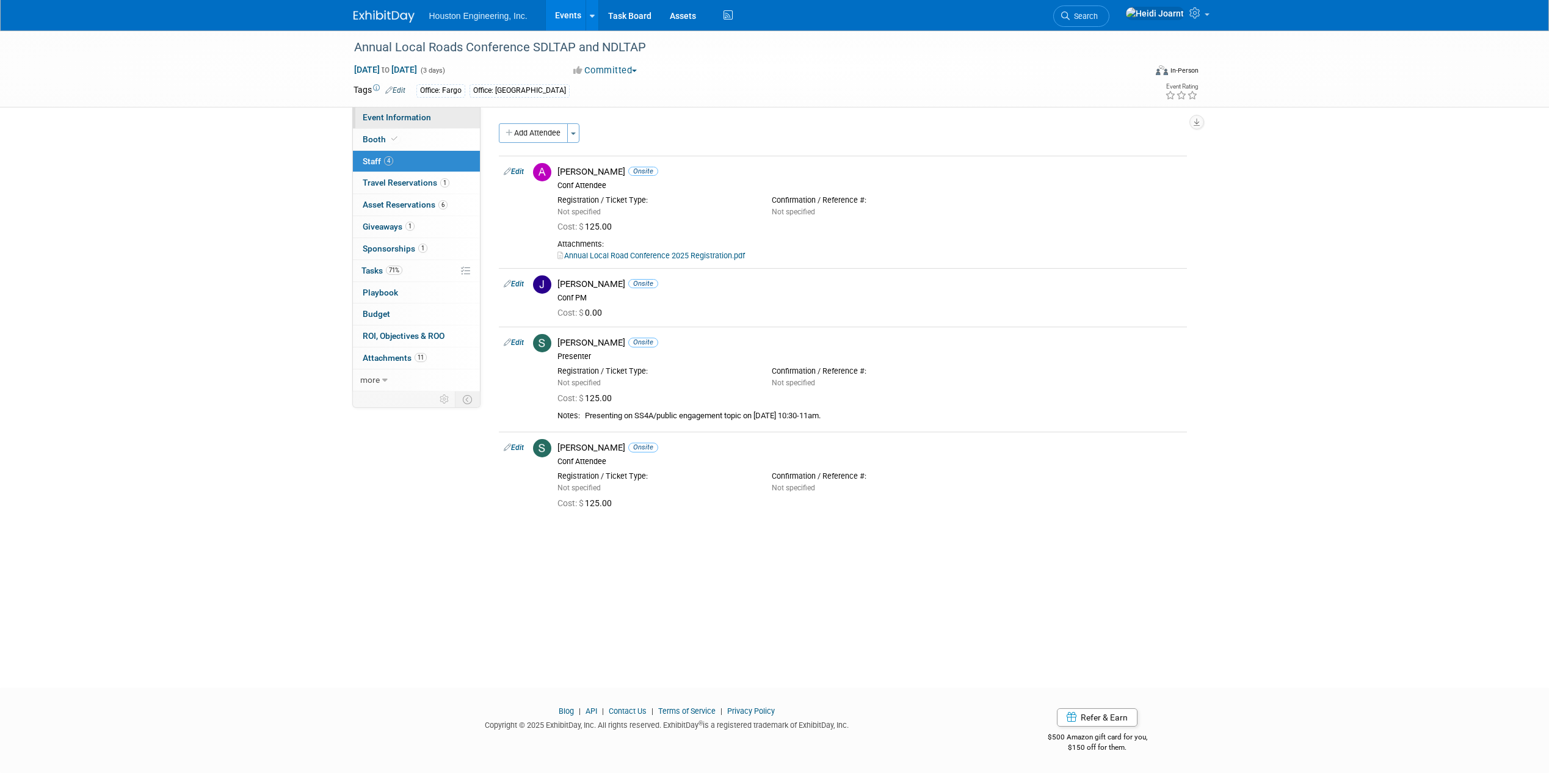
click at [438, 116] on link "Event Information" at bounding box center [416, 118] width 127 height 21
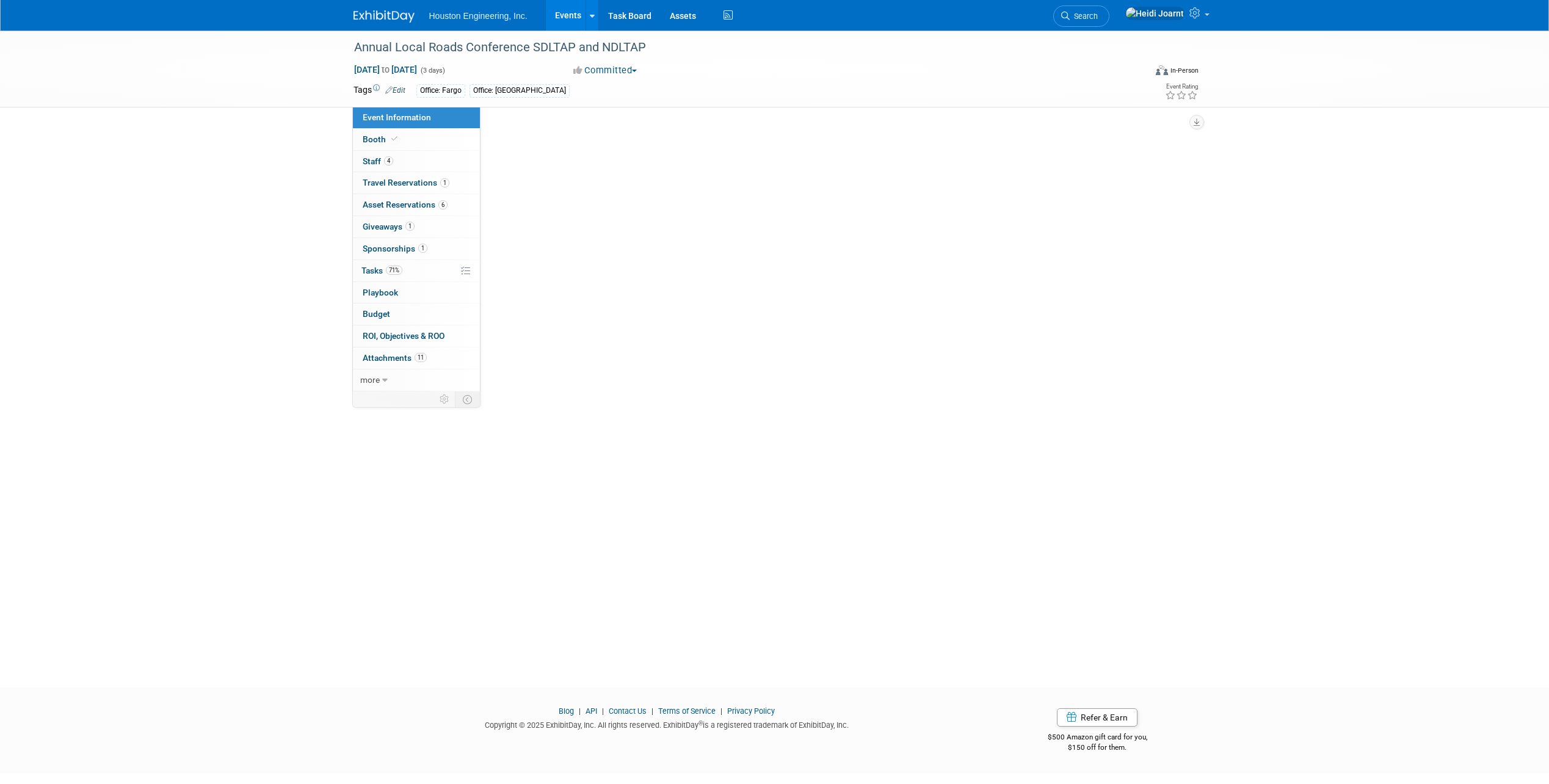
select select "3 - Reg/Prep Done"
select select "Yes"
select select "Multi-sector/Any/All"
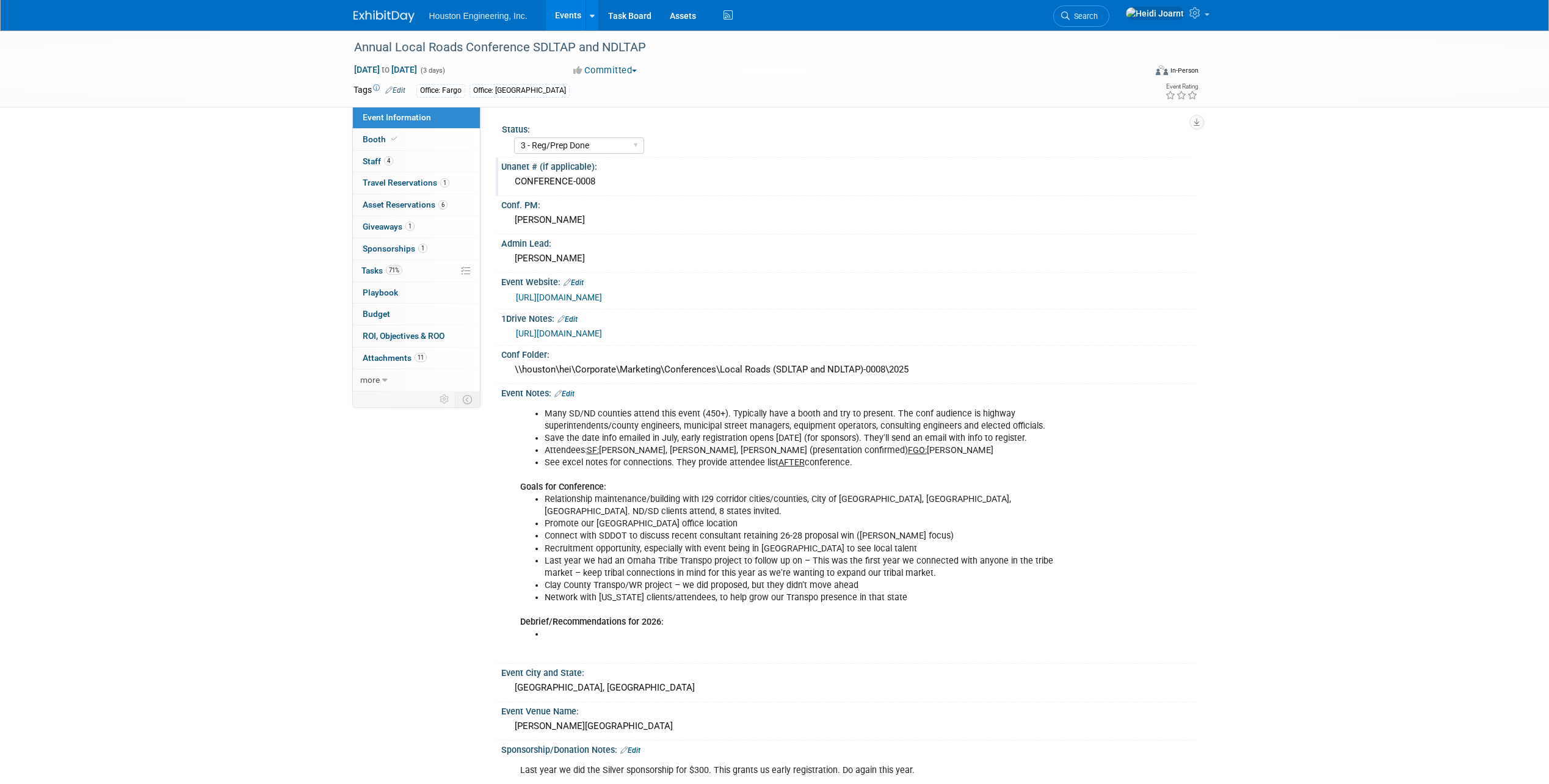
click at [621, 189] on div "CONFERENCE-0008" at bounding box center [849, 181] width 676 height 19
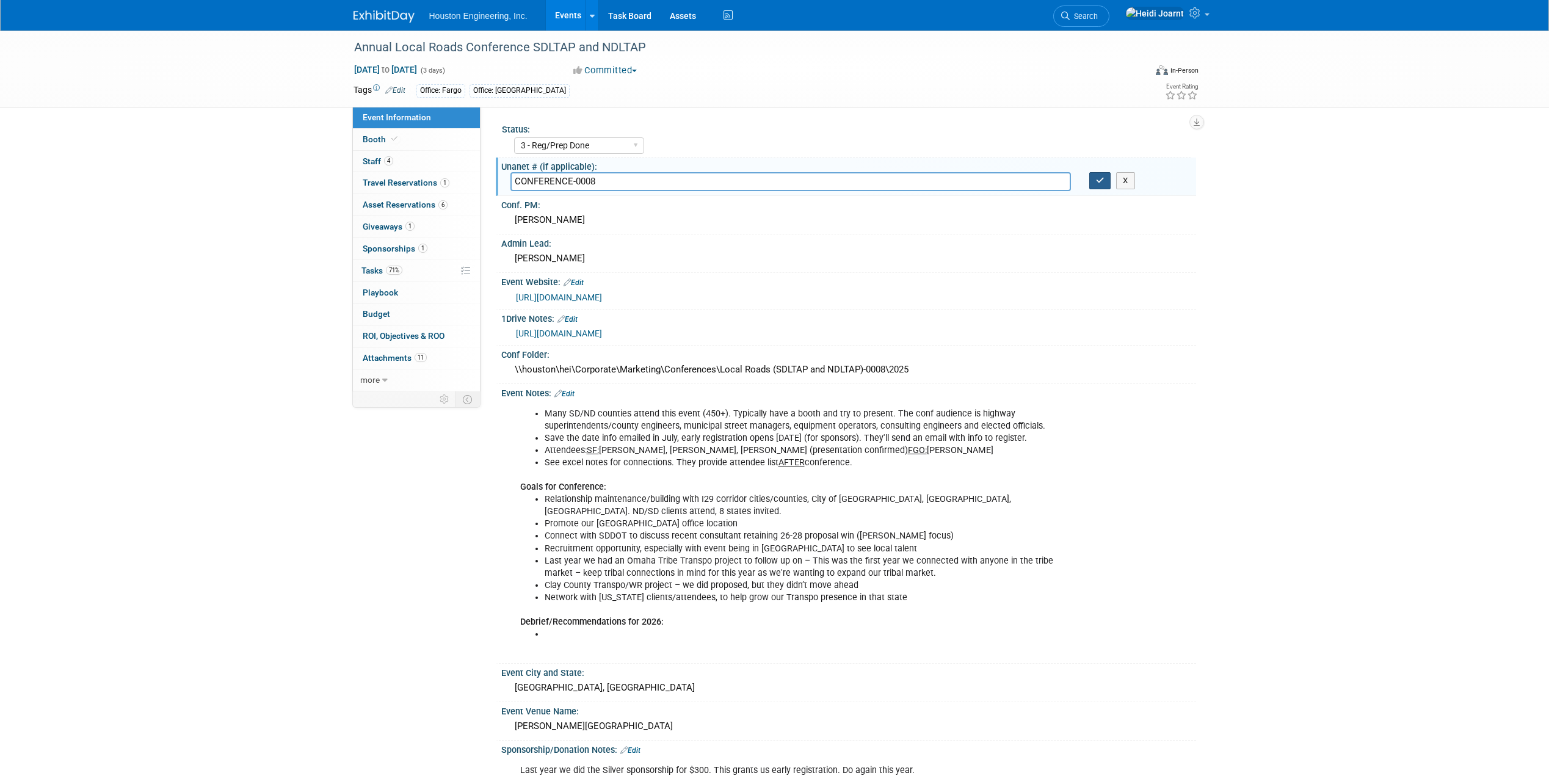
click at [1103, 180] on icon "button" at bounding box center [1100, 180] width 8 height 8
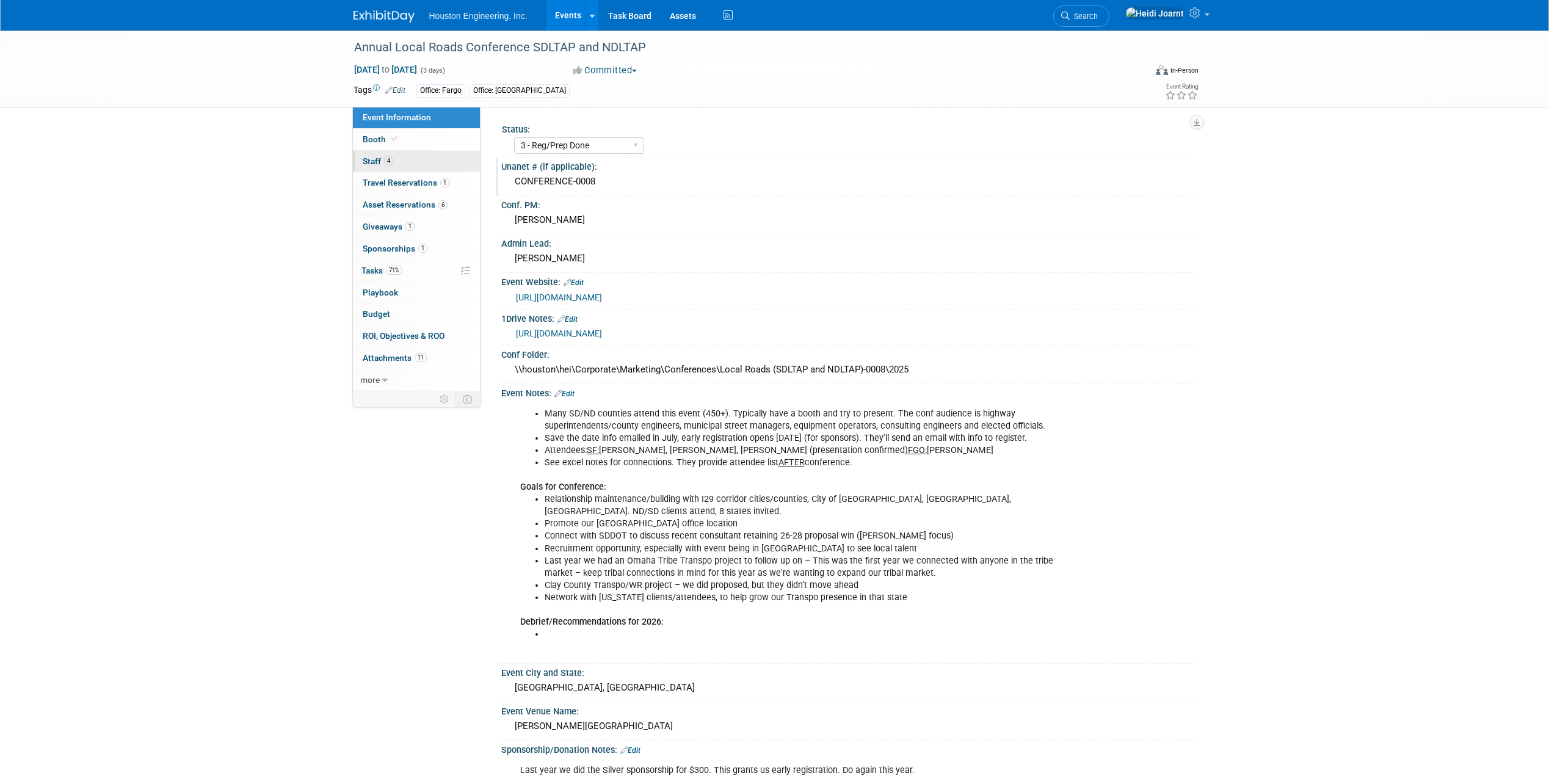
click at [433, 166] on link "4 Staff 4" at bounding box center [416, 161] width 127 height 21
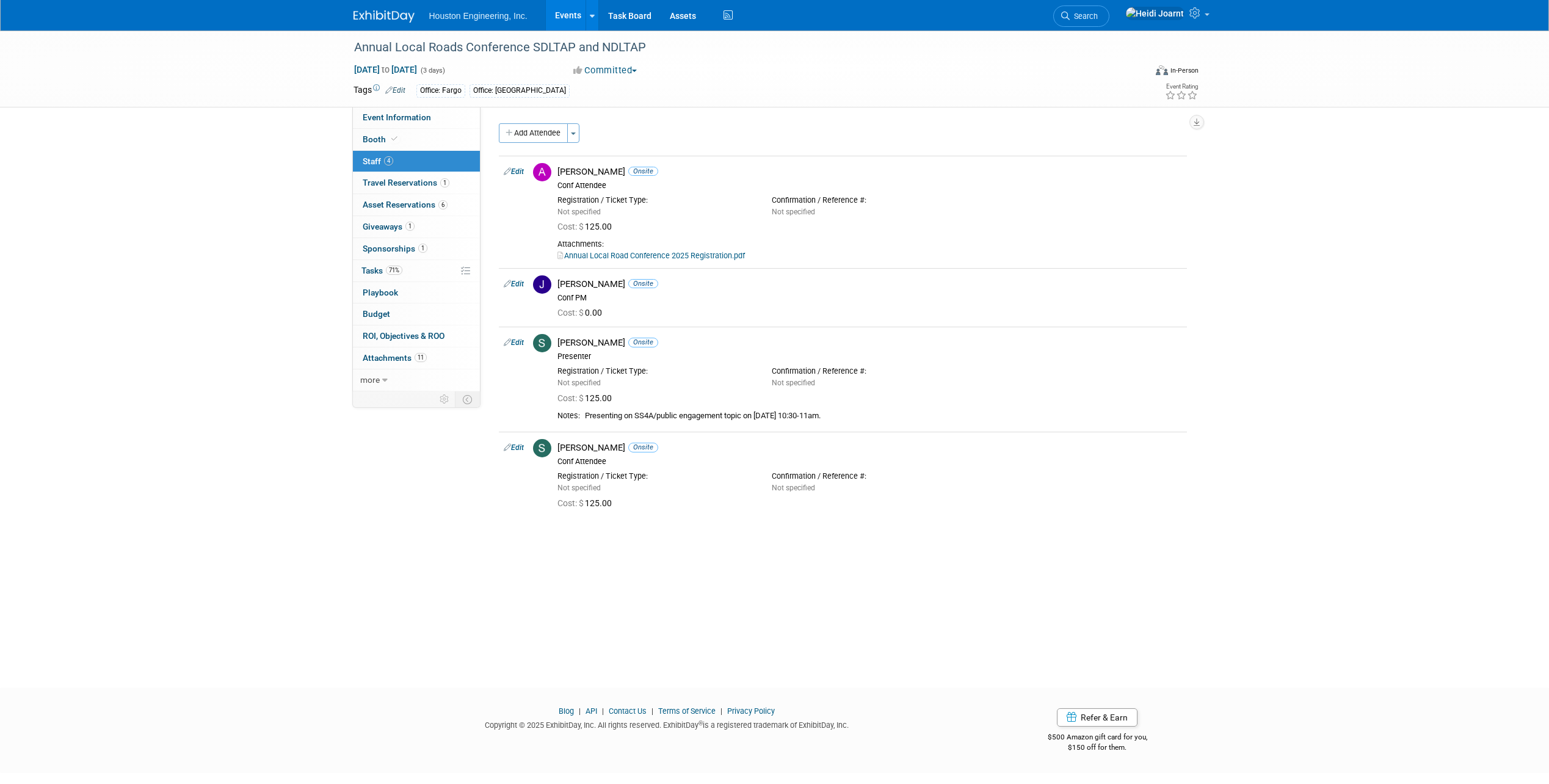
click at [526, 144] on div "Add Attendee Toggle Dropdown Quick -Tag Attendees Apply X (me) select all cancel" at bounding box center [842, 321] width 688 height 394
click at [535, 130] on button "Add Attendee" at bounding box center [533, 133] width 69 height 20
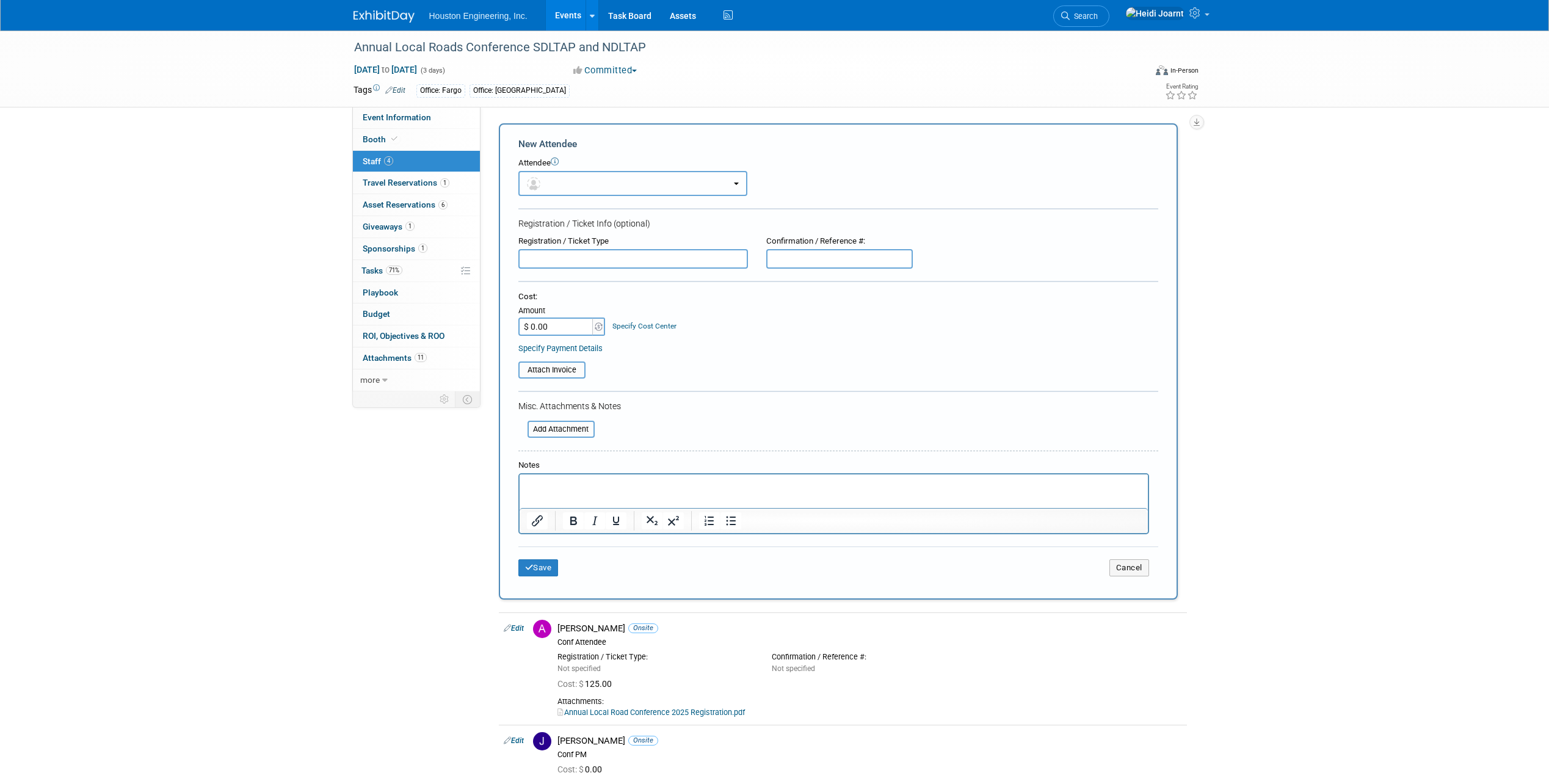
click at [584, 189] on button "button" at bounding box center [633, 184] width 229 height 25
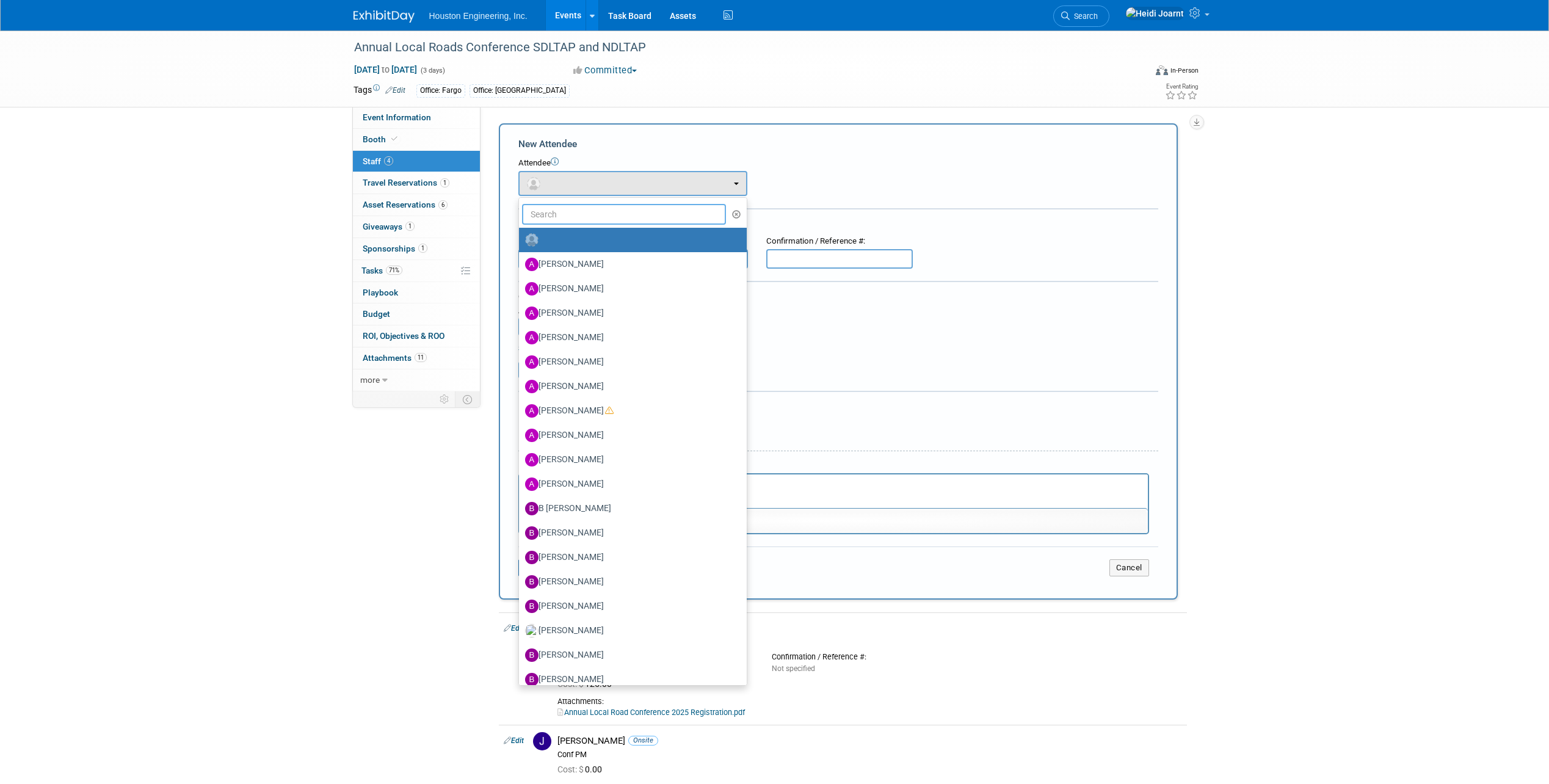
click at [588, 224] on input "text" at bounding box center [624, 214] width 204 height 20
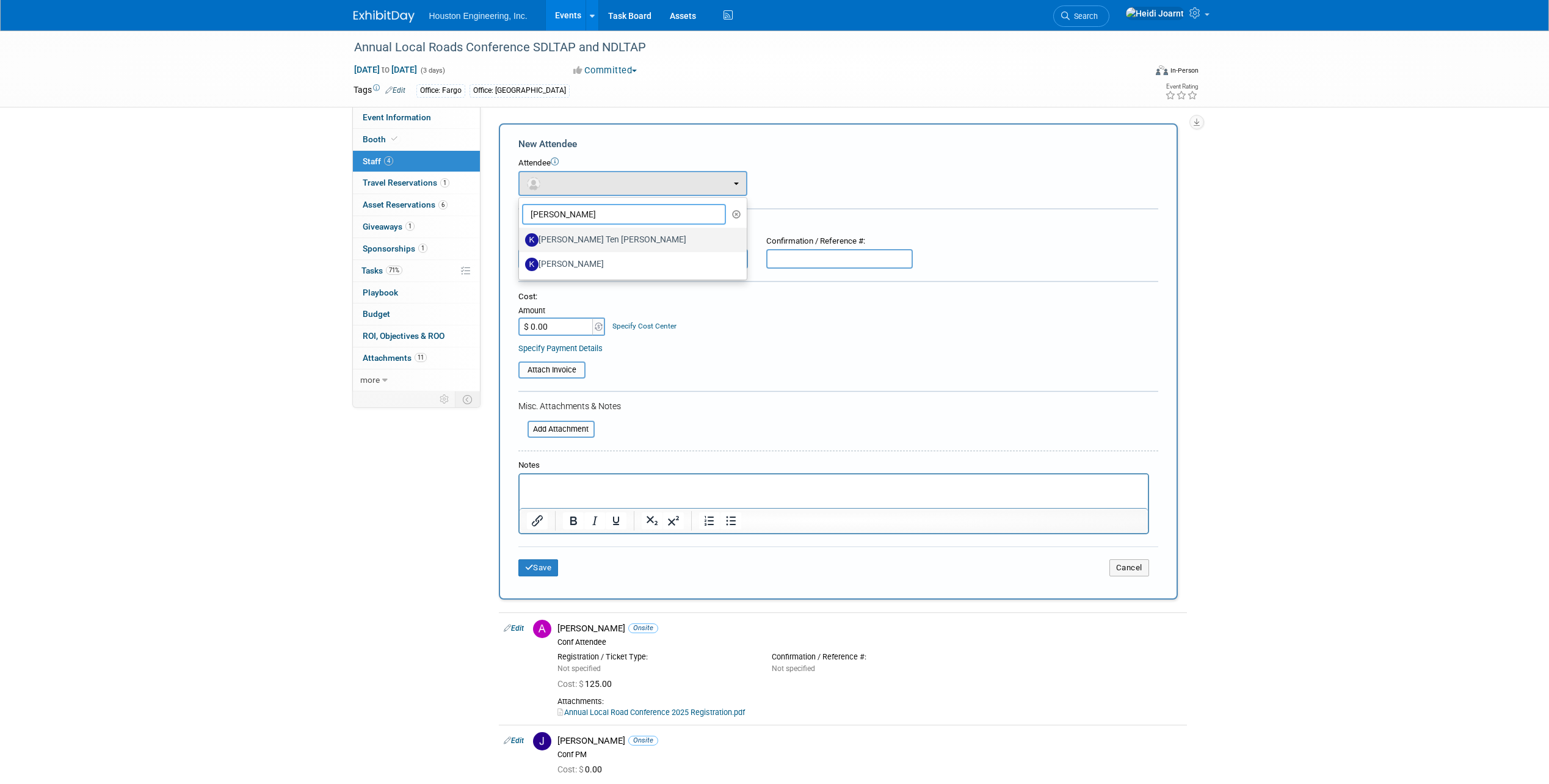
type input "[PERSON_NAME]"
click at [604, 242] on label "[PERSON_NAME] Ten [PERSON_NAME]" at bounding box center [629, 240] width 209 height 20
click at [521, 242] on input "[PERSON_NAME] Ten [PERSON_NAME]" at bounding box center [516, 238] width 8 height 8
select select "0e5aa8c8-ea12-492c-ad50-e3cd2e0e8ea7"
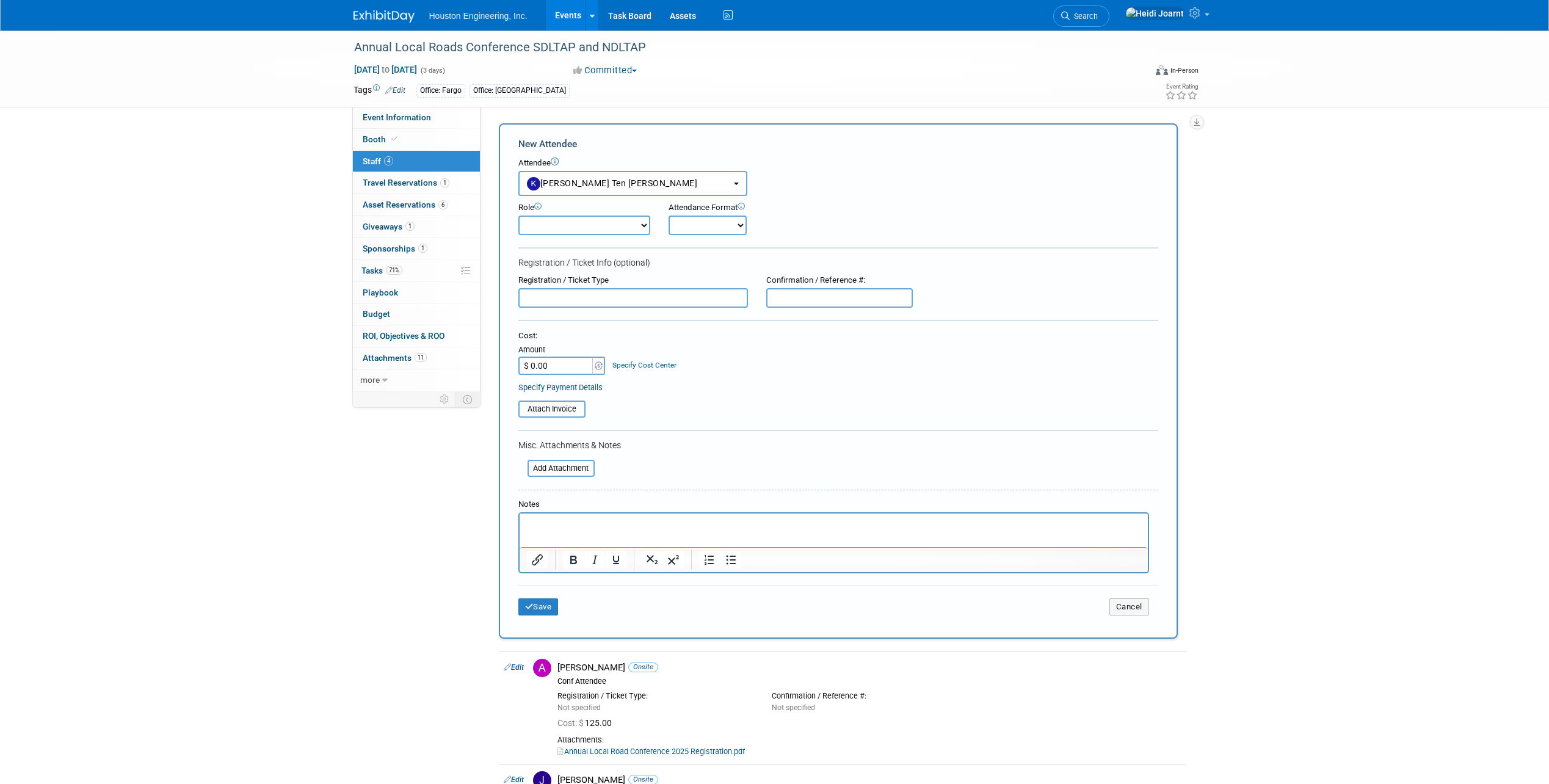
click at [590, 232] on select "Conf Attendee Conf PM Demonstrator Host Planner Presenter Sales Representative" at bounding box center [584, 225] width 132 height 20
select select "200"
click at [518, 216] on select "Conf Attendee Conf PM Demonstrator Host Planner Presenter Sales Representative" at bounding box center [584, 225] width 132 height 20
click at [576, 530] on p "Rich Text Area. Press ALT-0 for help." at bounding box center [833, 524] width 614 height 12
click at [581, 223] on select "Conf Attendee Conf PM Demonstrator Host Planner Presenter Sales Representative" at bounding box center [584, 225] width 132 height 20
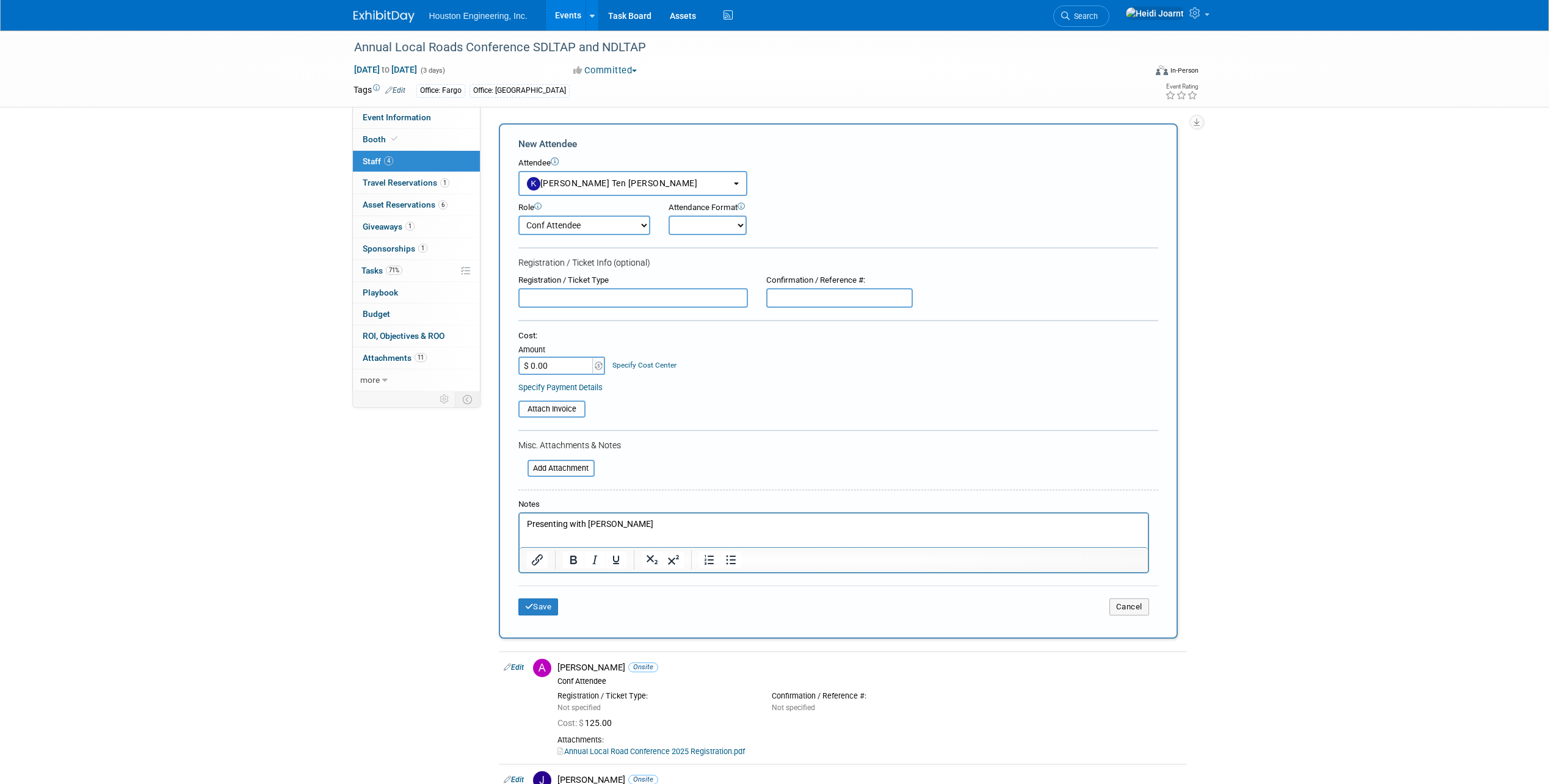
select select "8"
click at [518, 216] on select "Conf Attendee Conf PM Demonstrator Host Planner Presenter Sales Representative" at bounding box center [584, 225] width 132 height 20
click at [544, 610] on button "Save" at bounding box center [538, 607] width 40 height 17
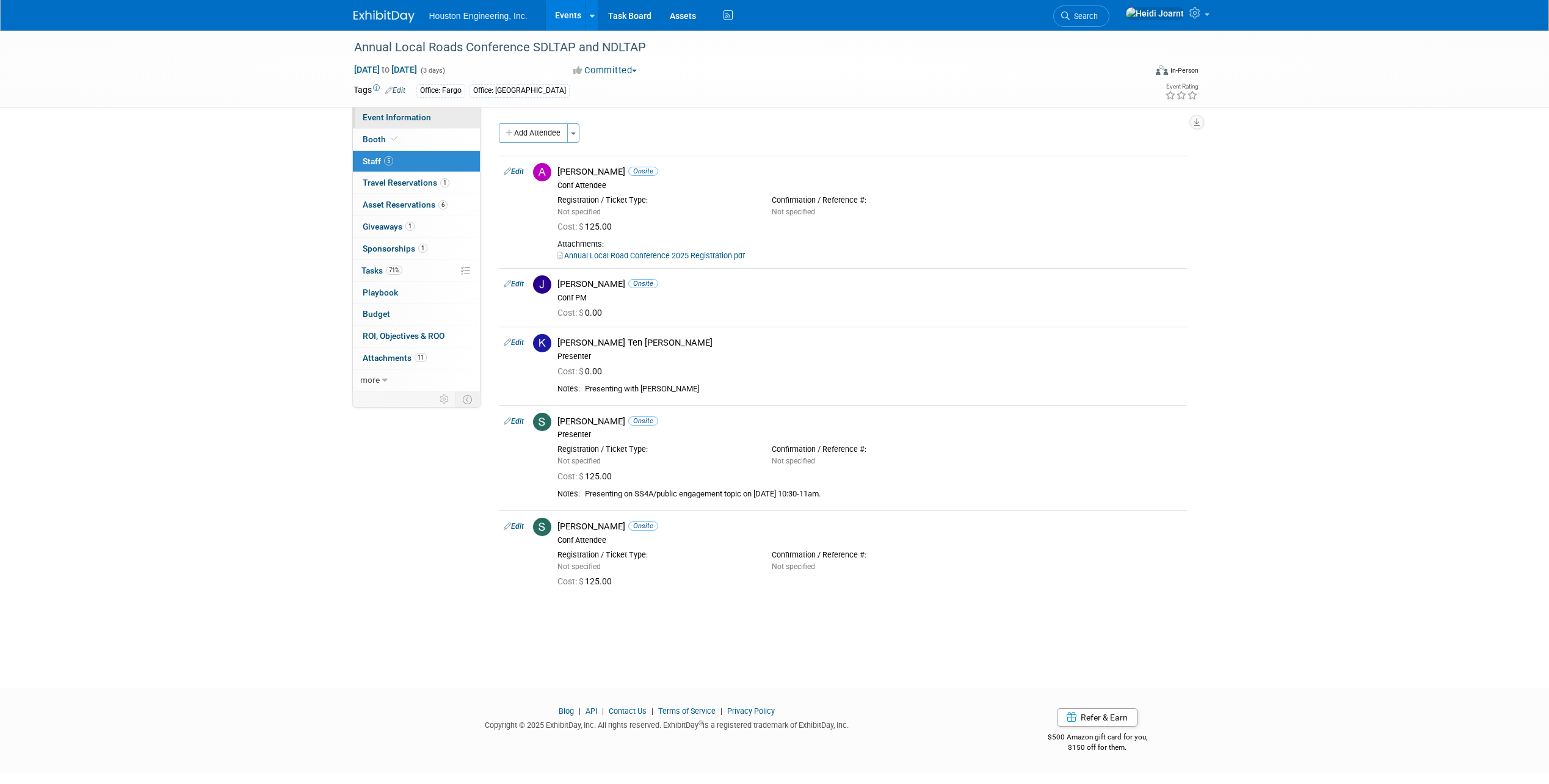
click at [409, 117] on span "Event Information" at bounding box center [397, 118] width 68 height 10
select select "3 - Reg/Prep Done"
select select "Yes"
select select "Multi-sector/Any/All"
